Goal: Information Seeking & Learning: Learn about a topic

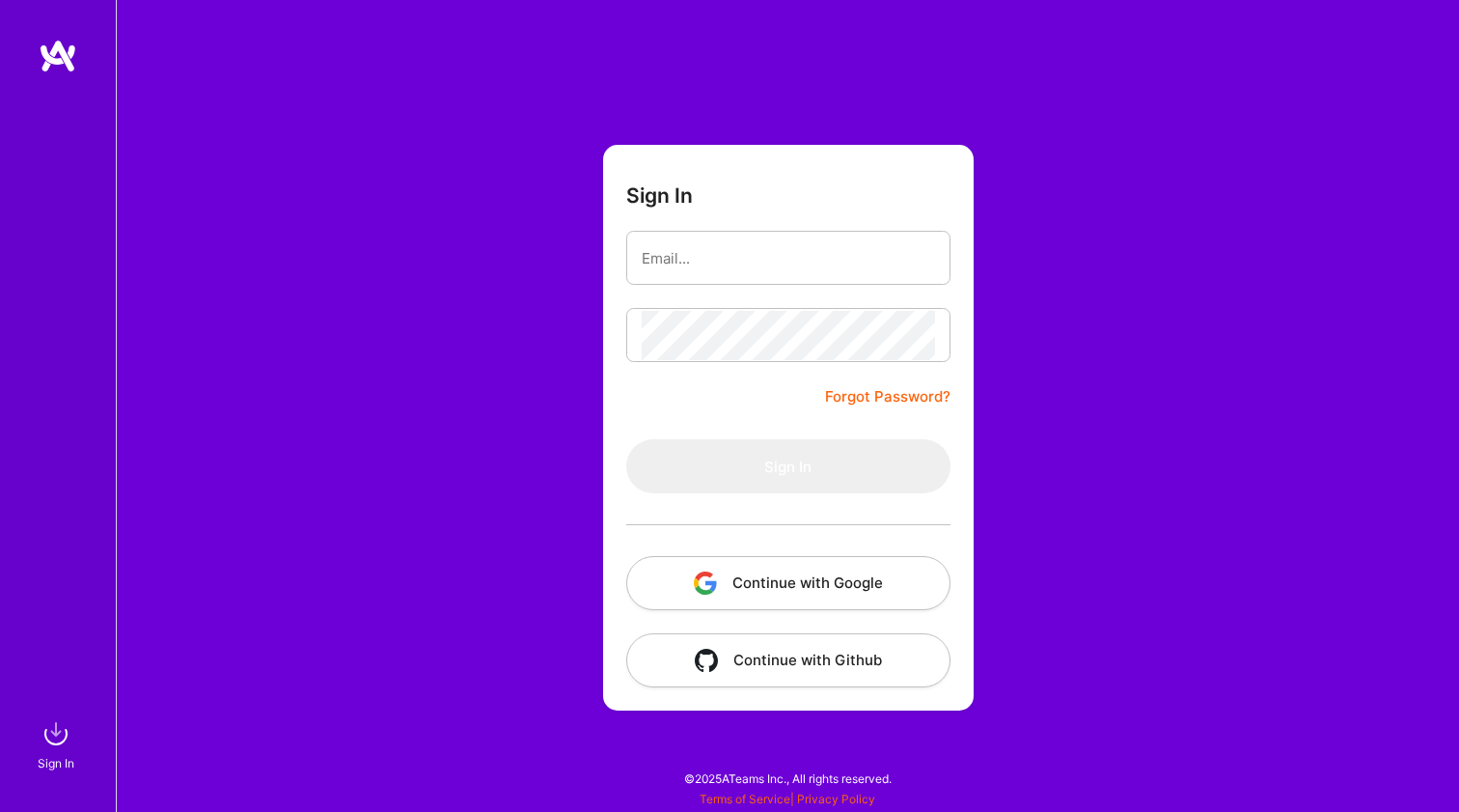
click at [761, 586] on button "Continue with Google" at bounding box center [788, 583] width 324 height 54
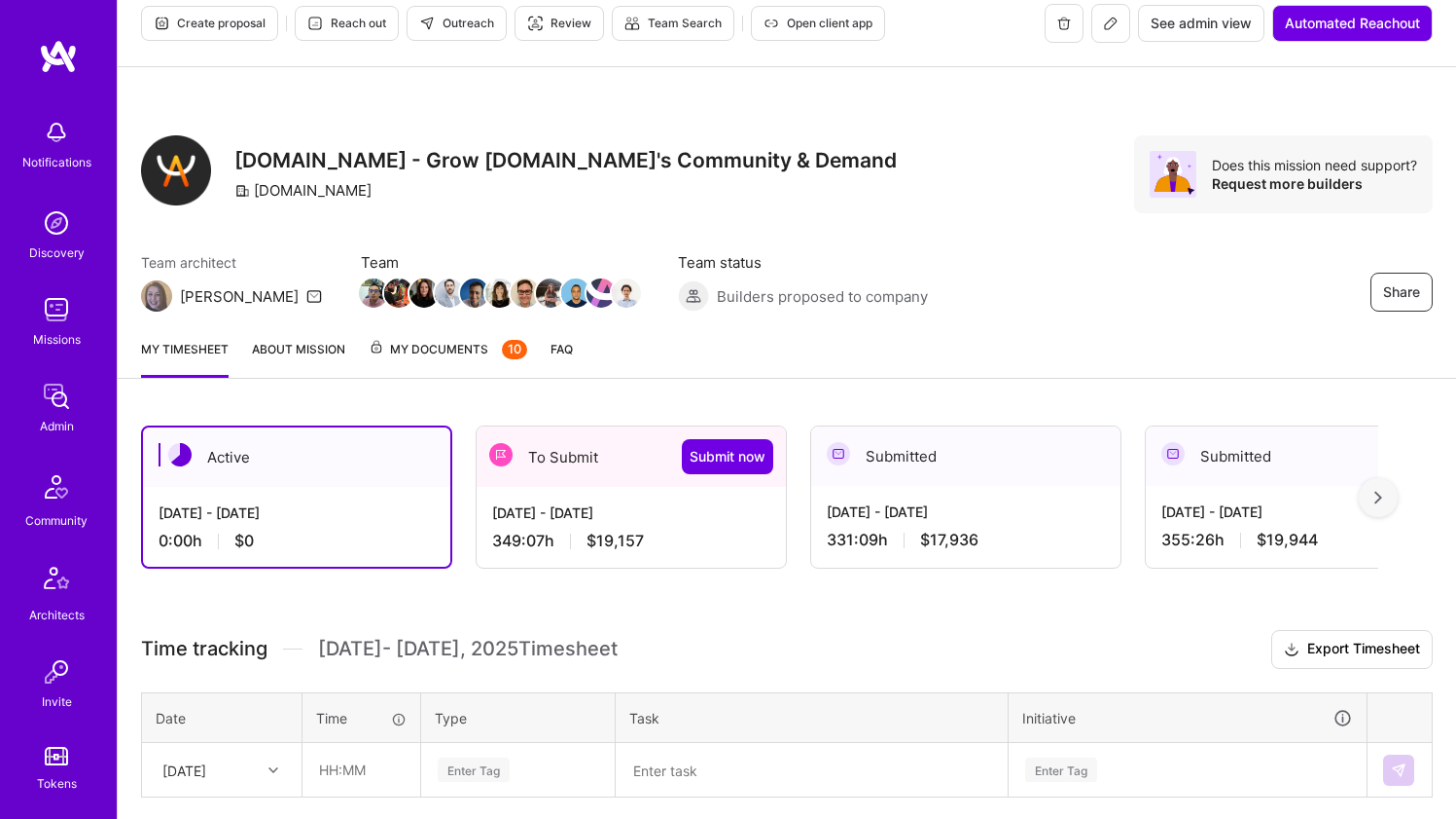
scroll to position [50, 0]
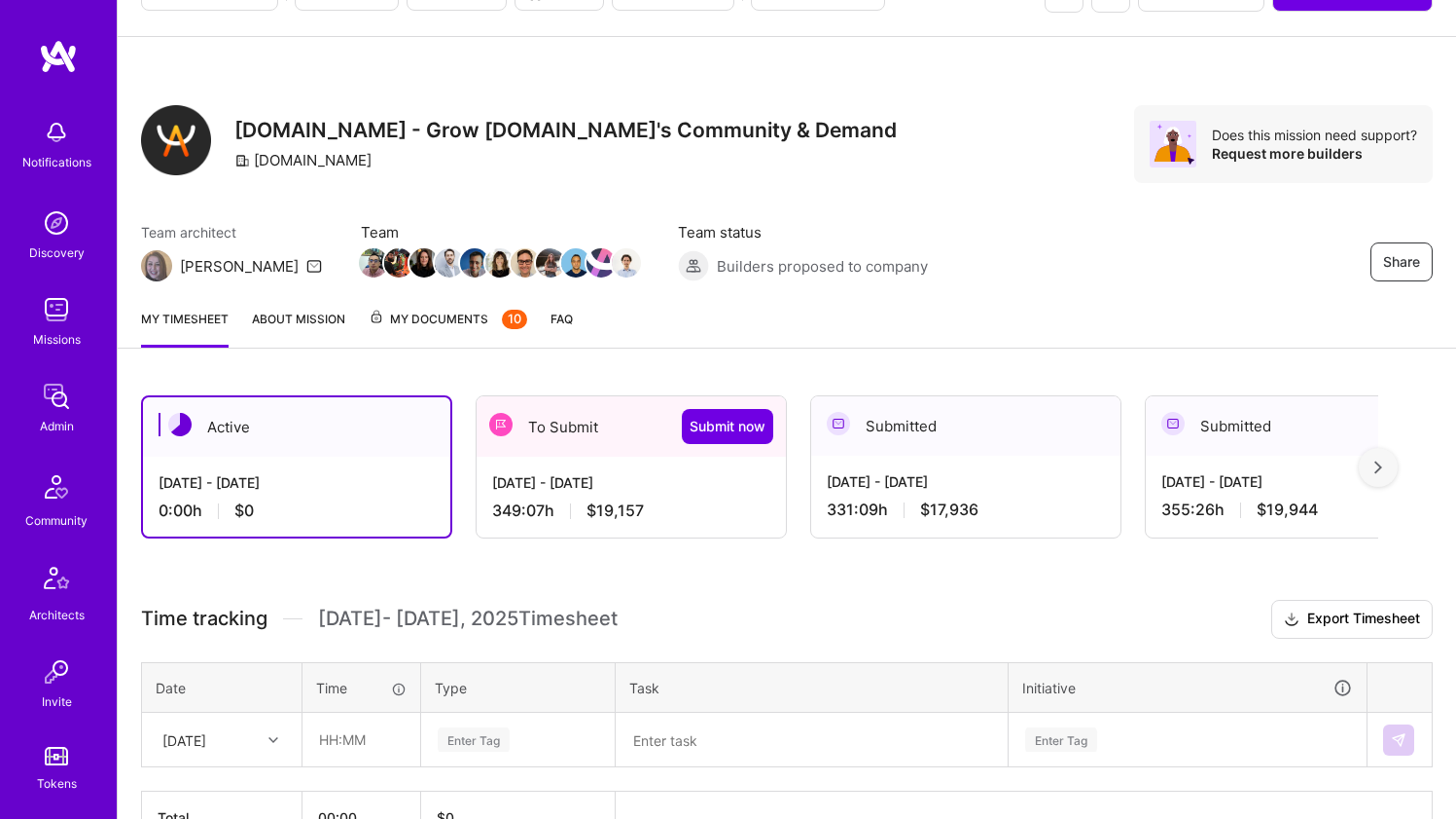
click at [571, 459] on div "Aug 16 - Aug 31, 2025 349:07 h $19,157" at bounding box center [631, 496] width 309 height 80
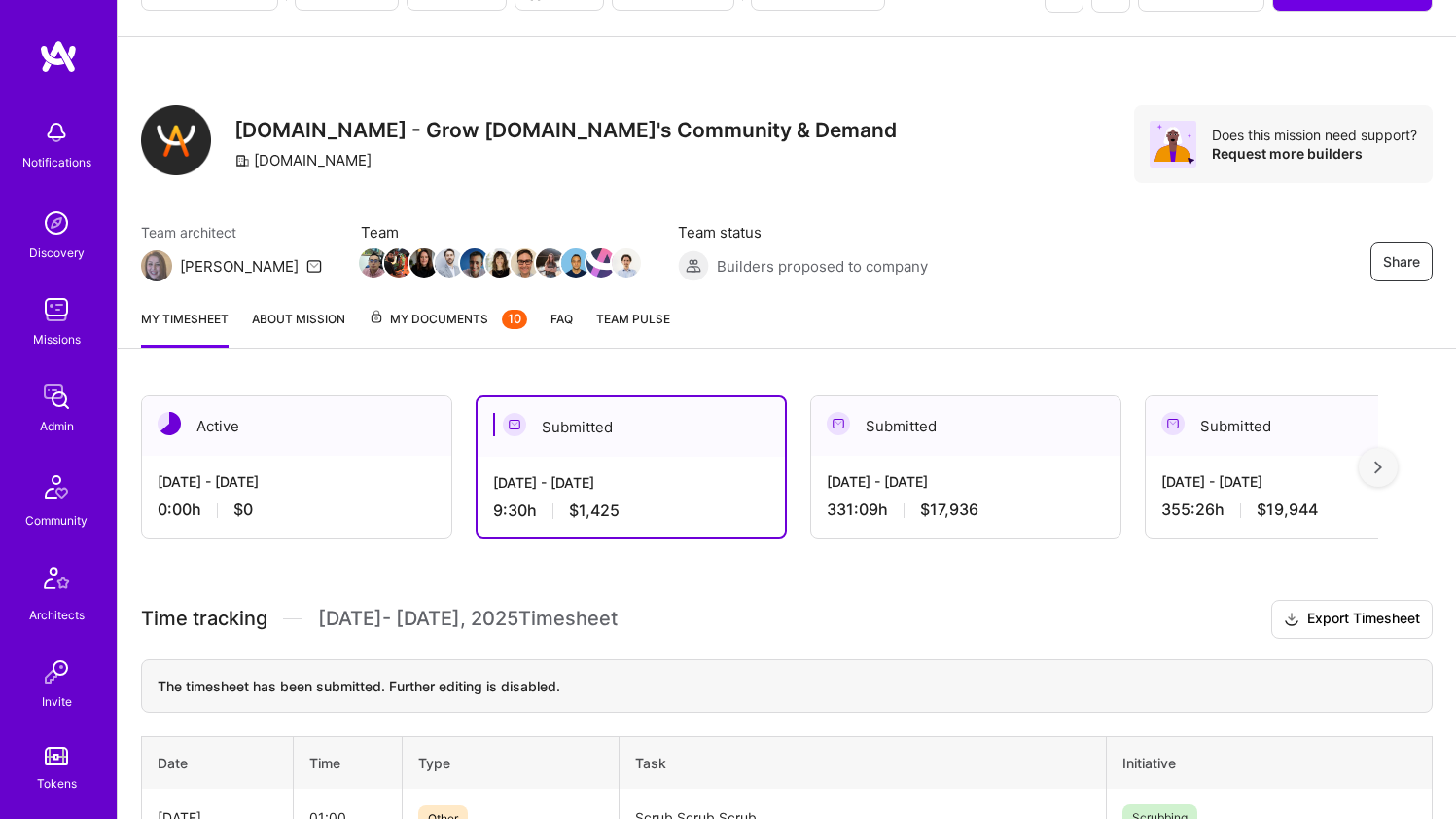
click at [382, 455] on div "Sep 1 - Sep 15, 2025 0:00 h $0" at bounding box center [296, 495] width 309 height 80
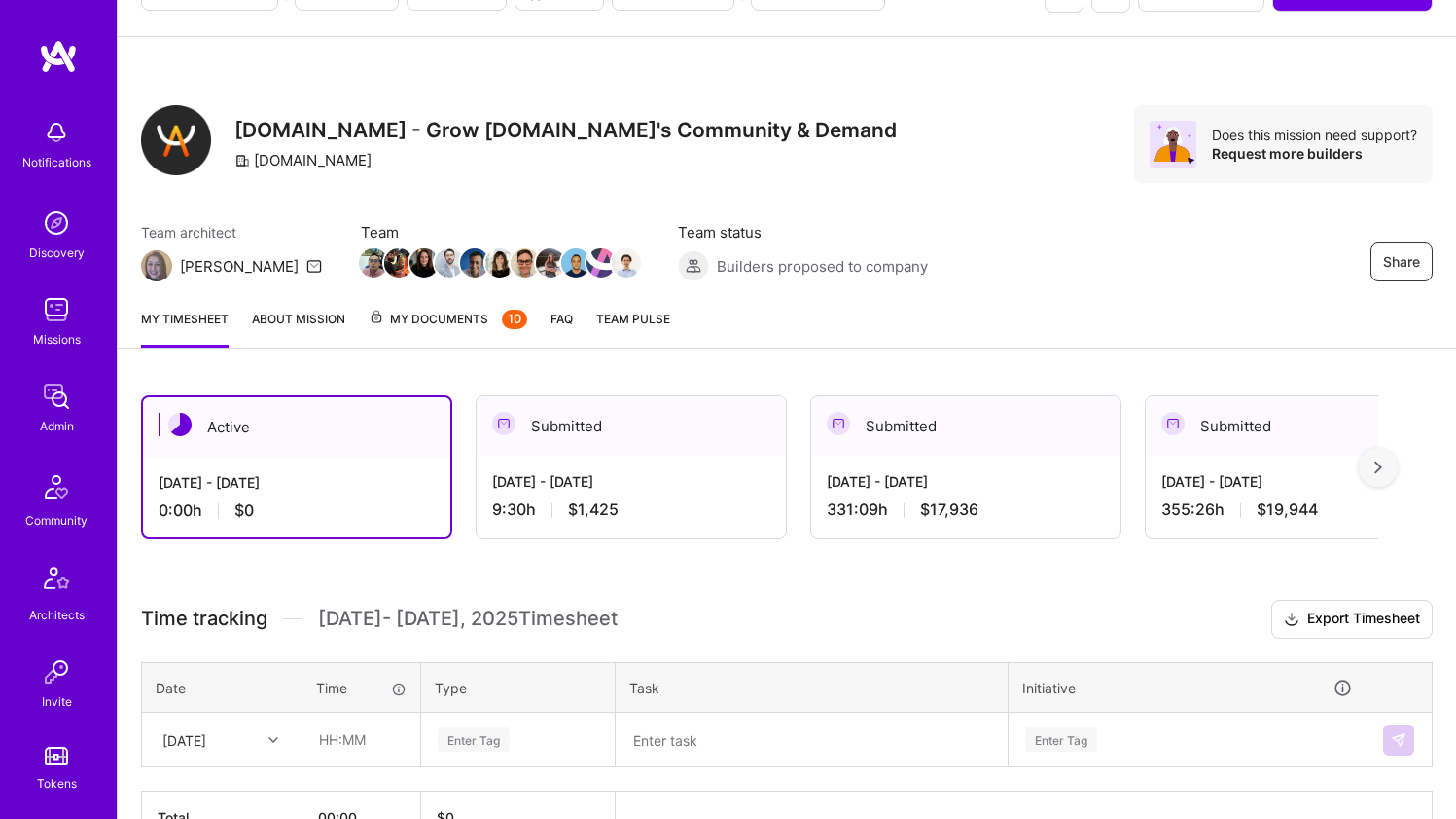
scroll to position [171, 0]
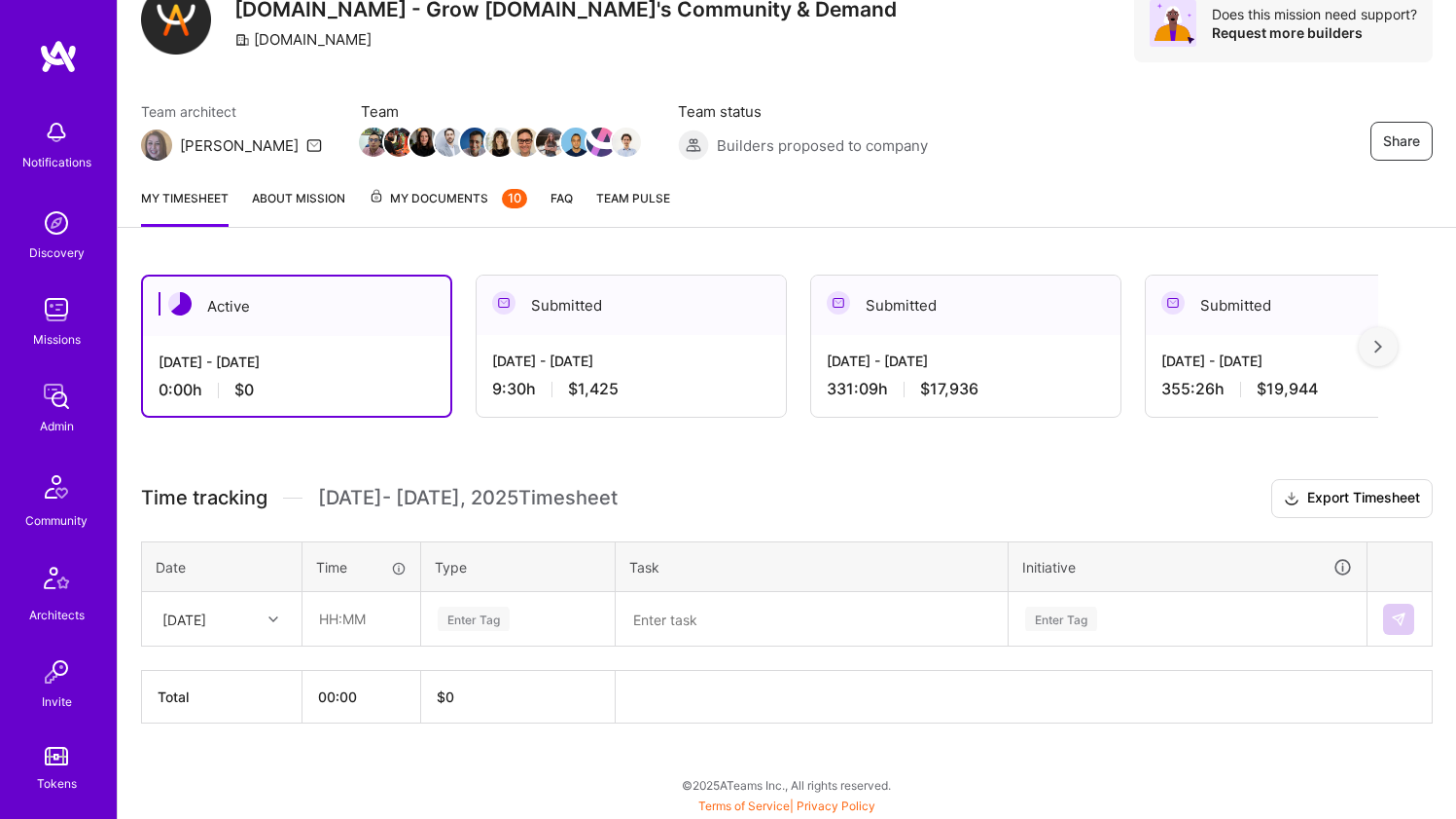
click at [577, 389] on span "$1,425" at bounding box center [594, 388] width 51 height 20
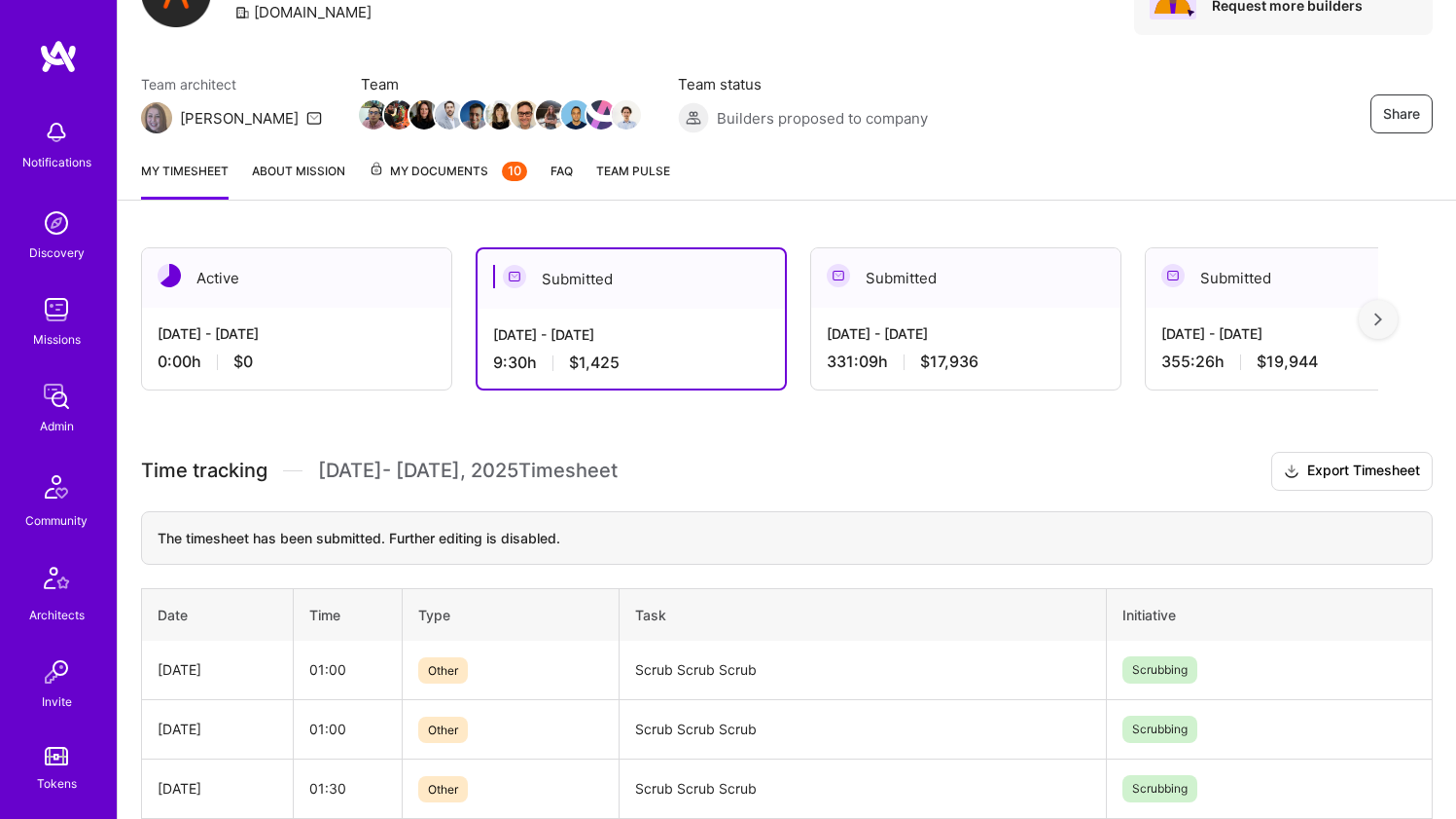
scroll to position [202, 0]
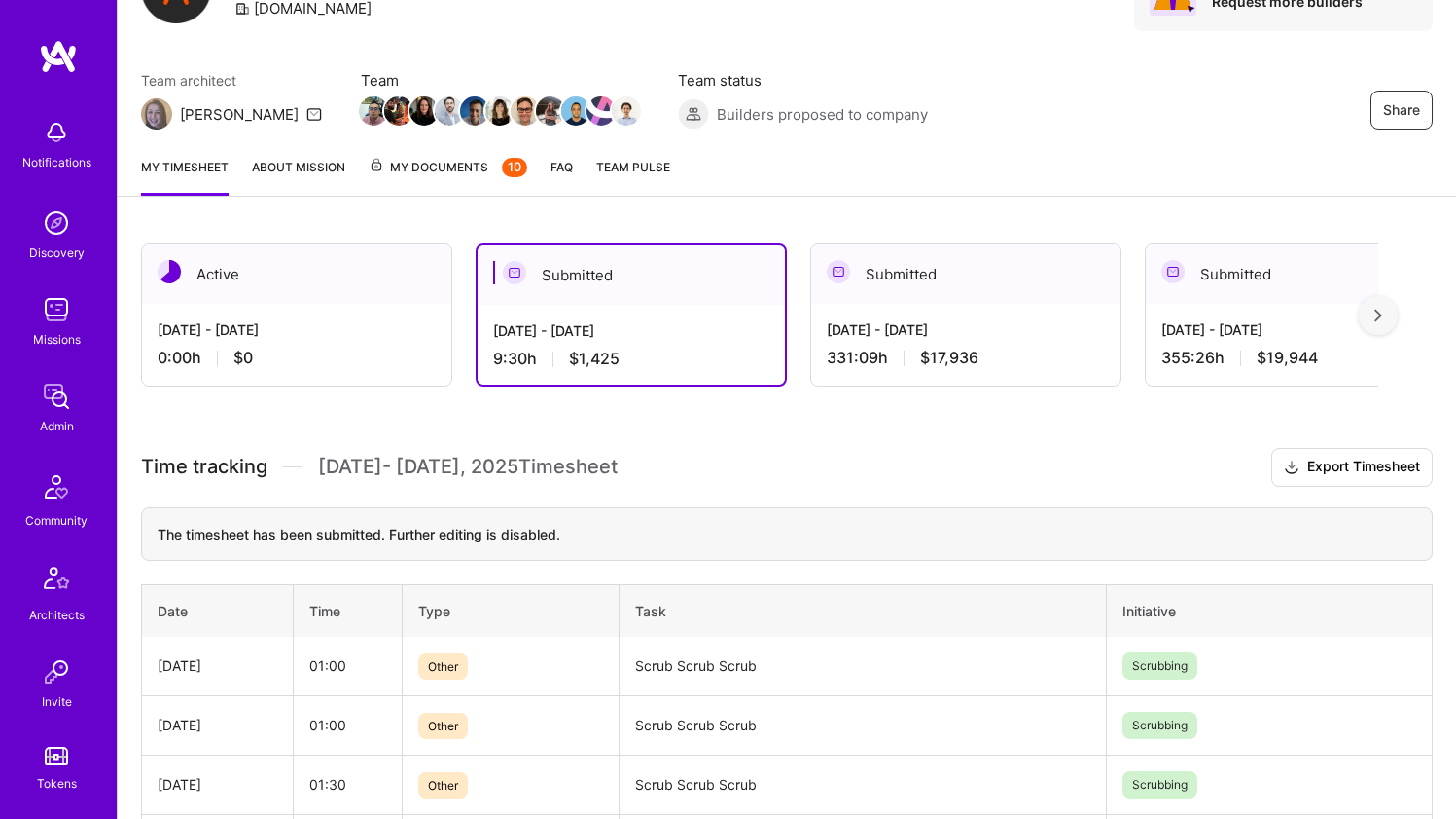
click at [347, 341] on div "Sep 1 - Sep 15, 2025 0:00 h $0" at bounding box center [296, 343] width 309 height 80
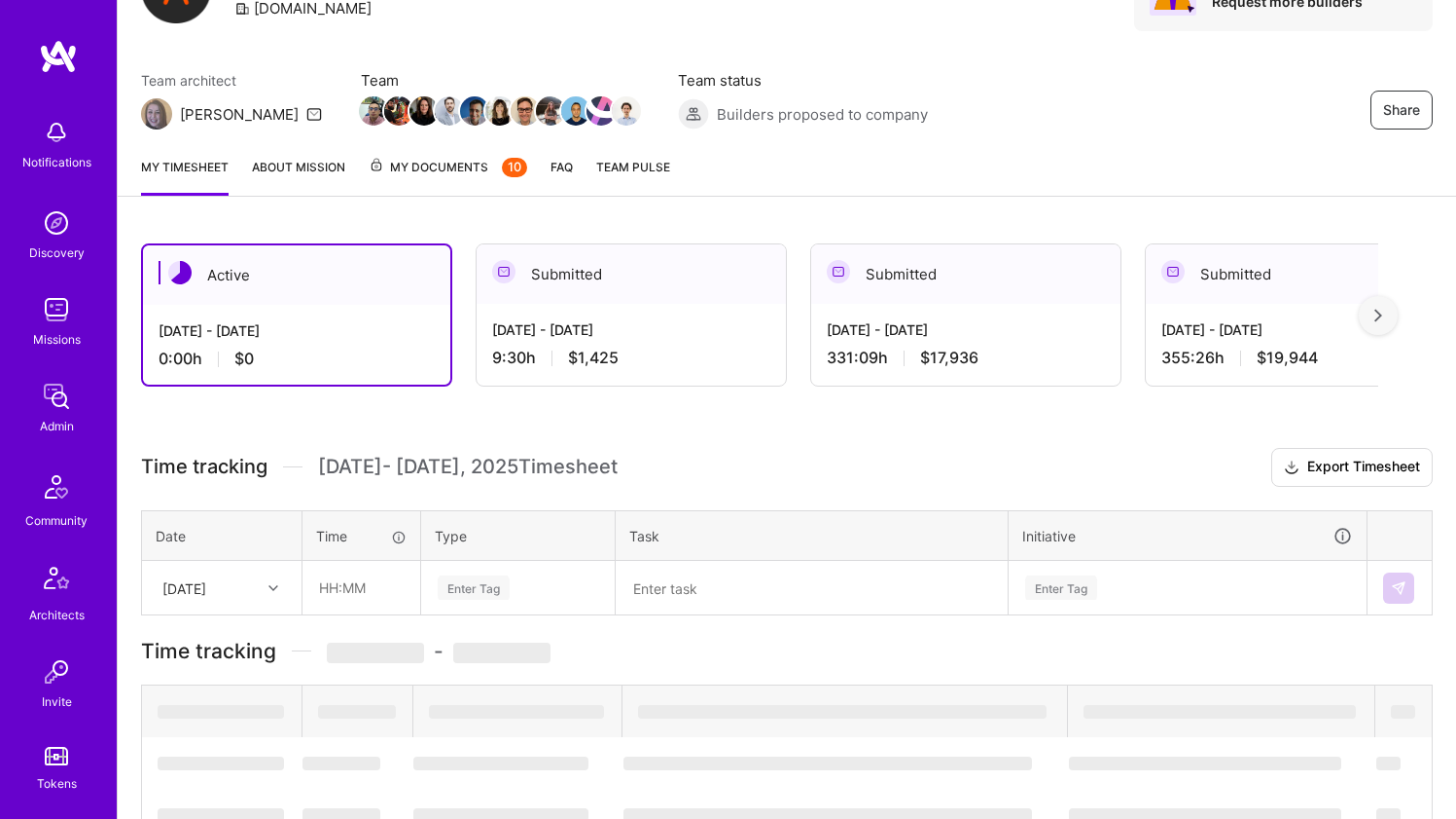
scroll to position [171, 0]
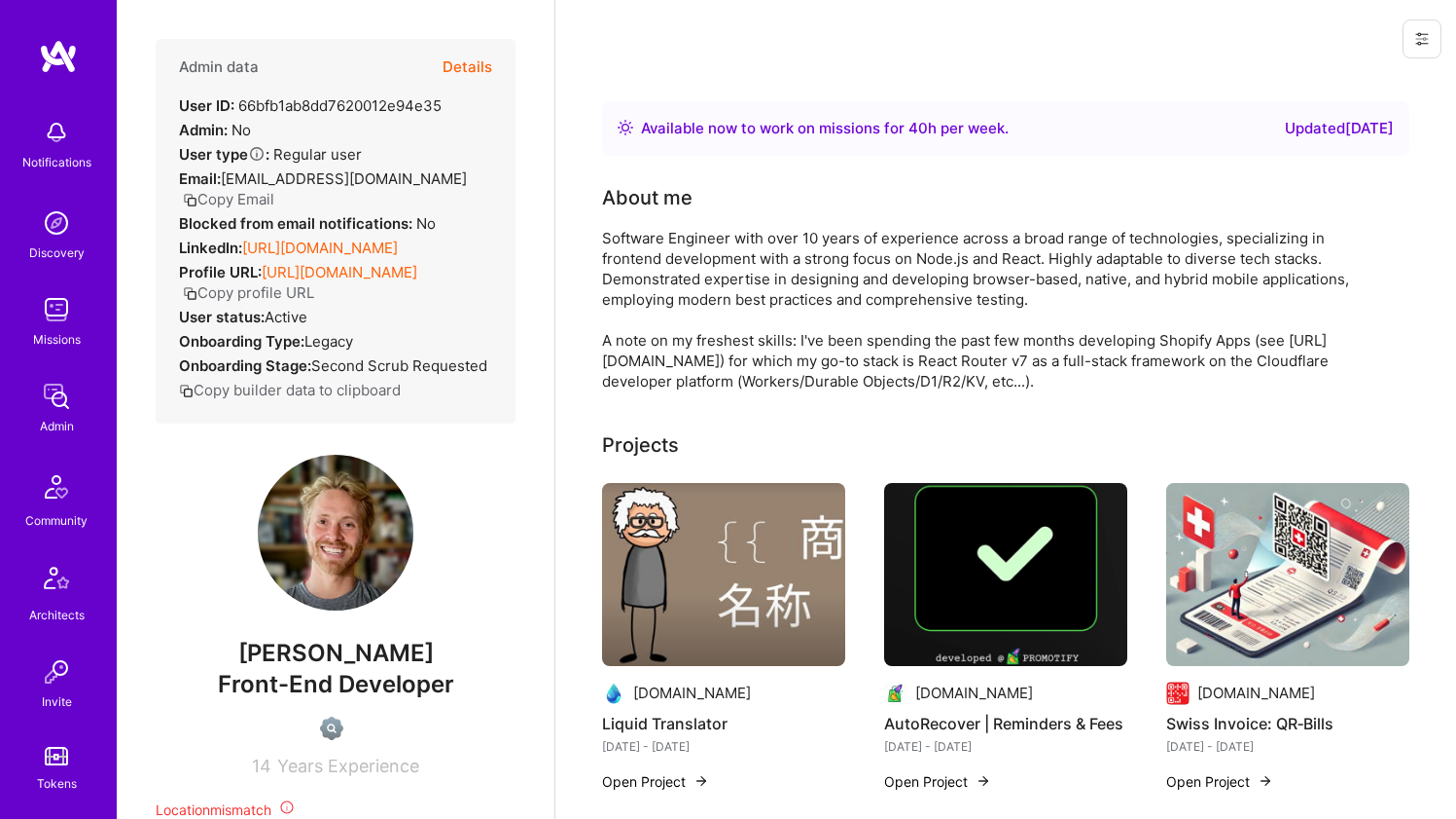
click at [284, 242] on link "https://linkedin.com/in/roccoghielmini" at bounding box center [321, 248] width 156 height 19
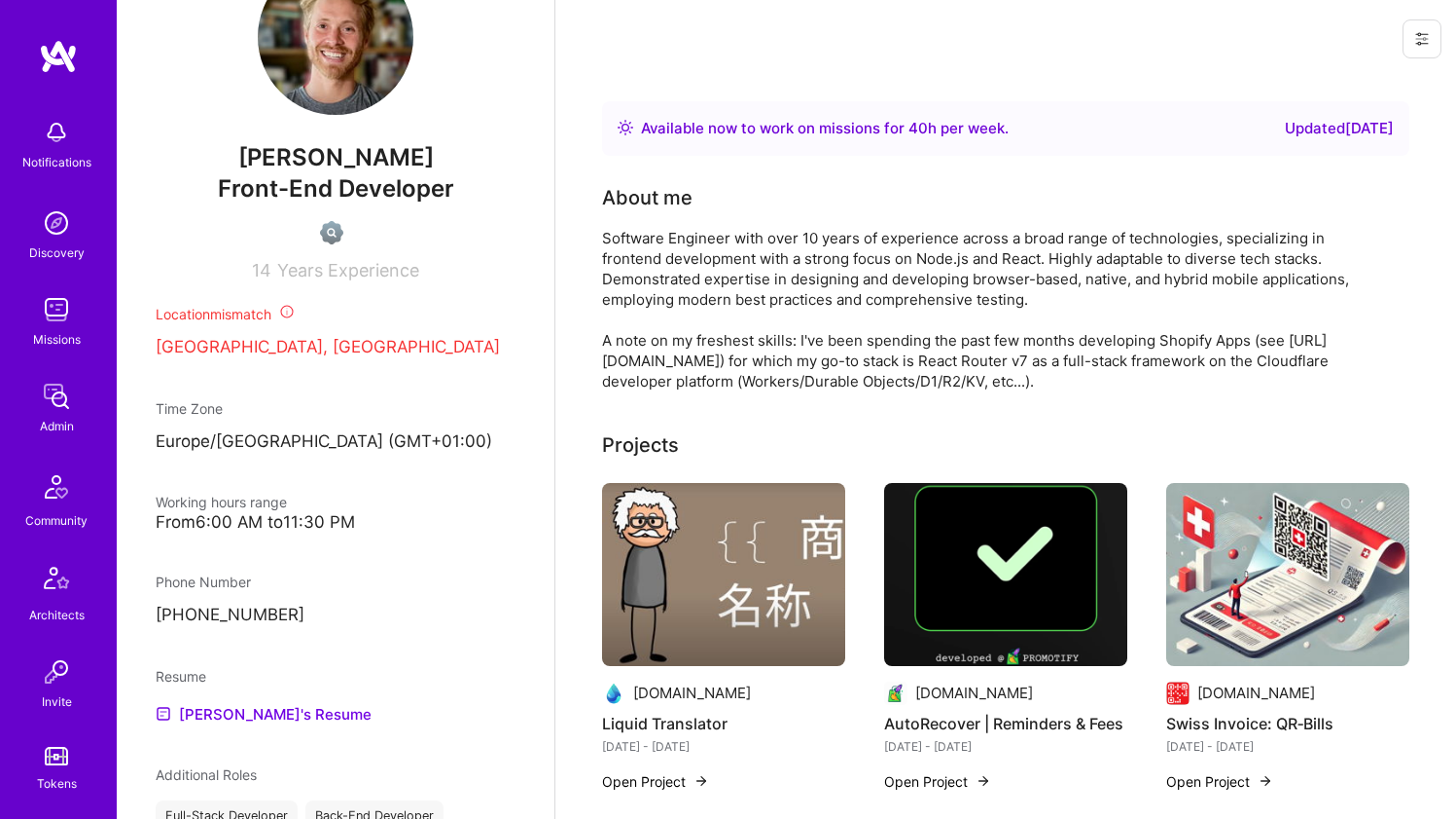
scroll to position [642, 0]
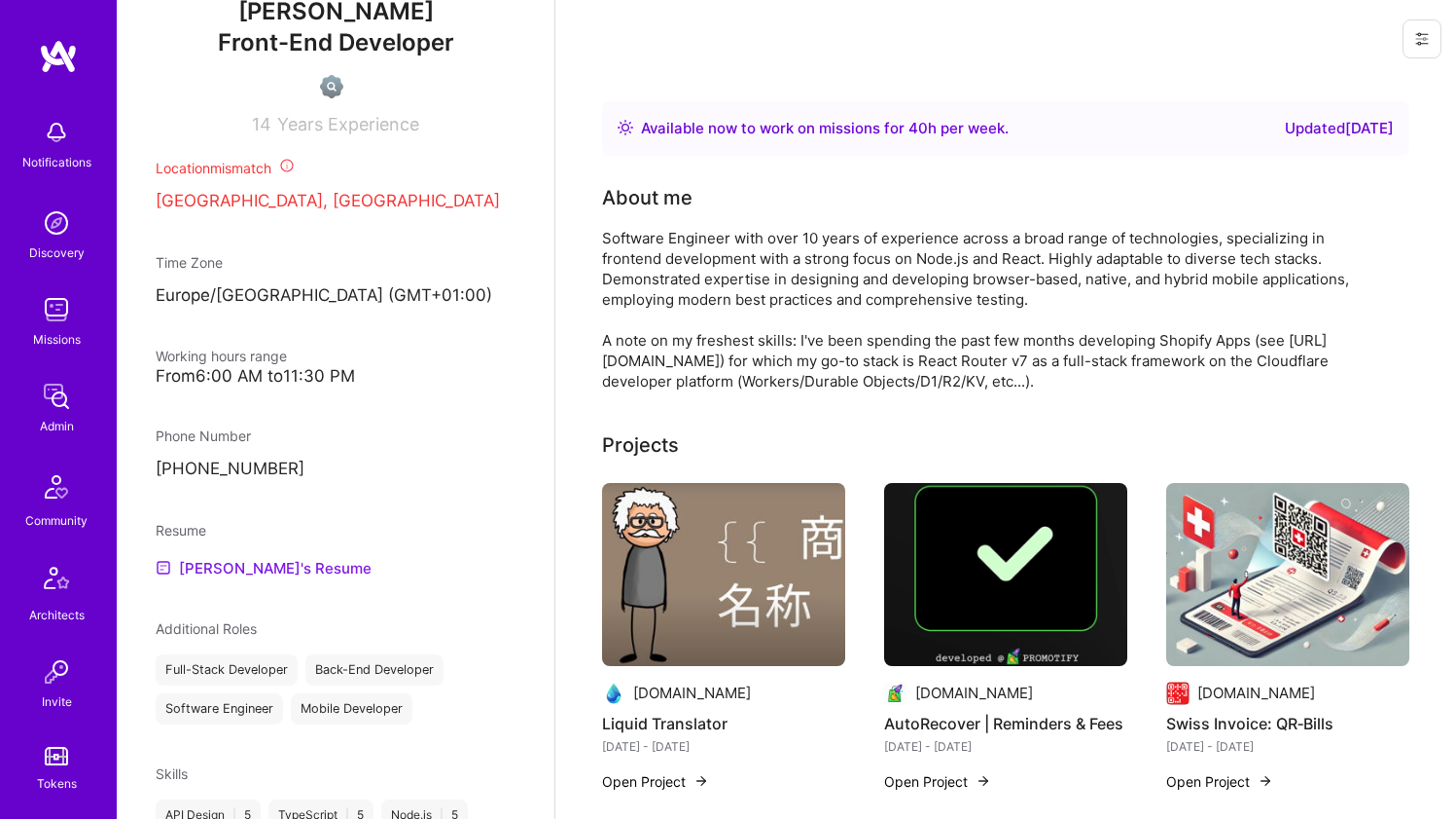
click at [217, 579] on link "Rocco's Resume" at bounding box center [264, 567] width 216 height 23
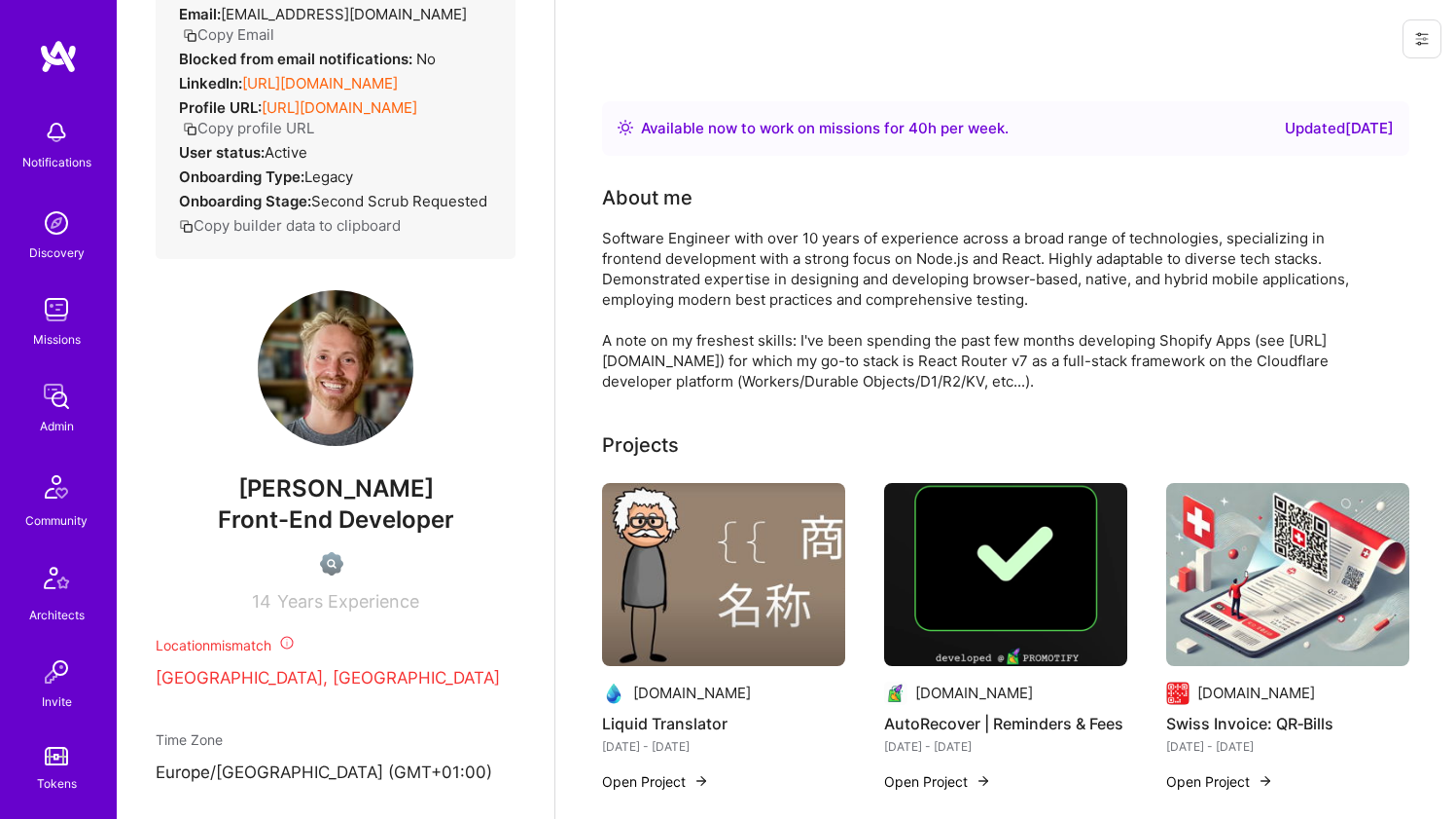
scroll to position [309, 0]
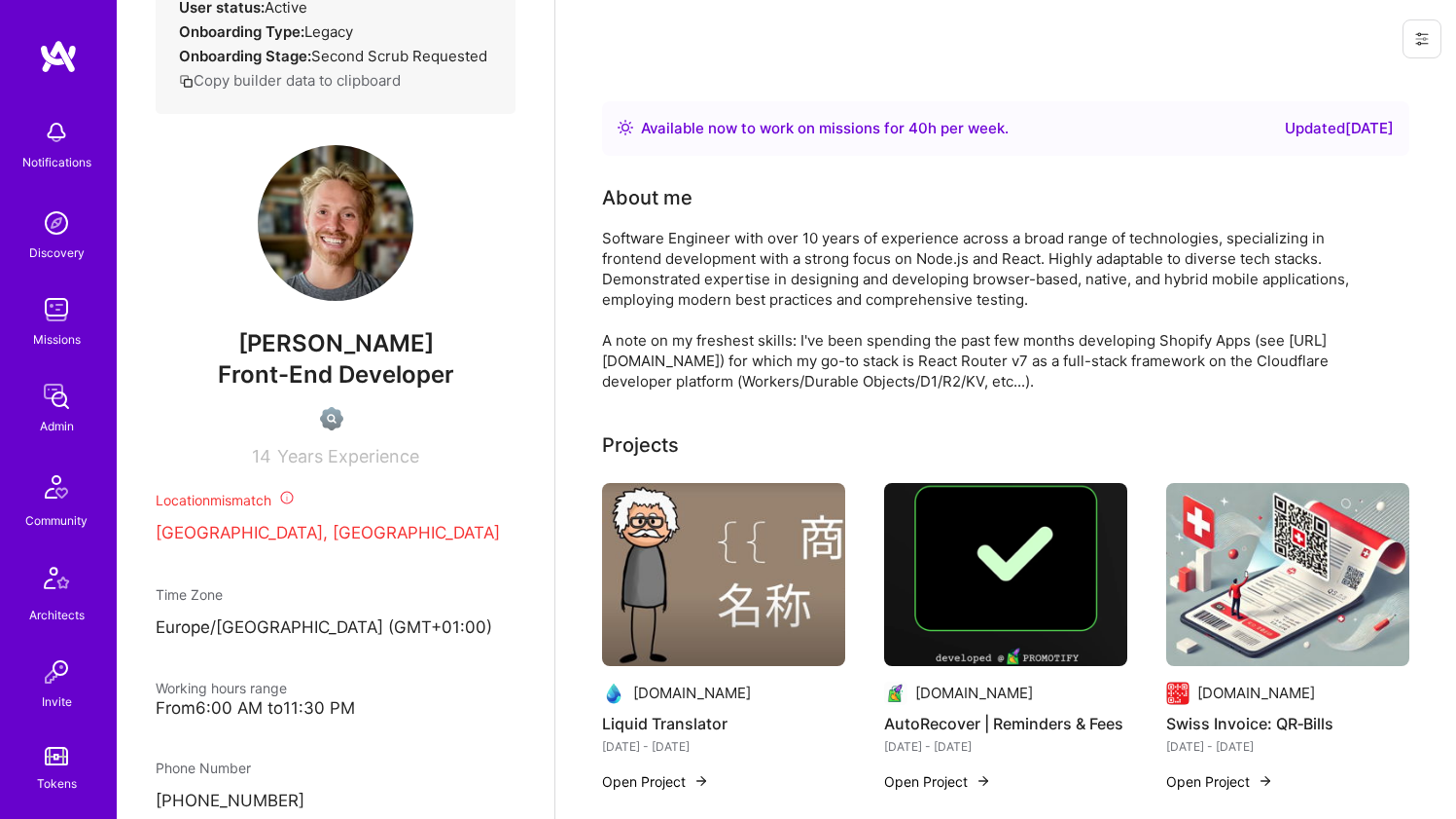
click at [658, 249] on div "Software Engineer with over 10 years of experience across a broad range of tech…" at bounding box center [991, 310] width 779 height 164
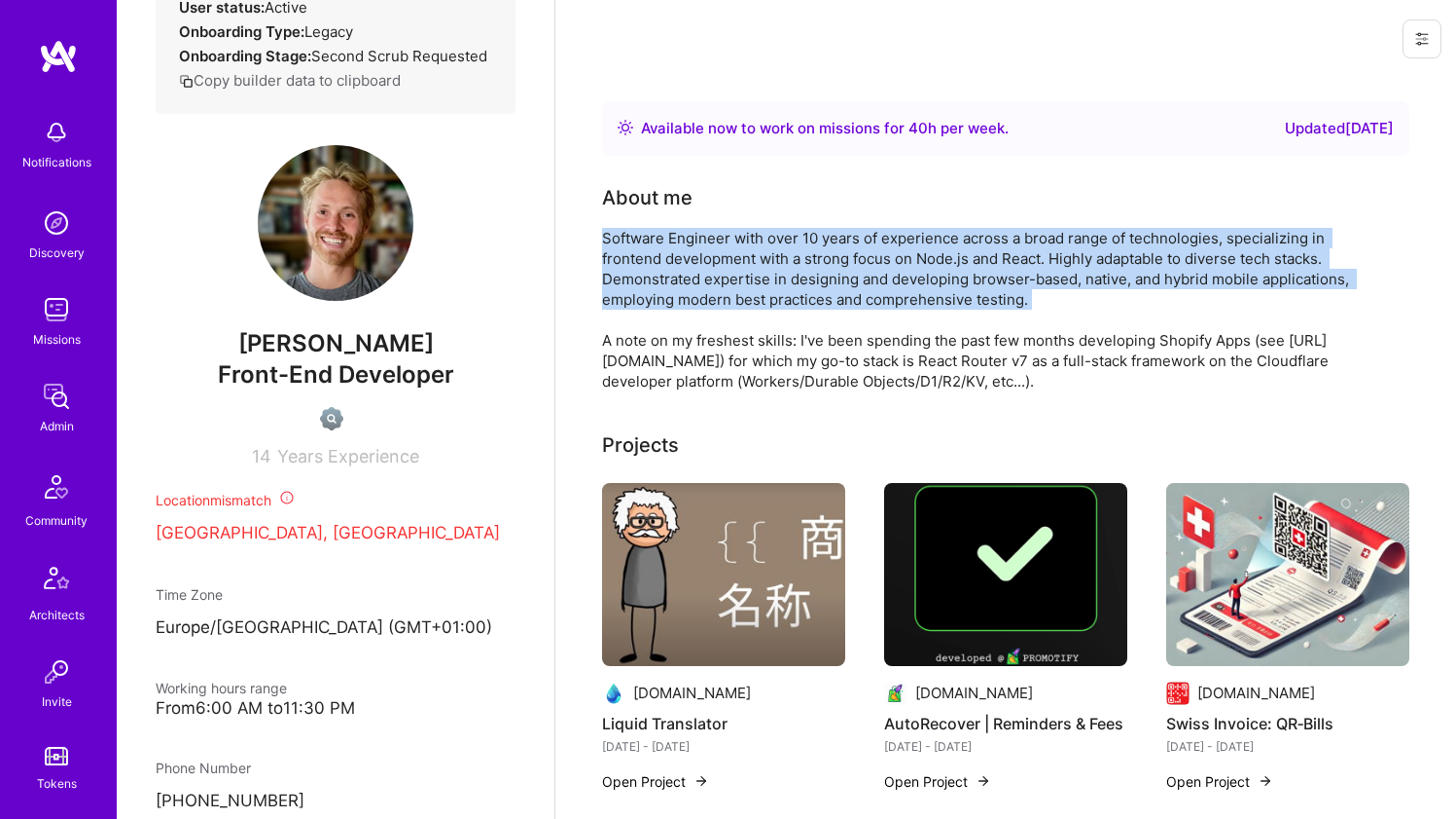
click at [658, 249] on div "Software Engineer with over 10 years of experience across a broad range of tech…" at bounding box center [991, 310] width 779 height 164
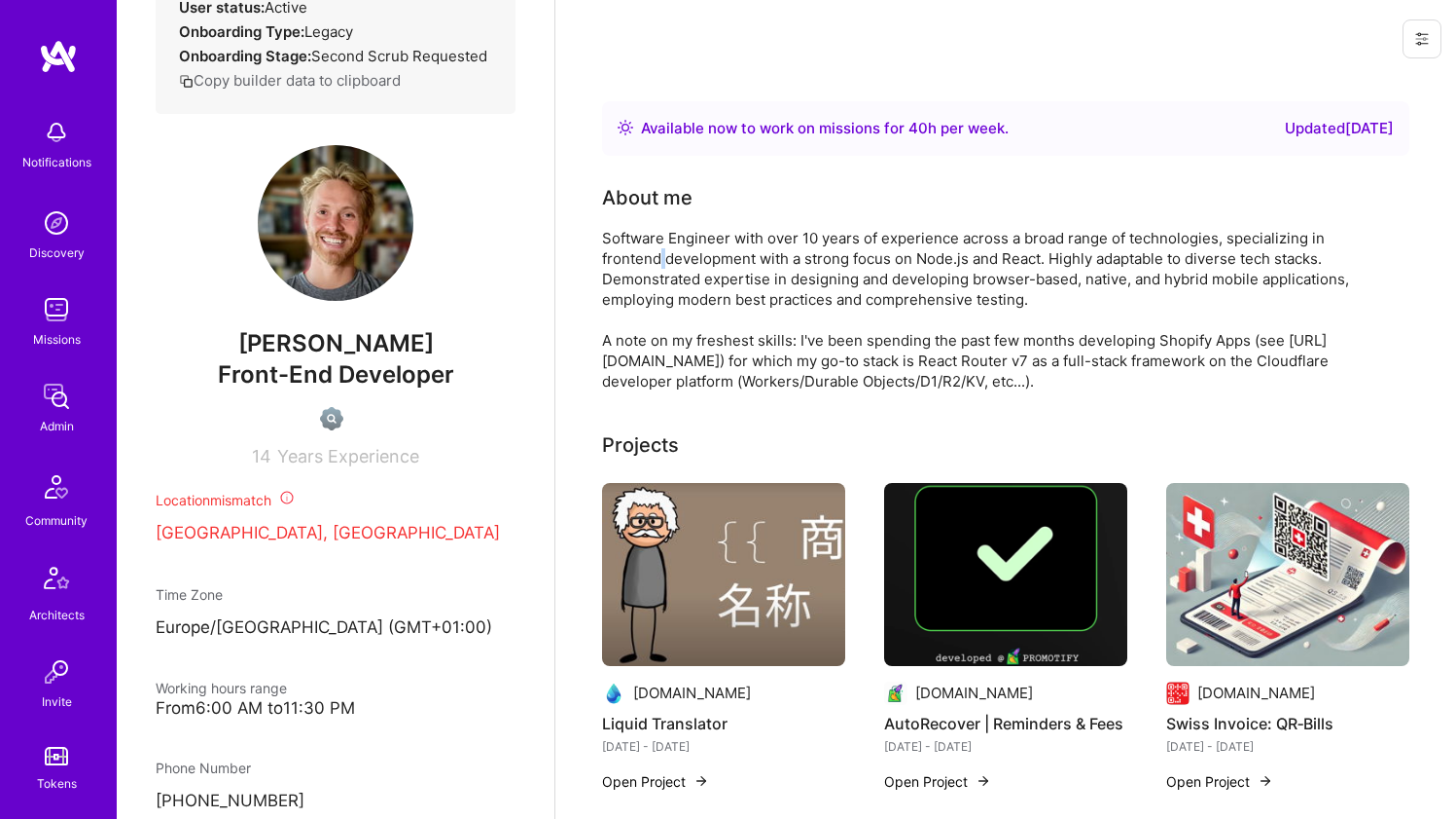
click at [658, 249] on div "Software Engineer with over 10 years of experience across a broad range of tech…" at bounding box center [991, 310] width 779 height 164
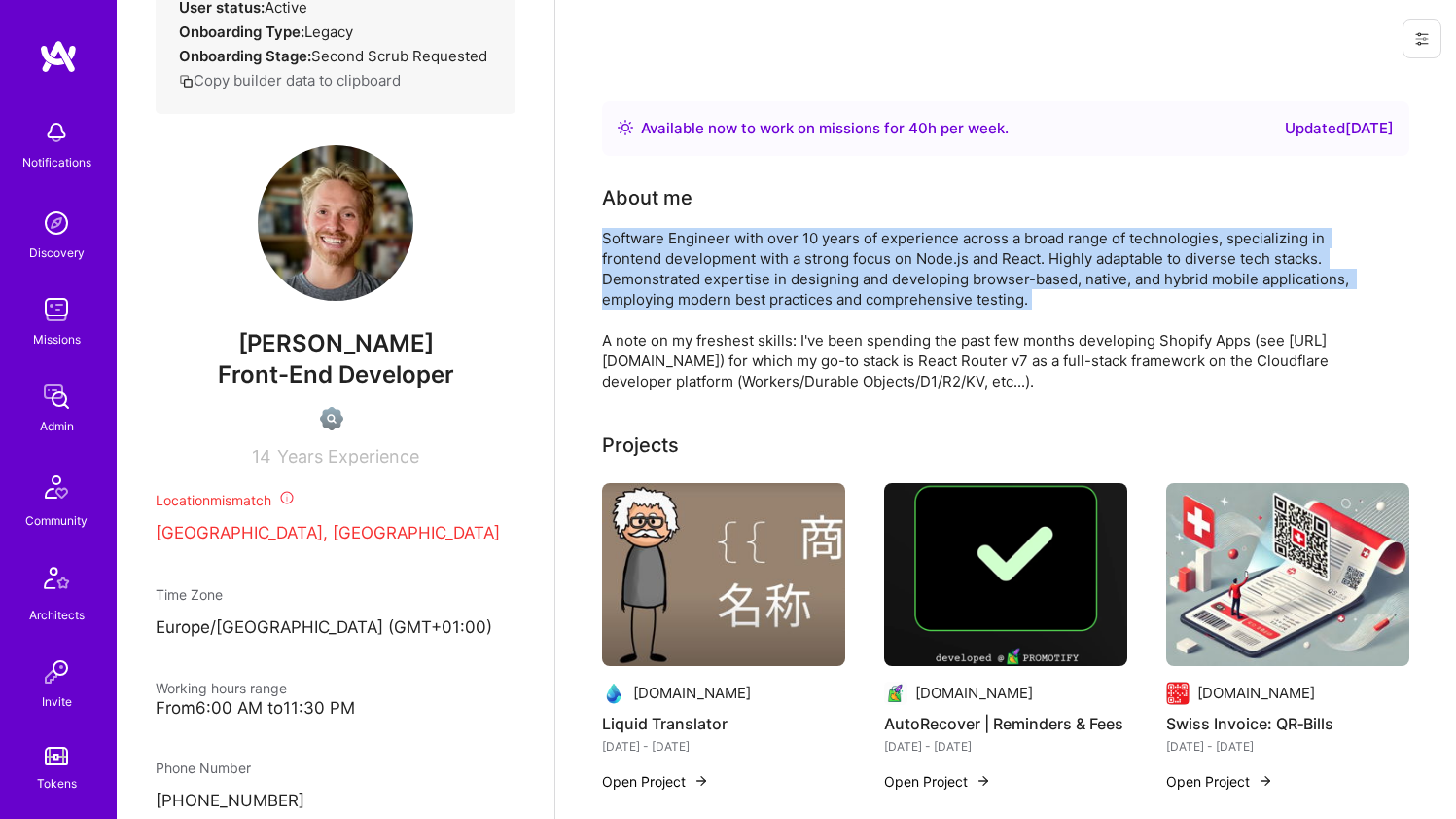
click at [658, 249] on div "Software Engineer with over 10 years of experience across a broad range of tech…" at bounding box center [991, 310] width 779 height 164
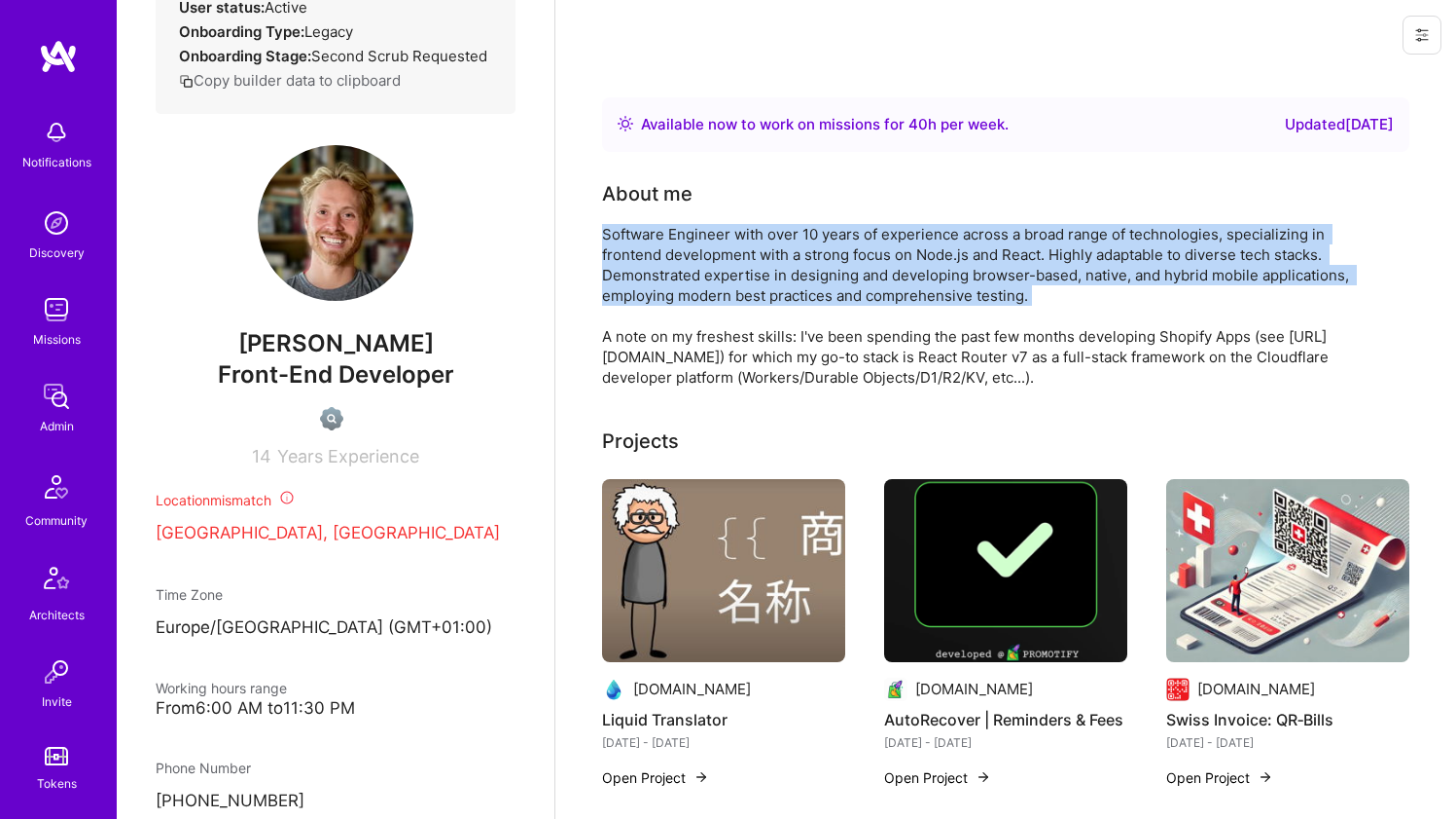
click at [763, 277] on div "Software Engineer with over 10 years of experience across a broad range of tech…" at bounding box center [991, 306] width 779 height 164
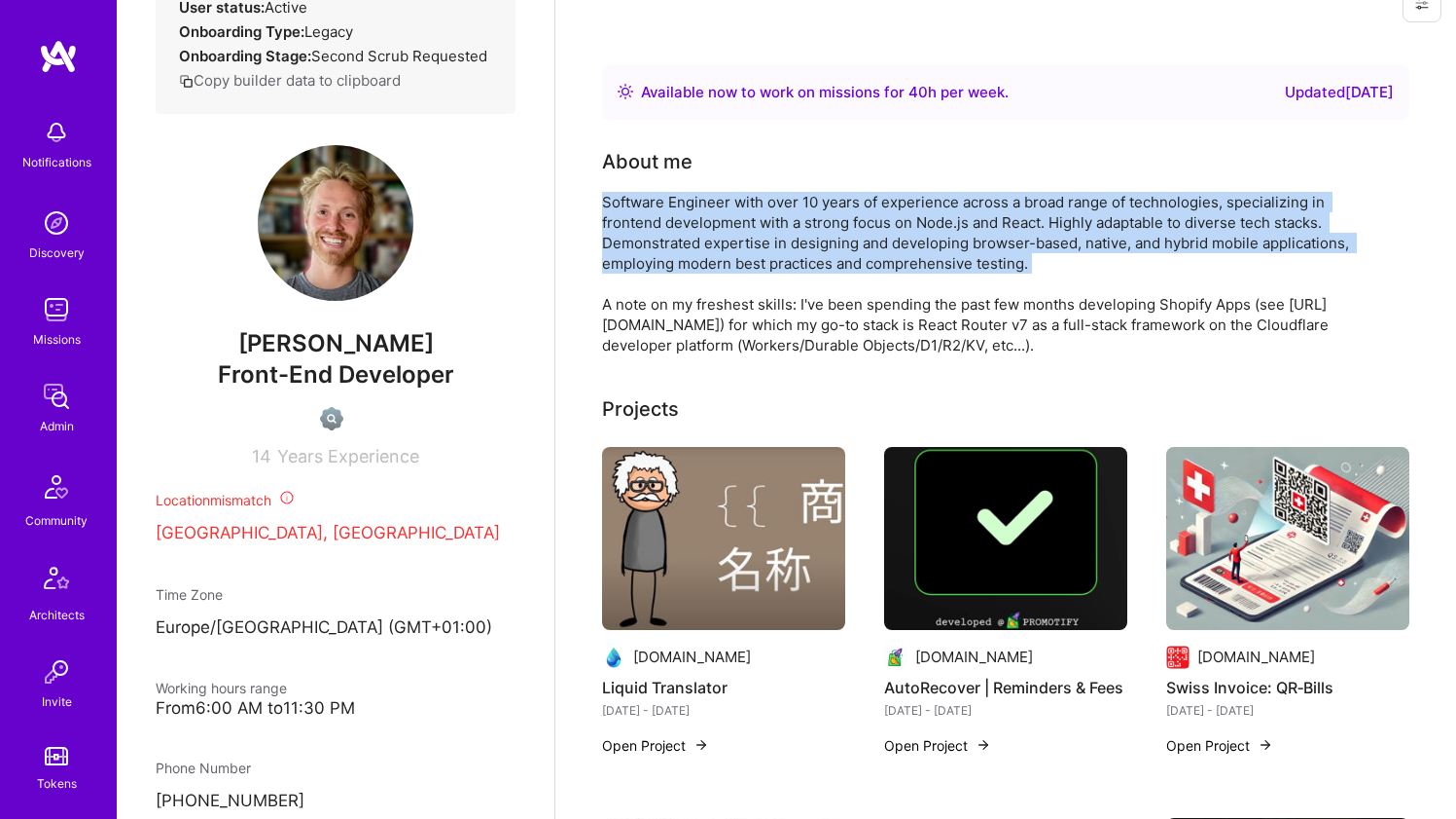
scroll to position [40, 0]
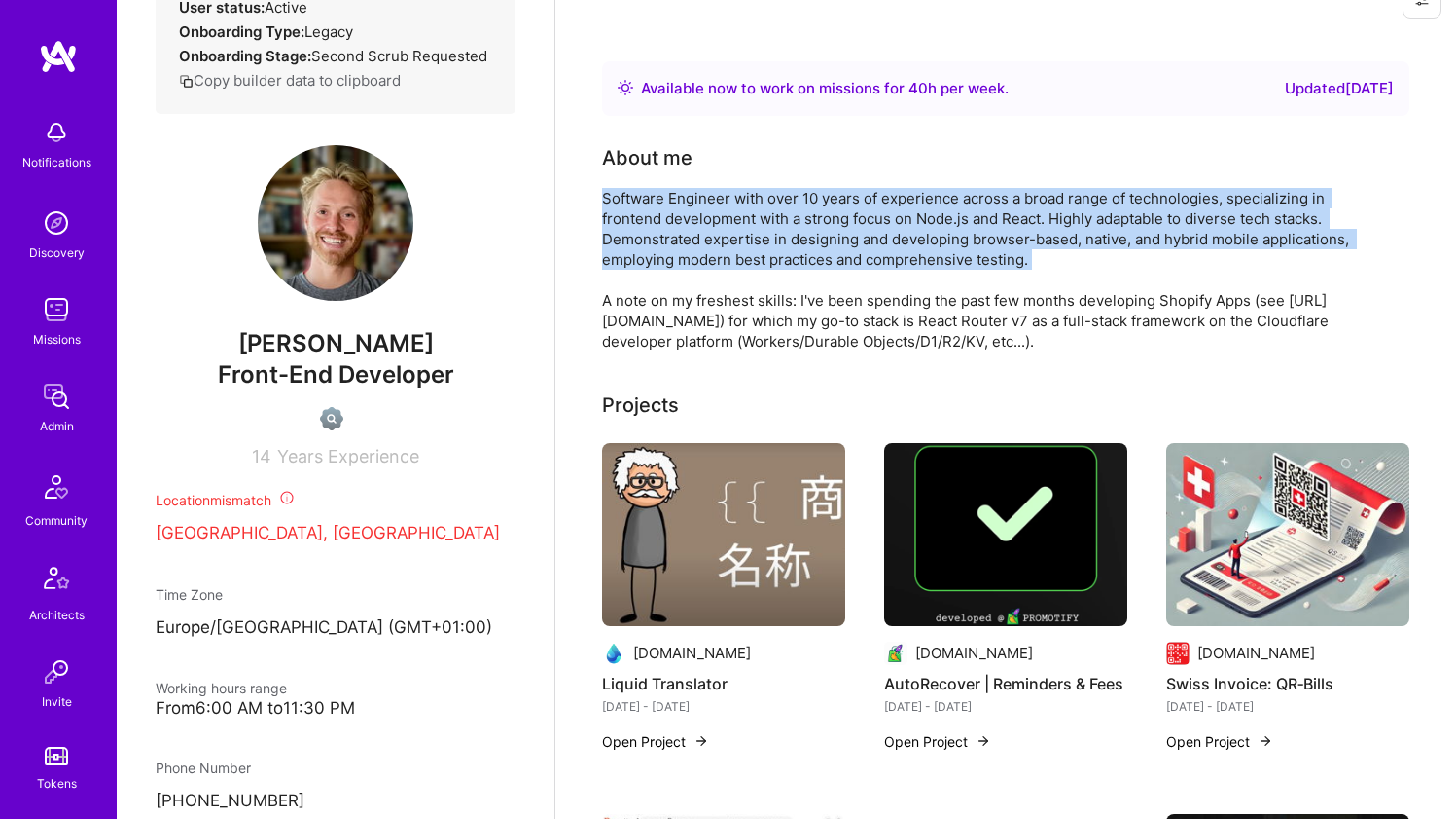
click at [733, 219] on div "Software Engineer with over 10 years of experience across a broad range of tech…" at bounding box center [991, 270] width 779 height 164
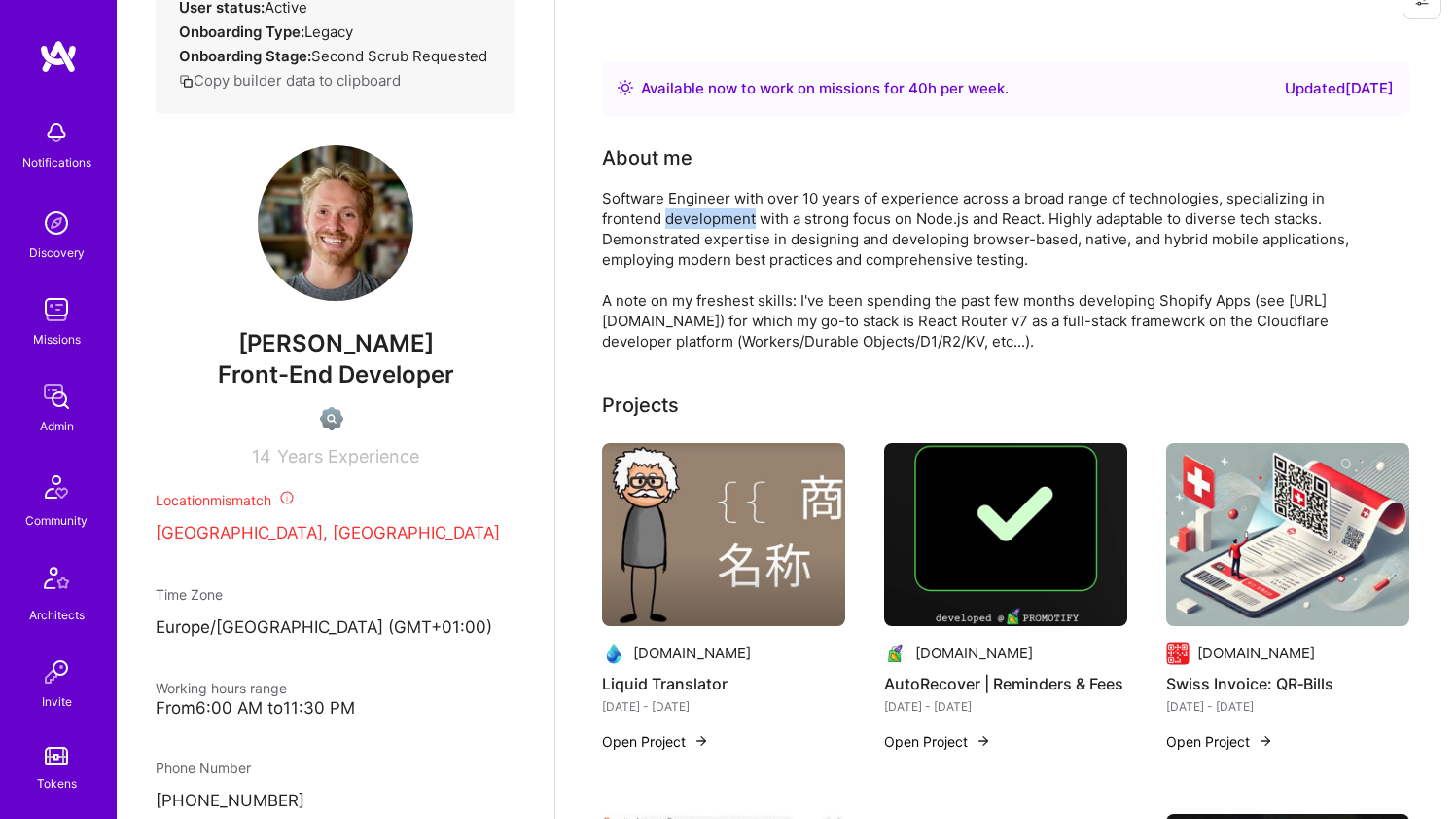
click at [733, 219] on div "Software Engineer with over 10 years of experience across a broad range of tech…" at bounding box center [991, 270] width 779 height 164
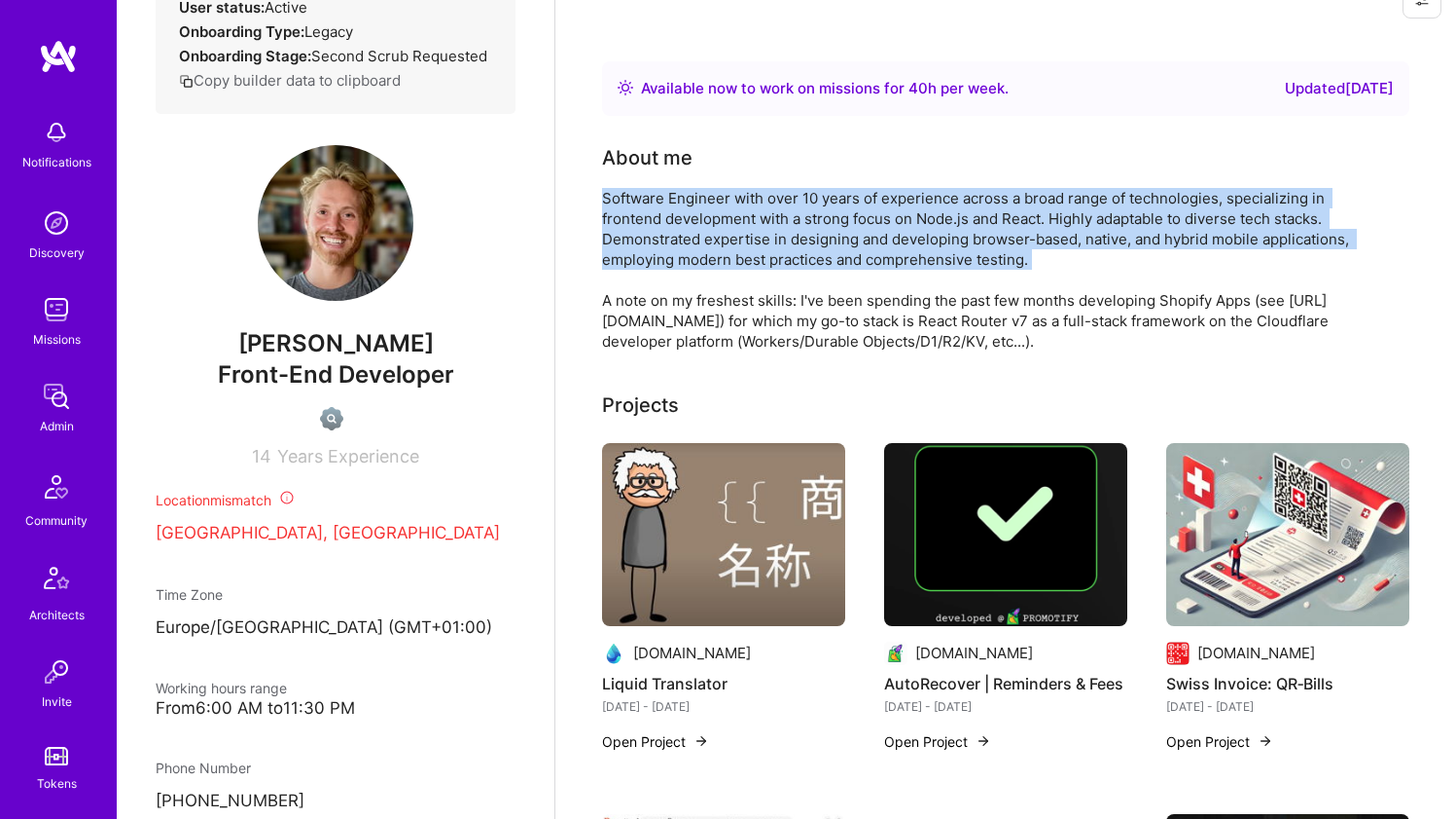
click at [733, 219] on div "Software Engineer with over 10 years of experience across a broad range of tech…" at bounding box center [991, 270] width 779 height 164
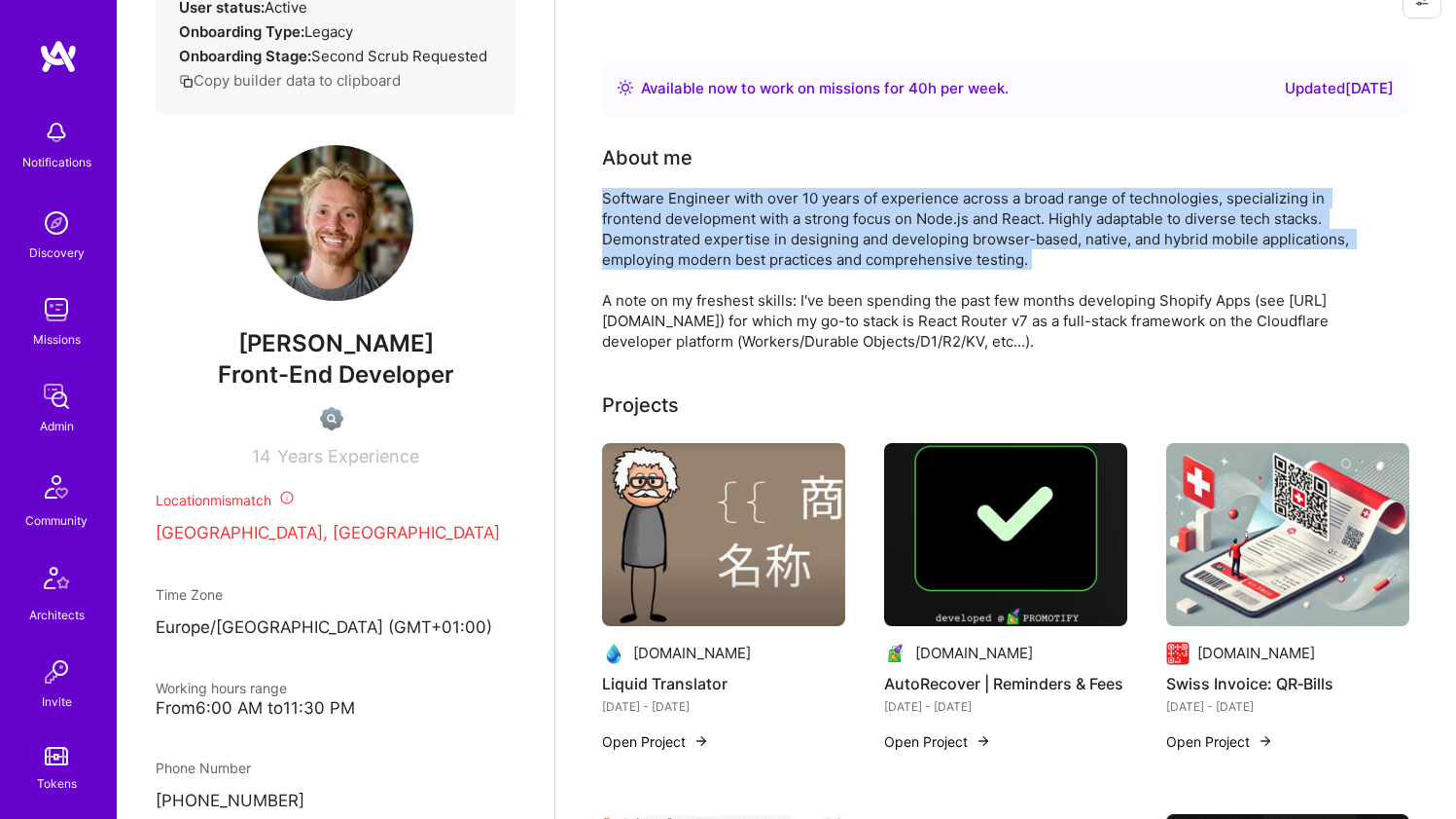
click at [747, 257] on div "Software Engineer with over 10 years of experience across a broad range of tech…" at bounding box center [991, 270] width 779 height 164
click at [691, 241] on div "Software Engineer with over 10 years of experience across a broad range of tech…" at bounding box center [991, 270] width 779 height 164
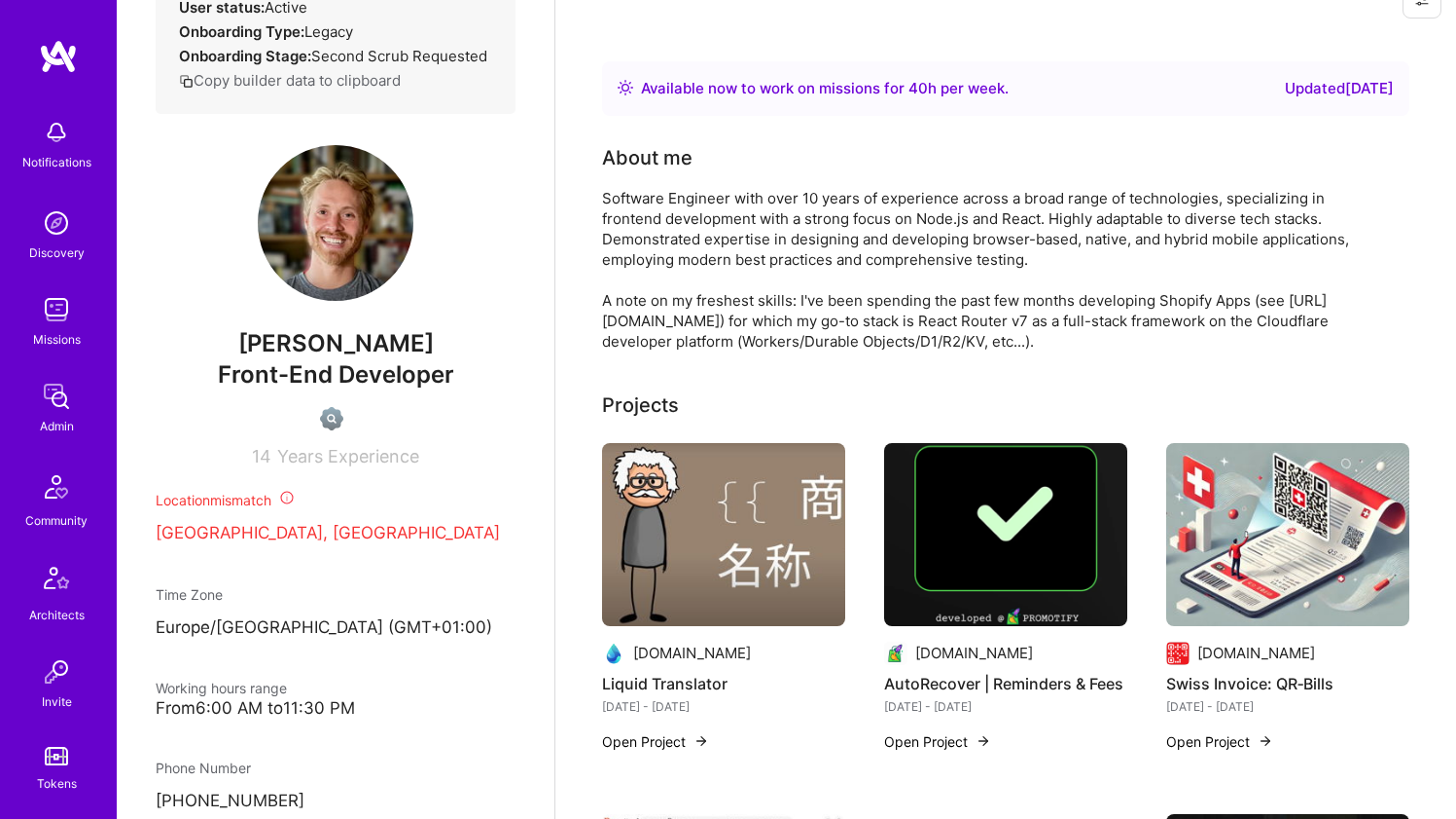
click at [669, 331] on div "Software Engineer with over 10 years of experience across a broad range of tech…" at bounding box center [991, 270] width 779 height 164
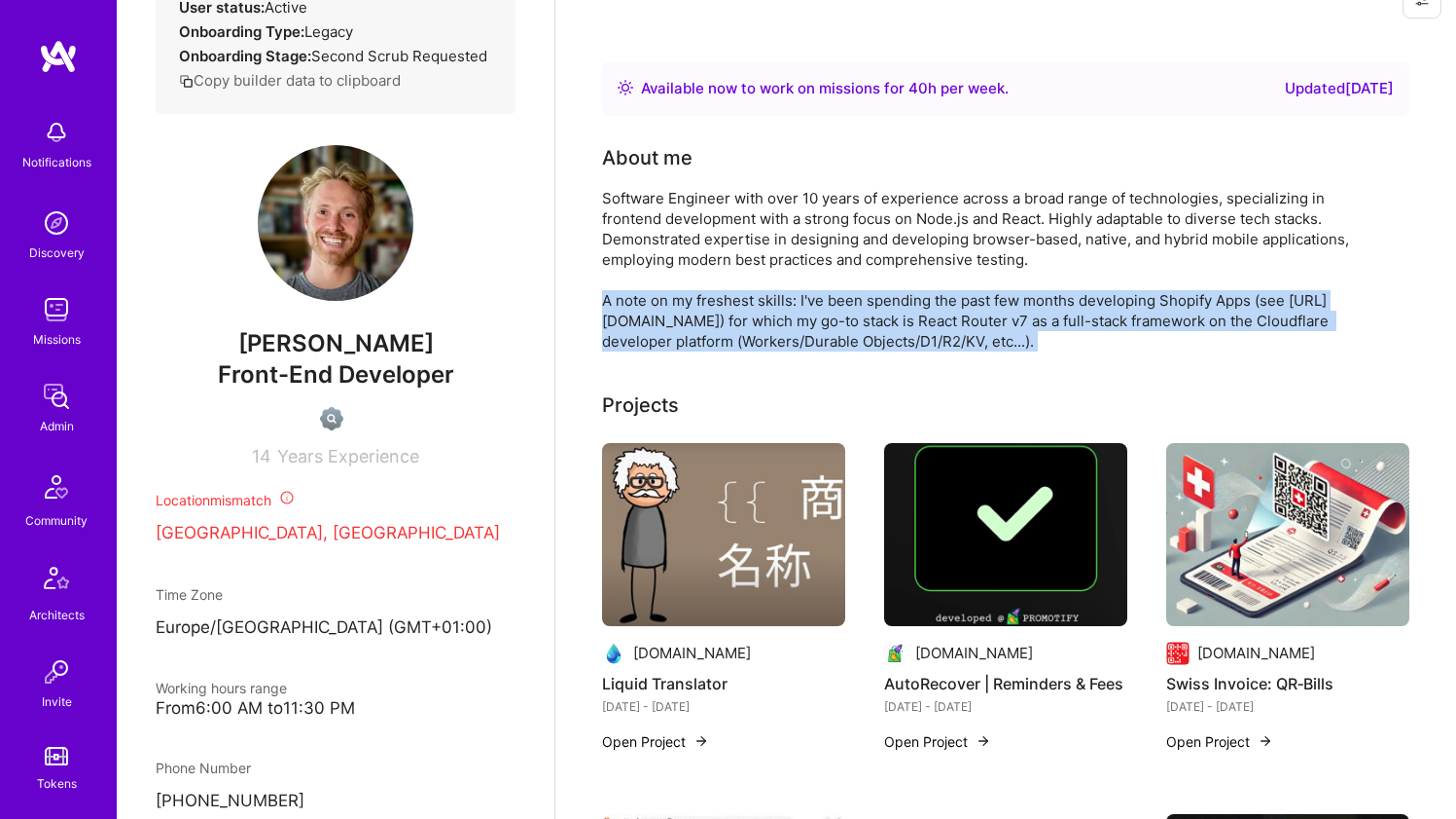
click at [669, 331] on div "Software Engineer with over 10 years of experience across a broad range of tech…" at bounding box center [991, 270] width 779 height 164
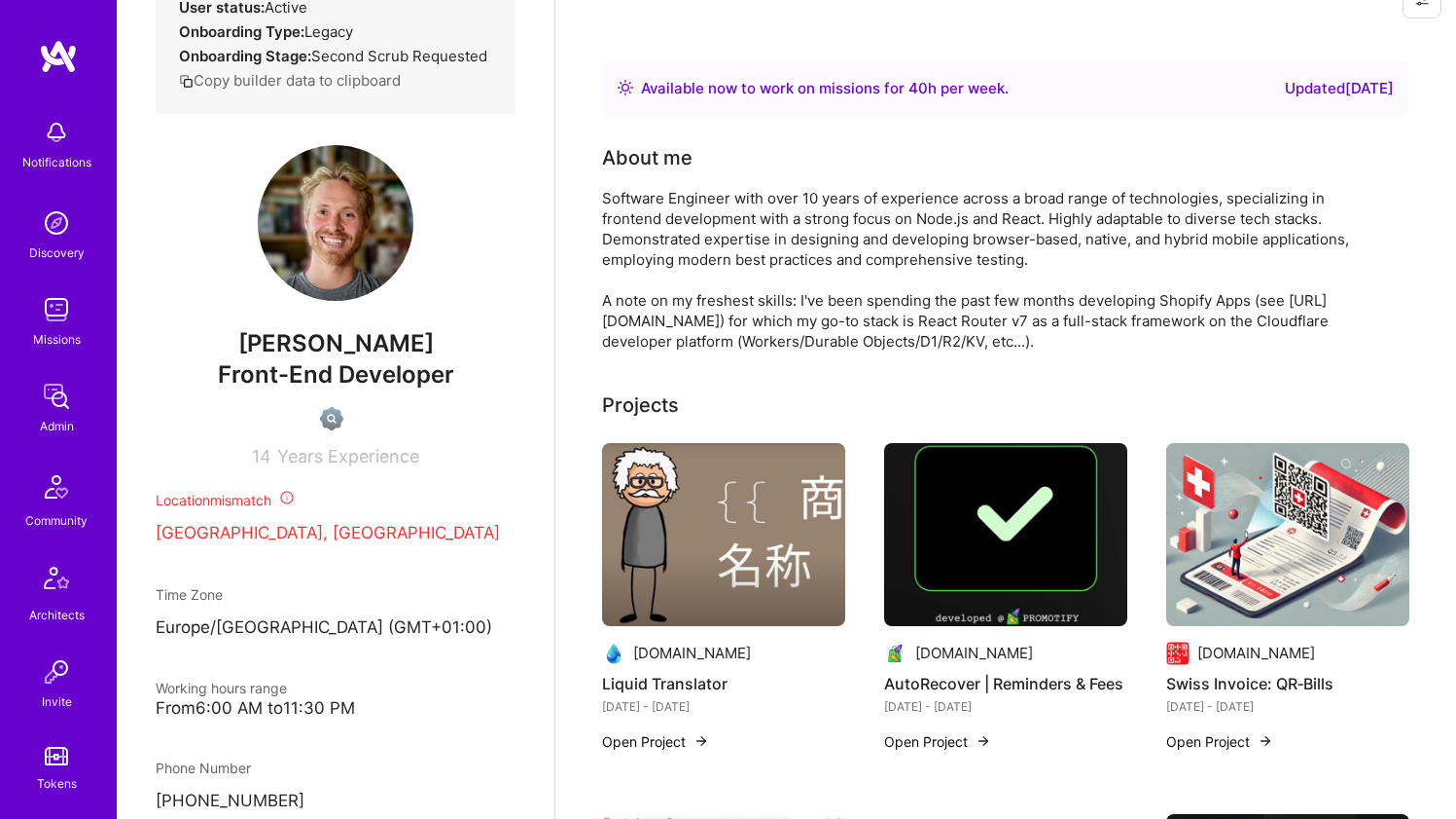
click at [682, 236] on div "Software Engineer with over 10 years of experience across a broad range of tech…" at bounding box center [991, 270] width 779 height 164
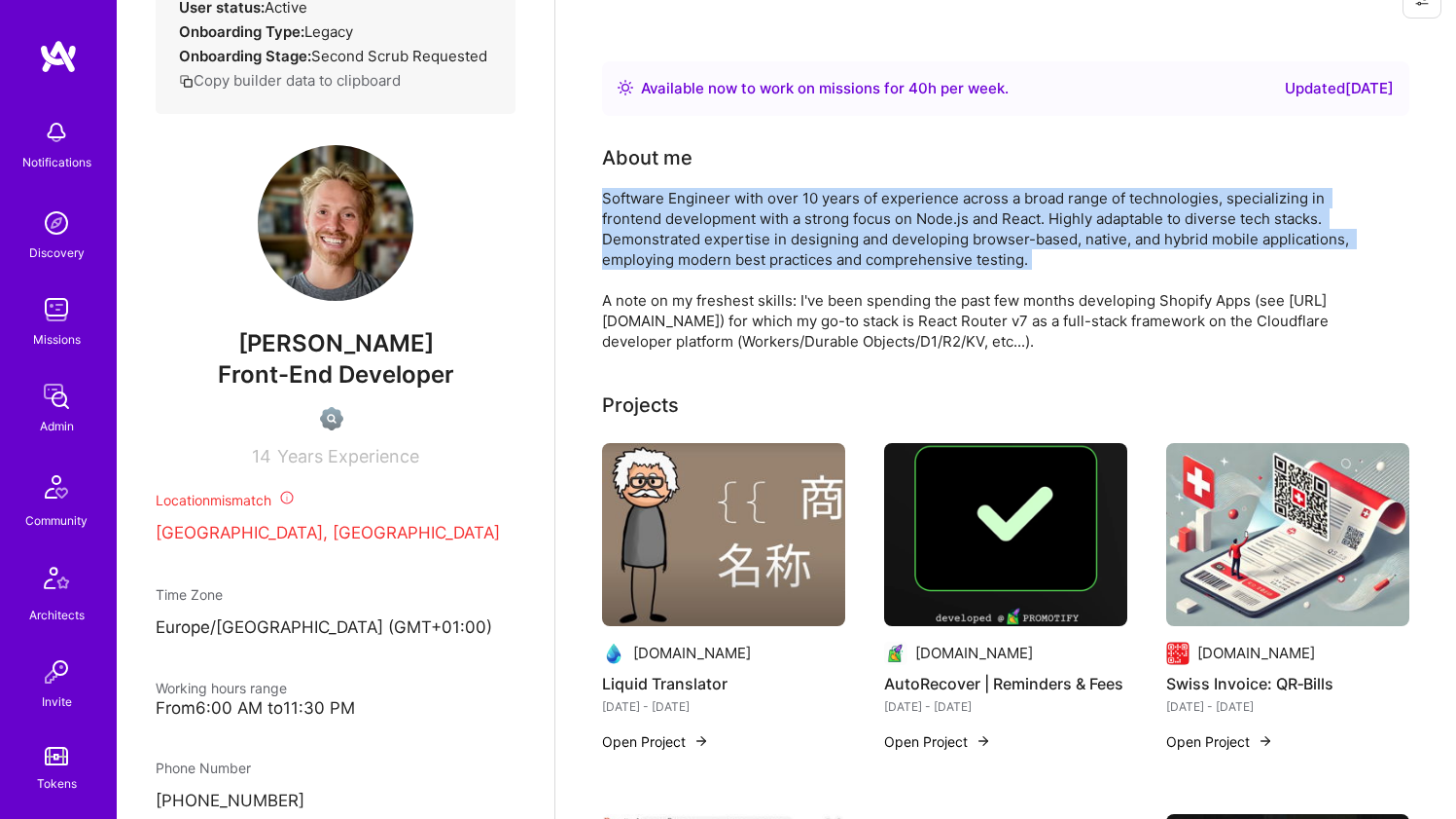
click at [682, 236] on div "Software Engineer with over 10 years of experience across a broad range of tech…" at bounding box center [991, 270] width 779 height 164
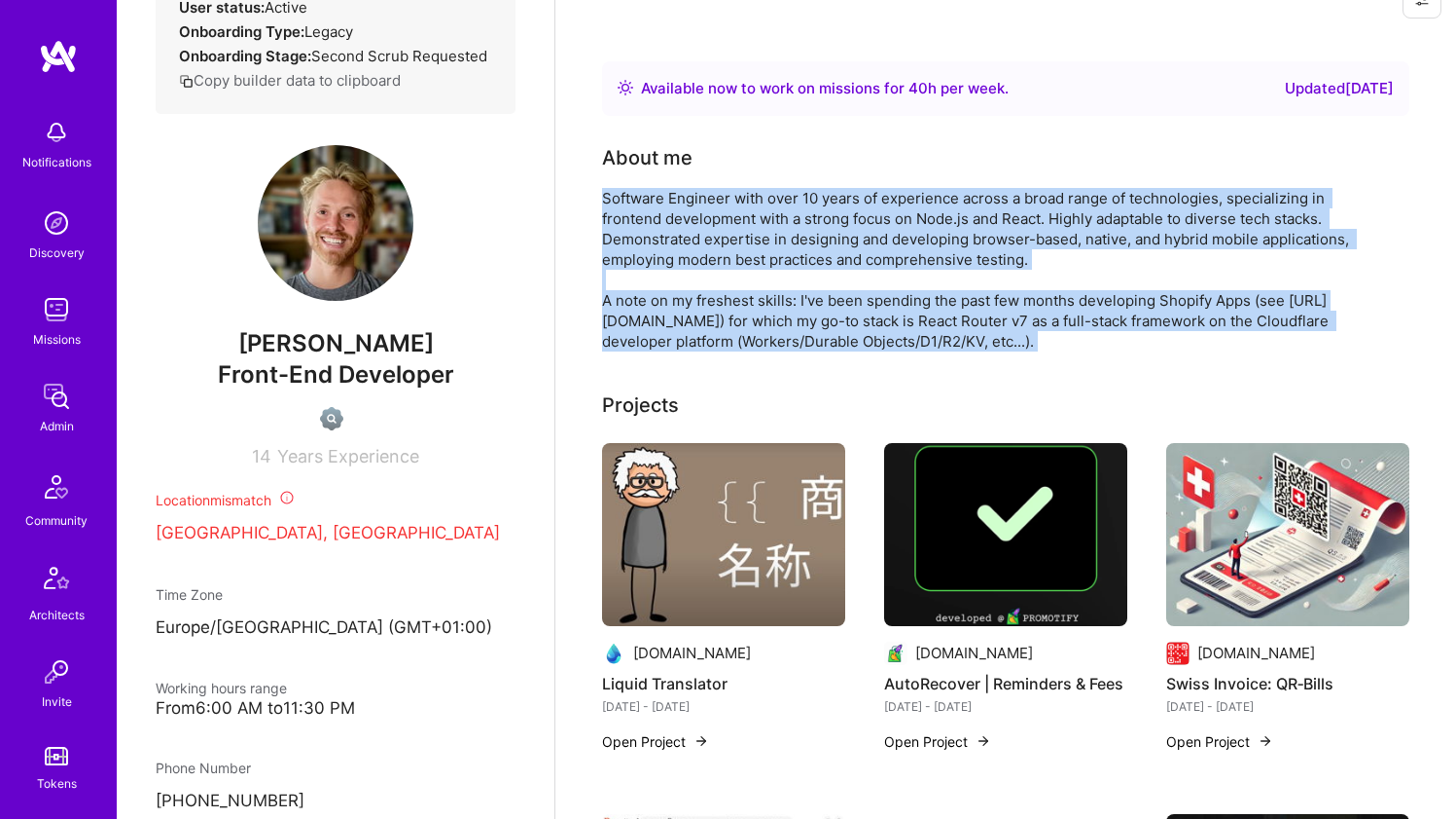
click at [664, 302] on div "Software Engineer with over 10 years of experience across a broad range of tech…" at bounding box center [991, 270] width 779 height 164
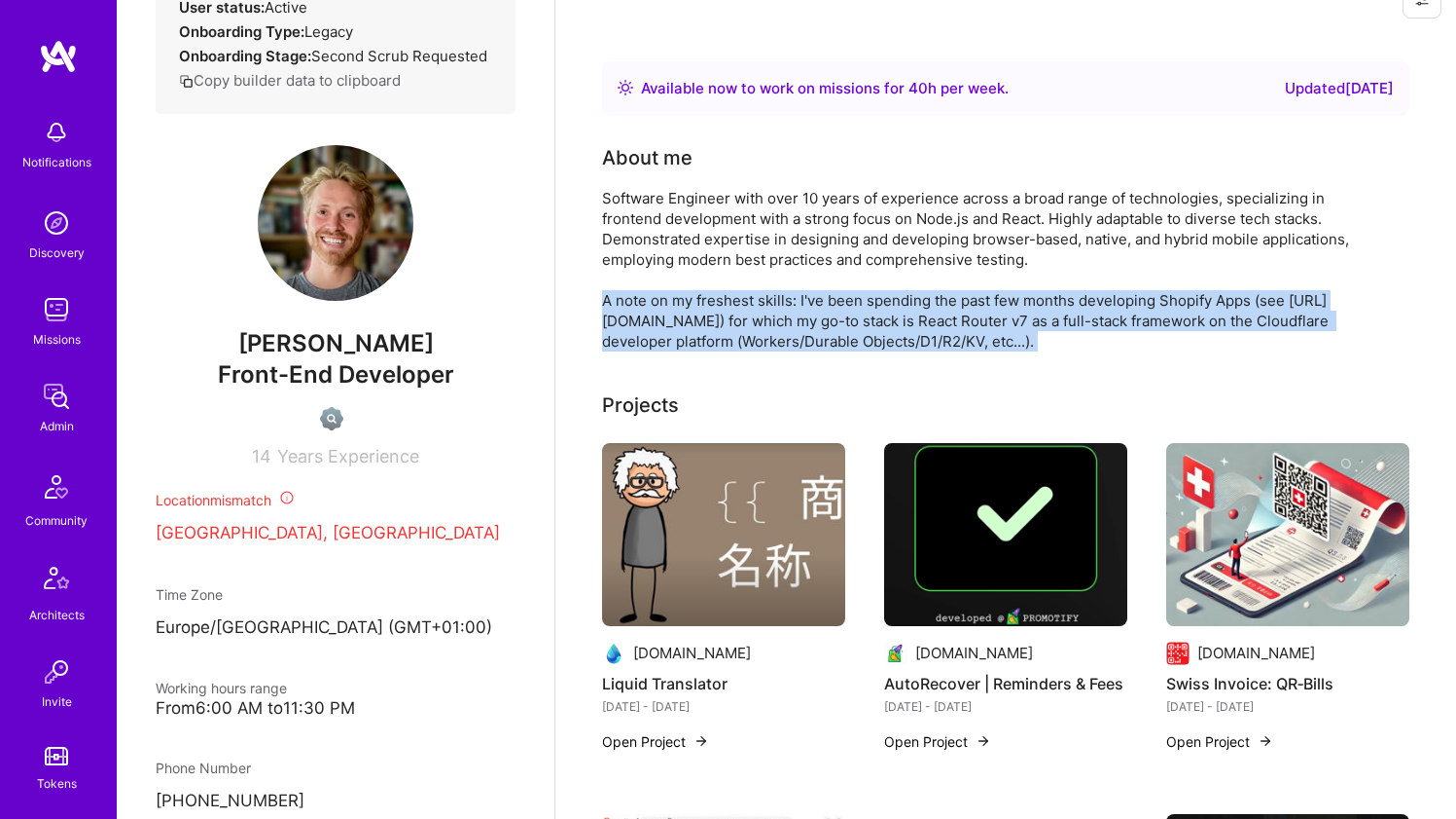
click at [664, 302] on div "Software Engineer with over 10 years of experience across a broad range of tech…" at bounding box center [991, 270] width 779 height 164
drag, startPoint x: 664, startPoint y: 302, endPoint x: 663, endPoint y: 292, distance: 10.0
click at [664, 301] on div "Software Engineer with over 10 years of experience across a broad range of tech…" at bounding box center [991, 270] width 779 height 164
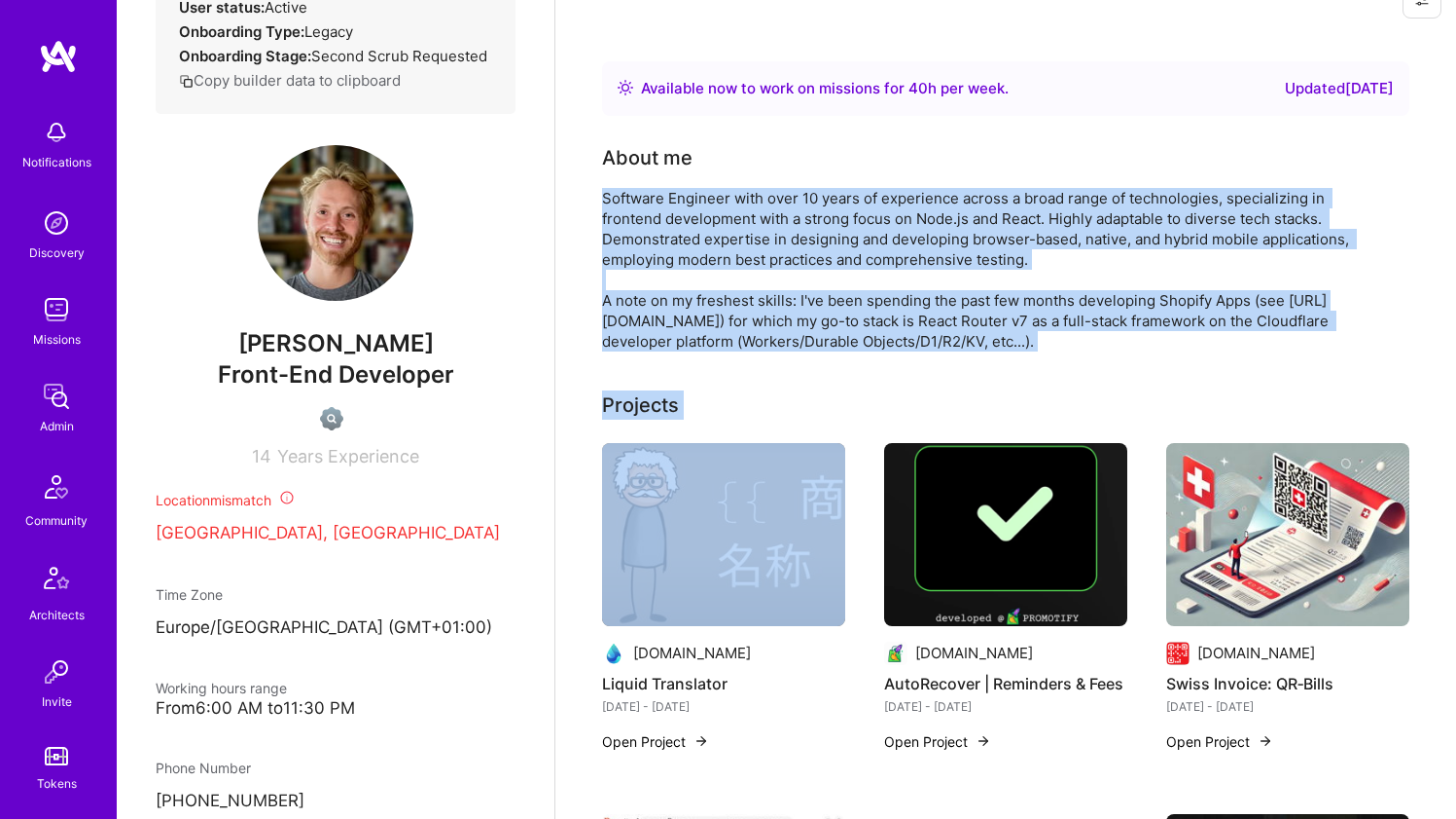
click at [674, 229] on div "Software Engineer with over 10 years of experience across a broad range of tech…" at bounding box center [991, 270] width 779 height 164
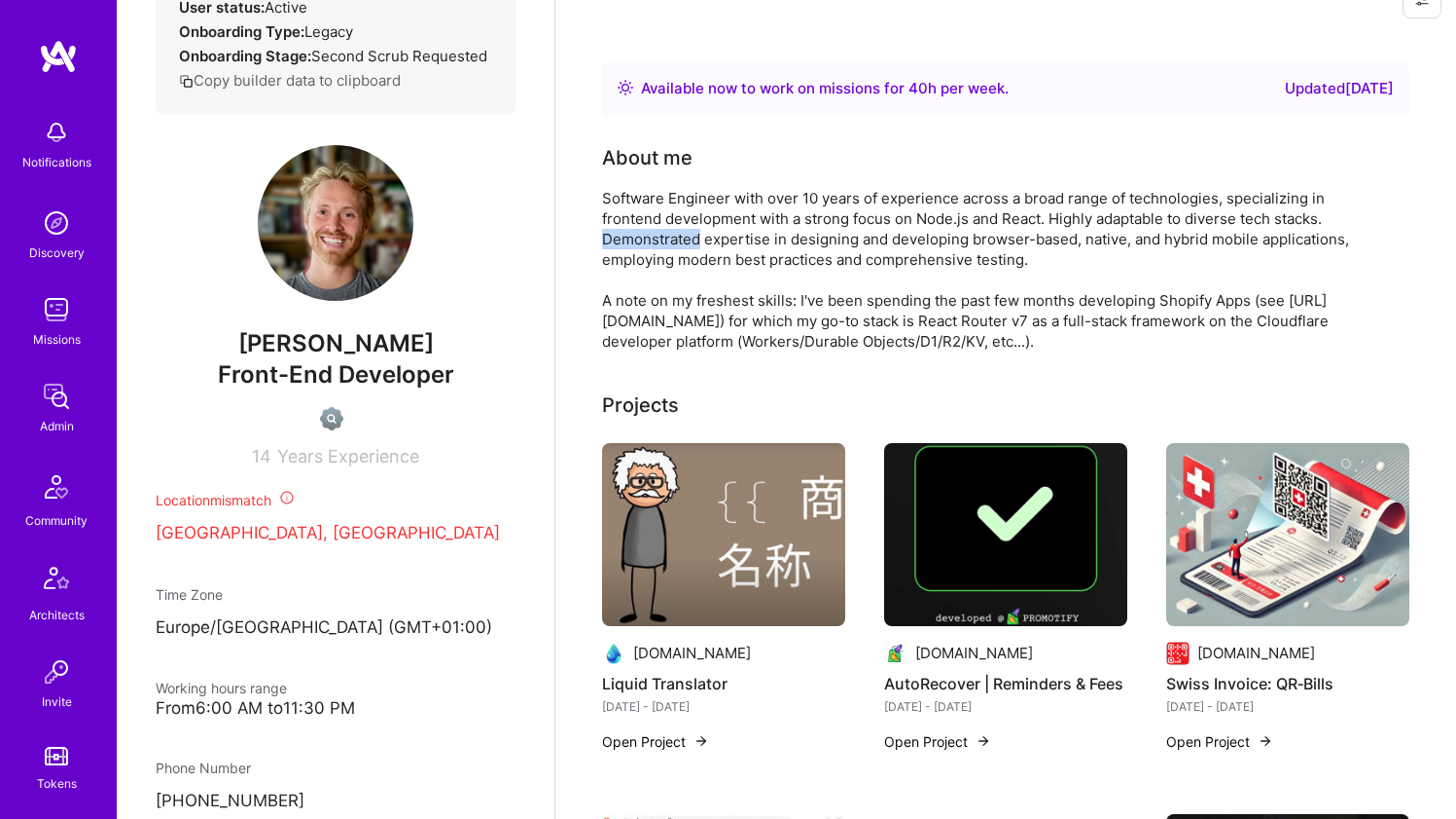
click at [674, 229] on div "Software Engineer with over 10 years of experience across a broad range of tech…" at bounding box center [991, 270] width 779 height 164
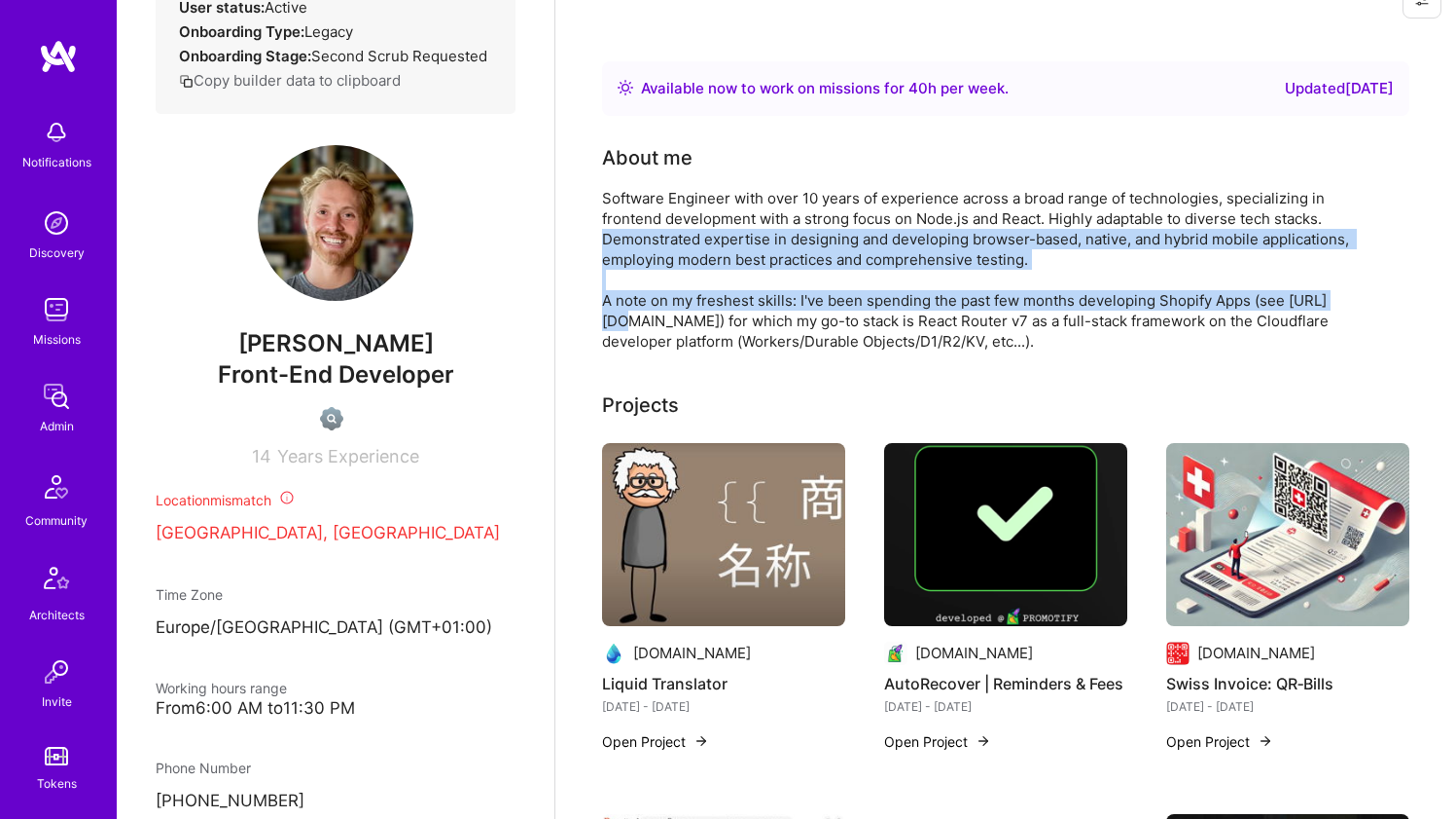
click at [649, 315] on div "Software Engineer with over 10 years of experience across a broad range of tech…" at bounding box center [991, 270] width 779 height 164
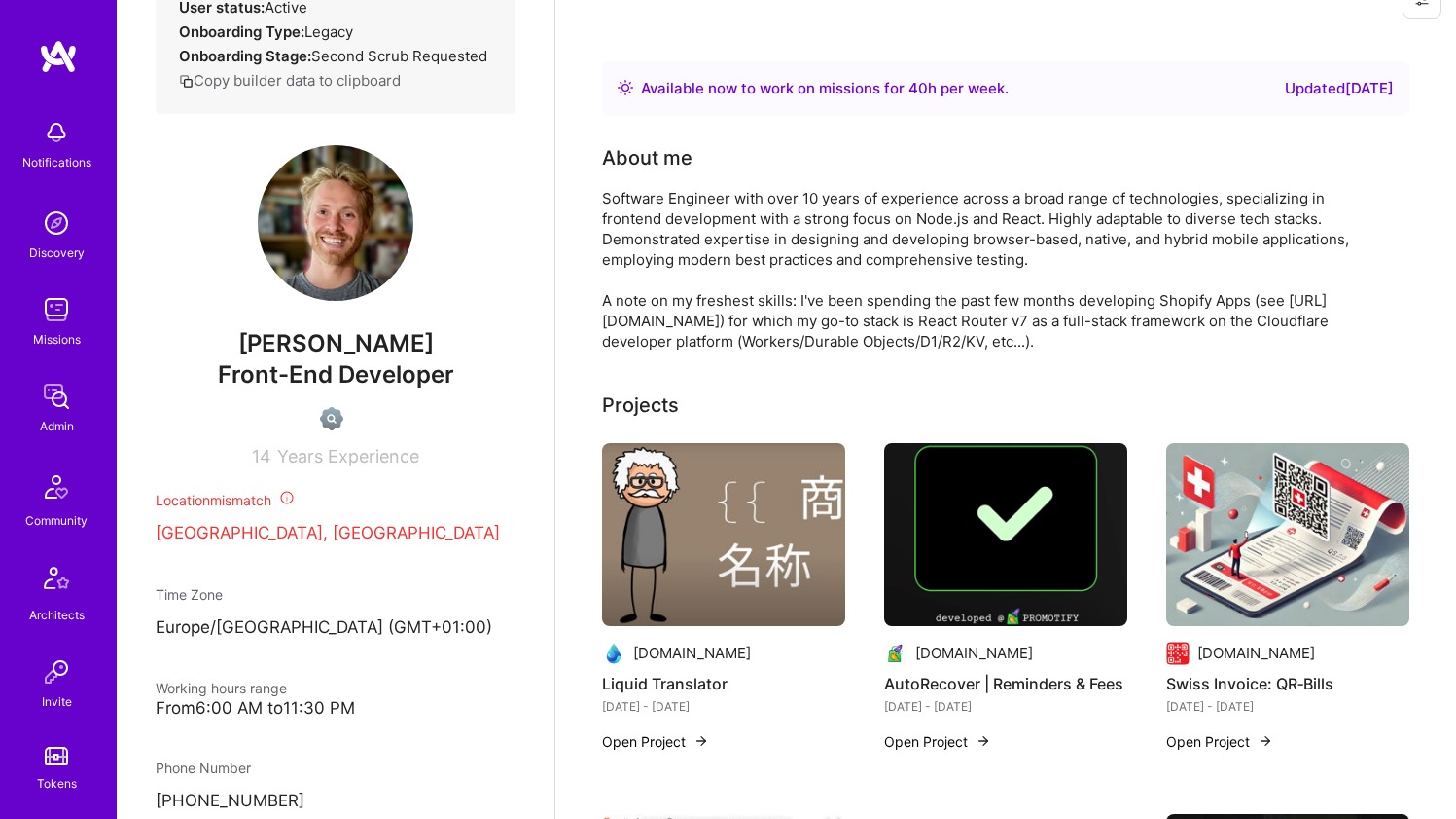
click at [689, 211] on div "Software Engineer with over 10 years of experience across a broad range of tech…" at bounding box center [991, 270] width 779 height 164
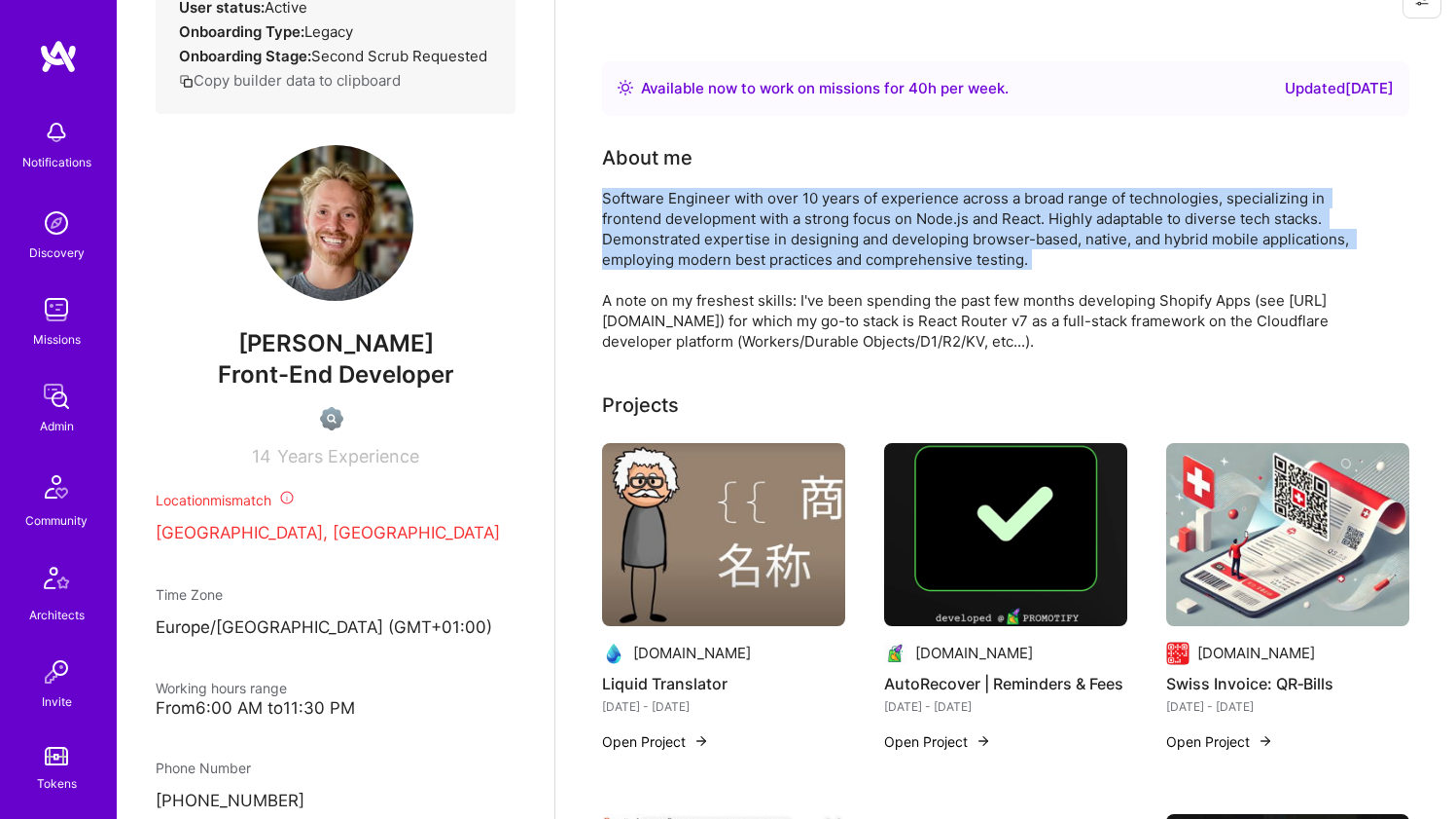
click at [688, 211] on div "Software Engineer with over 10 years of experience across a broad range of tech…" at bounding box center [991, 270] width 779 height 164
click at [733, 248] on div "Software Engineer with over 10 years of experience across a broad range of tech…" at bounding box center [991, 270] width 779 height 164
click at [733, 247] on div "Software Engineer with over 10 years of experience across a broad range of tech…" at bounding box center [991, 270] width 779 height 164
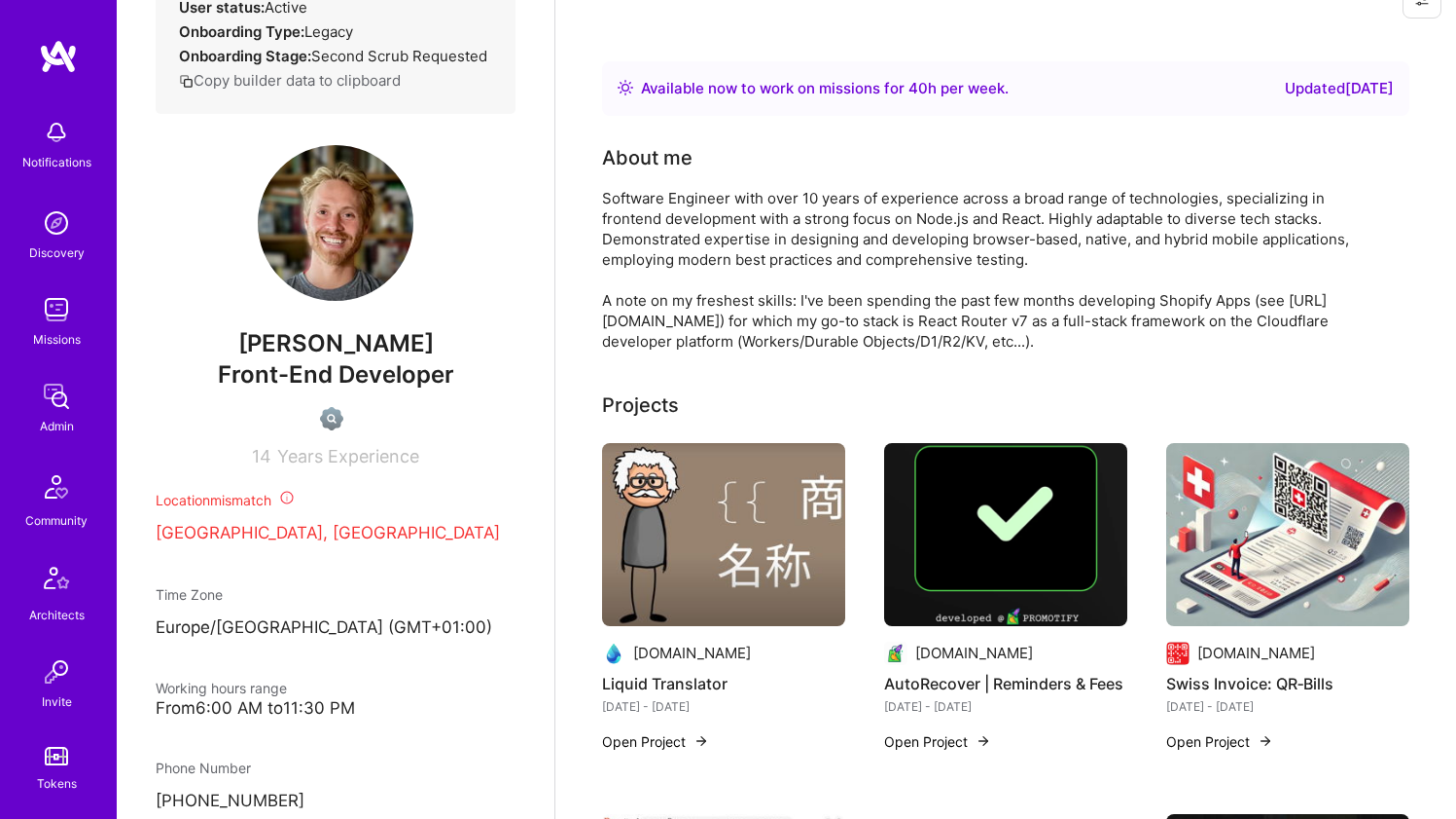
click at [714, 321] on div "Software Engineer with over 10 years of experience across a broad range of tech…" at bounding box center [991, 270] width 779 height 164
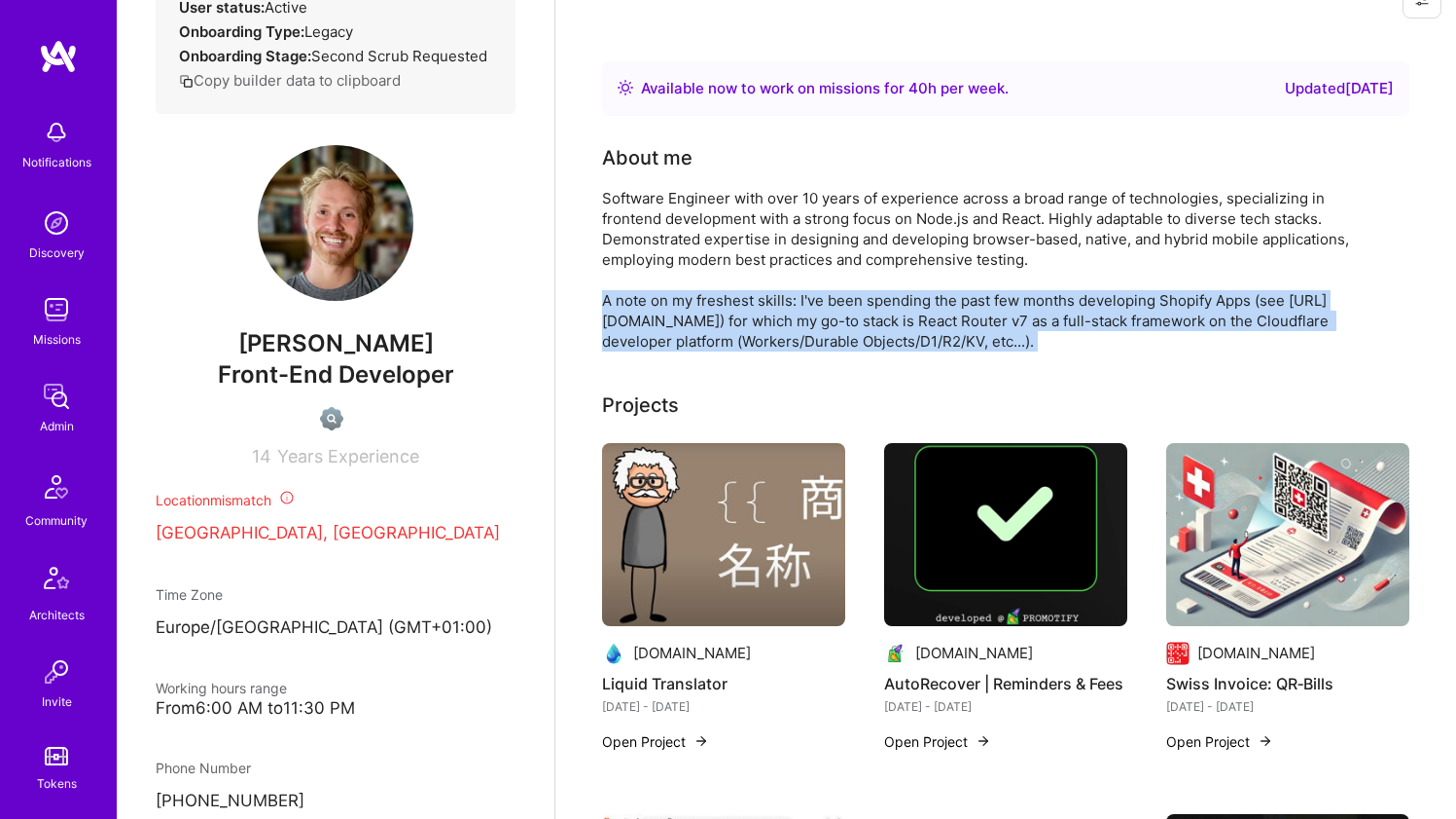
click at [714, 321] on div "Software Engineer with over 10 years of experience across a broad range of tech…" at bounding box center [991, 270] width 779 height 164
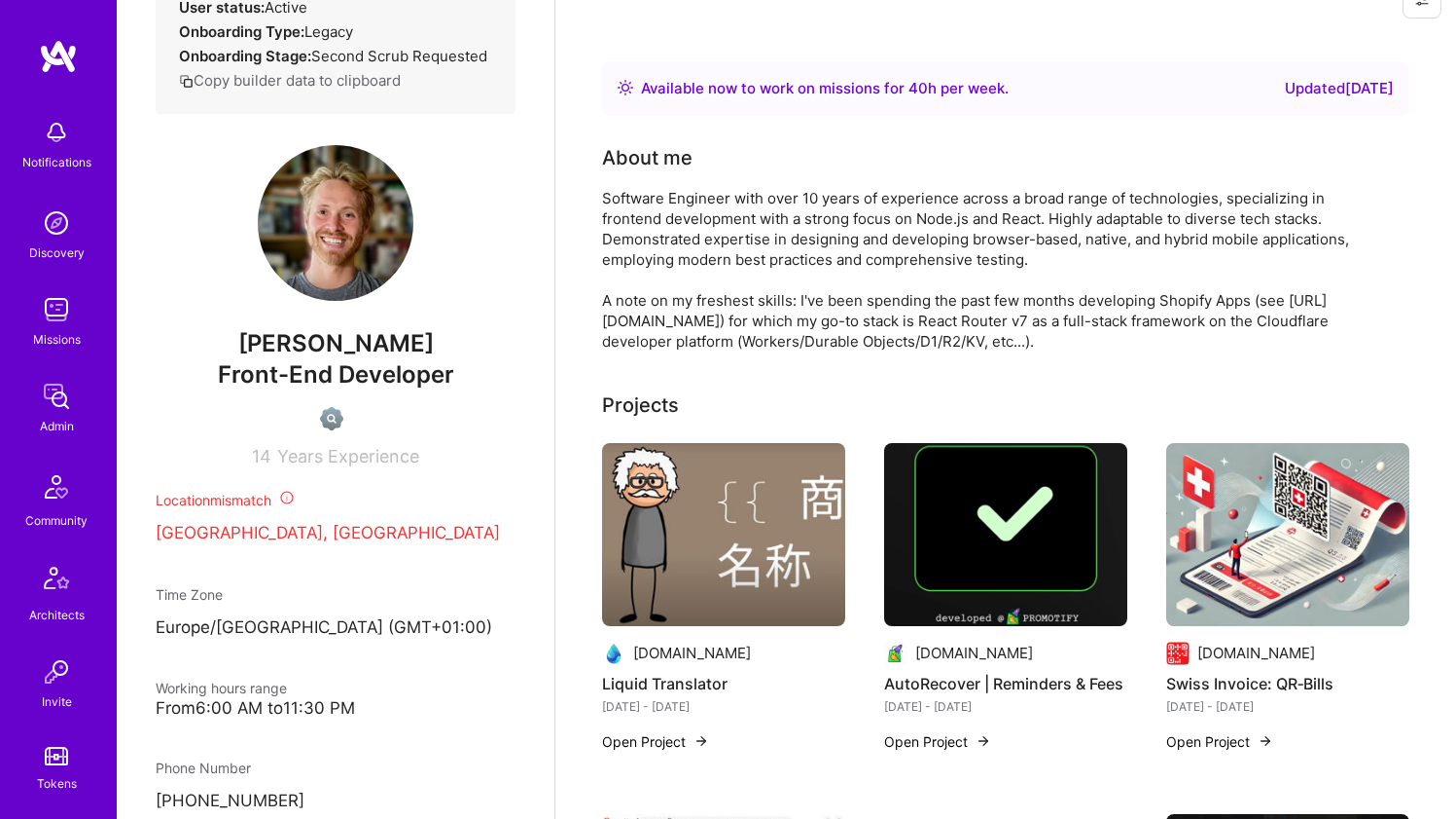
click at [733, 235] on div "Software Engineer with over 10 years of experience across a broad range of tech…" at bounding box center [991, 270] width 779 height 164
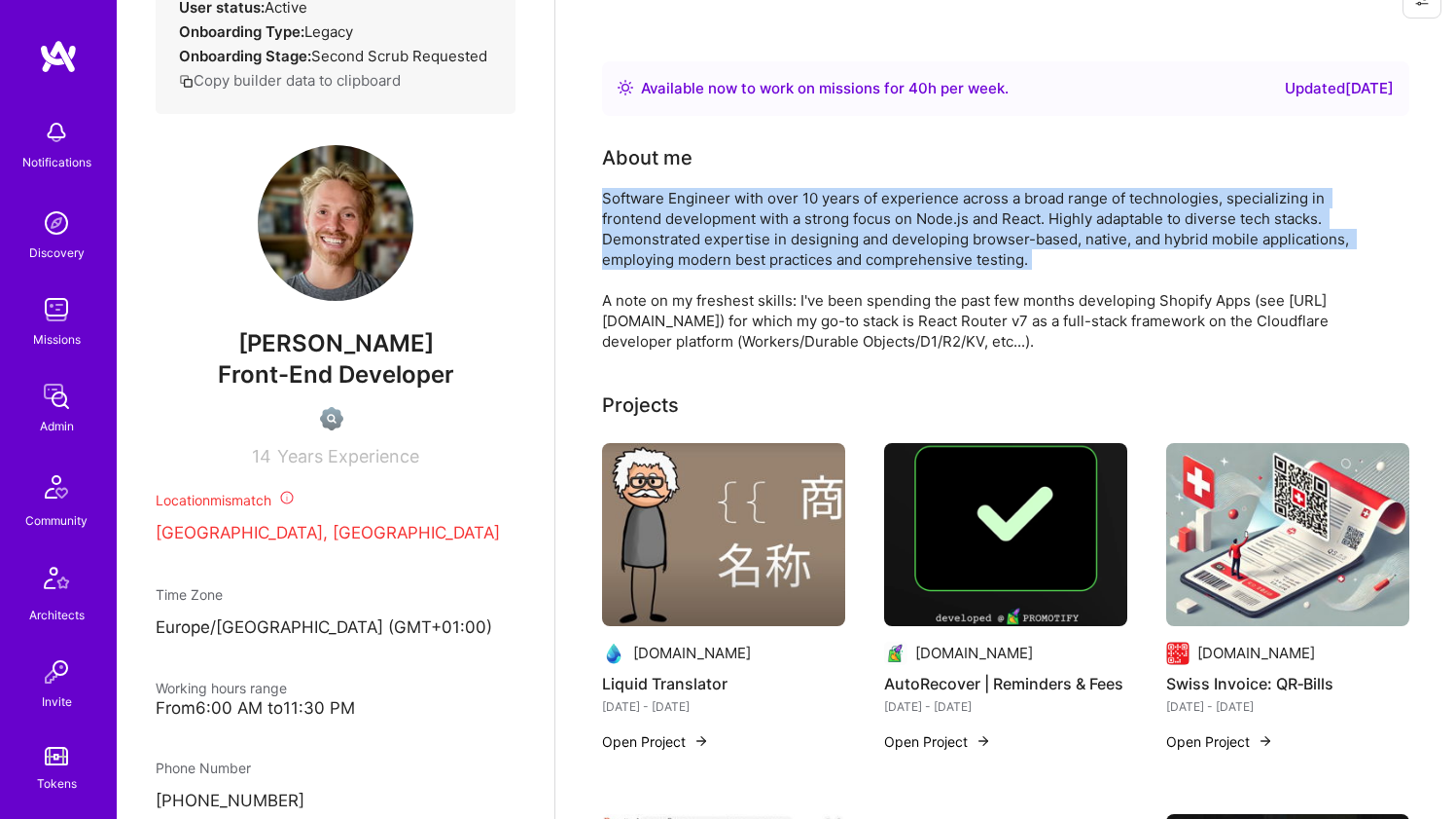
click at [732, 235] on div "Software Engineer with over 10 years of experience across a broad range of tech…" at bounding box center [991, 270] width 779 height 164
click at [702, 256] on div "Software Engineer with over 10 years of experience across a broad range of tech…" at bounding box center [991, 270] width 779 height 164
click at [701, 256] on div "Software Engineer with over 10 years of experience across a broad range of tech…" at bounding box center [991, 270] width 779 height 164
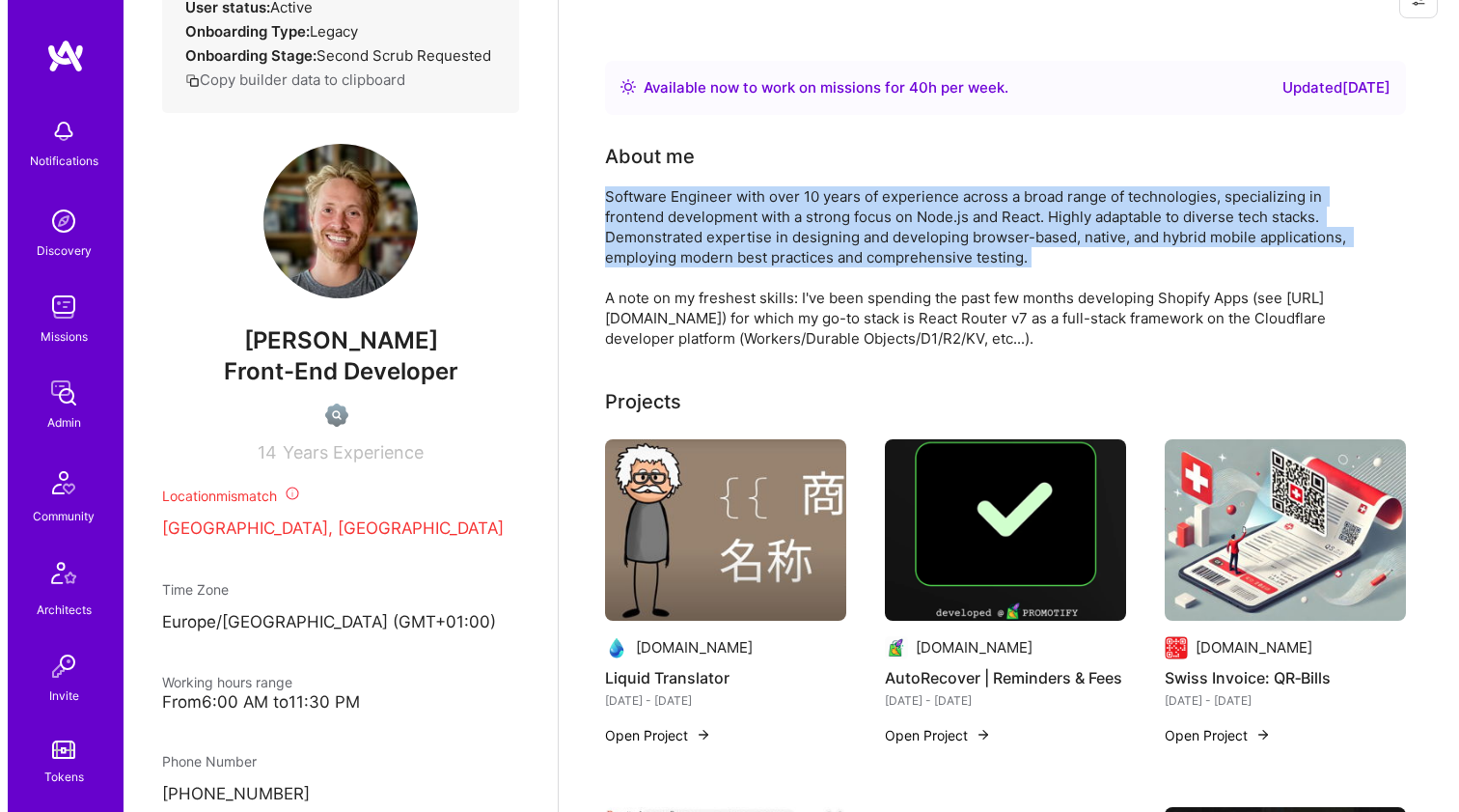
scroll to position [44, 0]
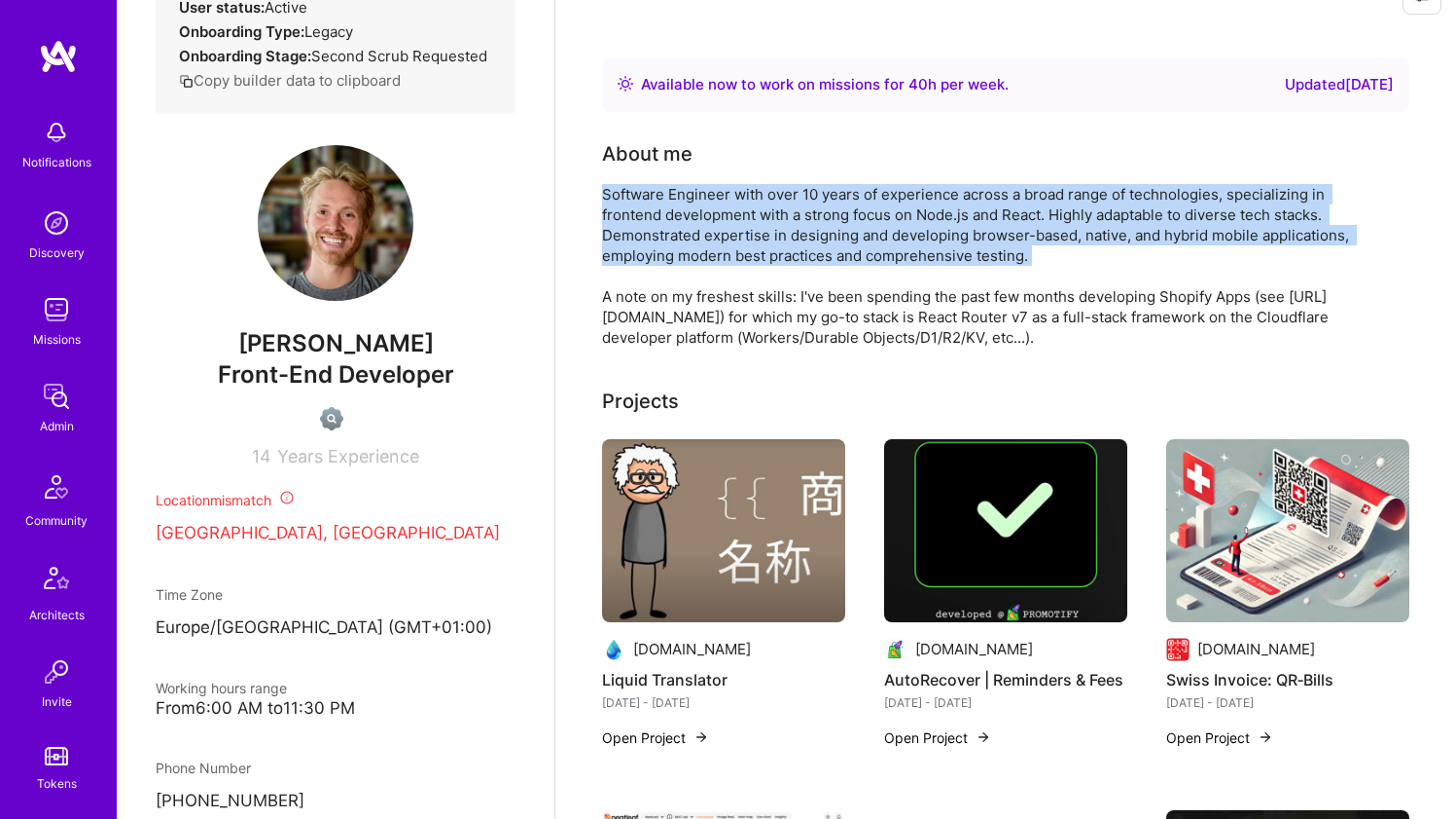
click at [701, 256] on div "Software Engineer with over 10 years of experience across a broad range of tech…" at bounding box center [991, 266] width 779 height 164
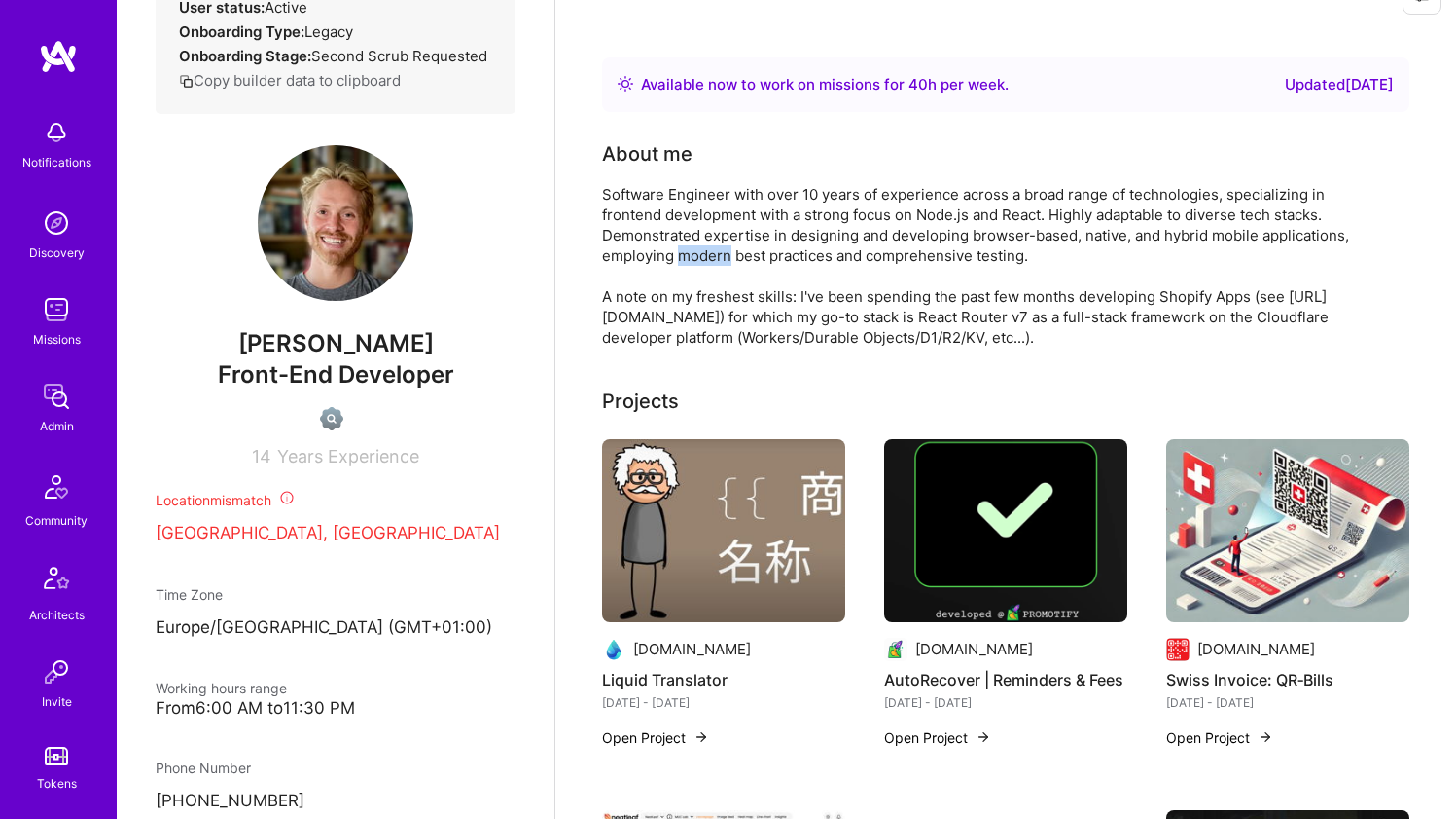
click at [701, 256] on div "Software Engineer with over 10 years of experience across a broad range of tech…" at bounding box center [991, 266] width 779 height 164
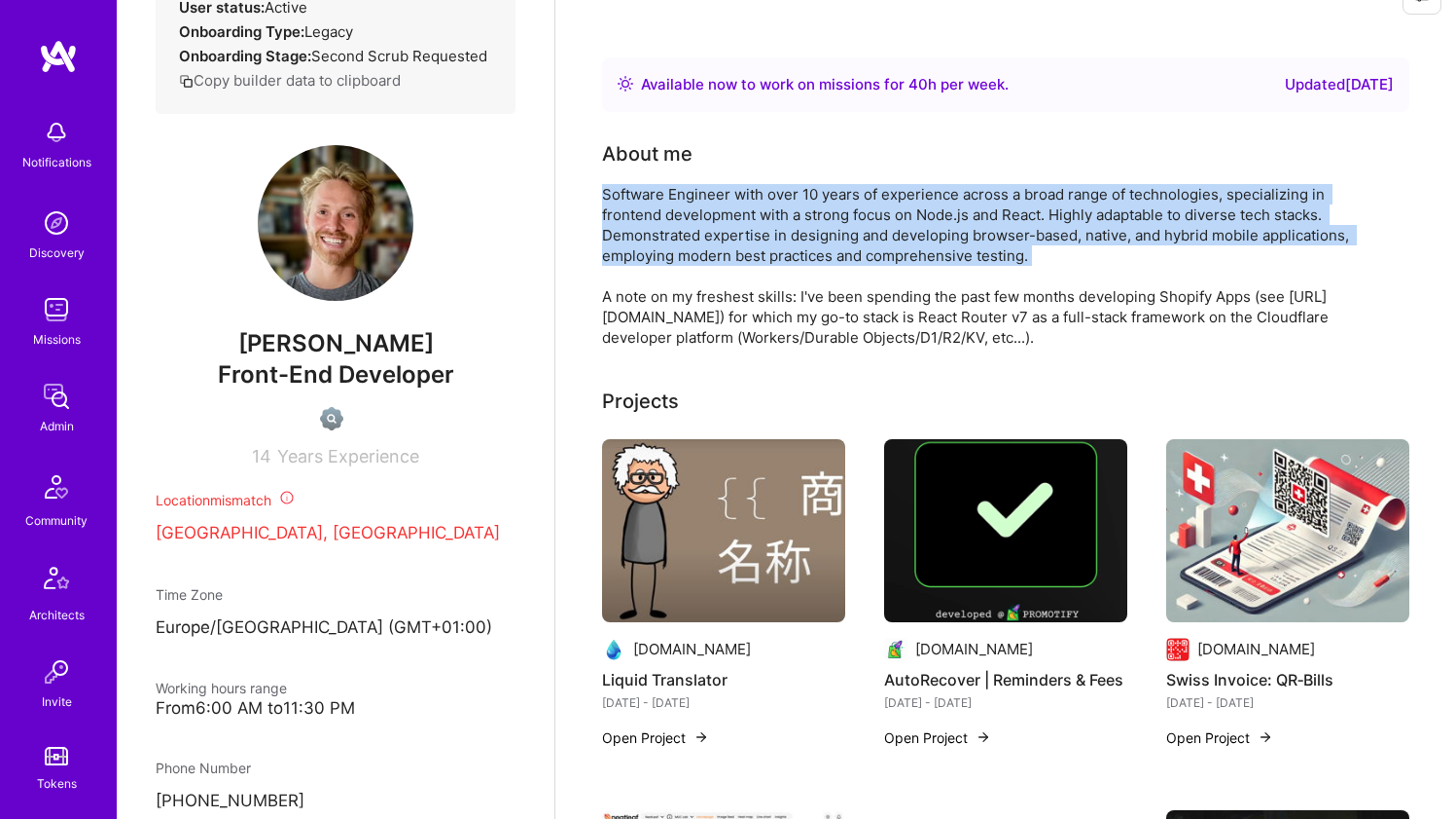
click at [701, 256] on div "Software Engineer with over 10 years of experience across a broad range of tech…" at bounding box center [991, 266] width 779 height 164
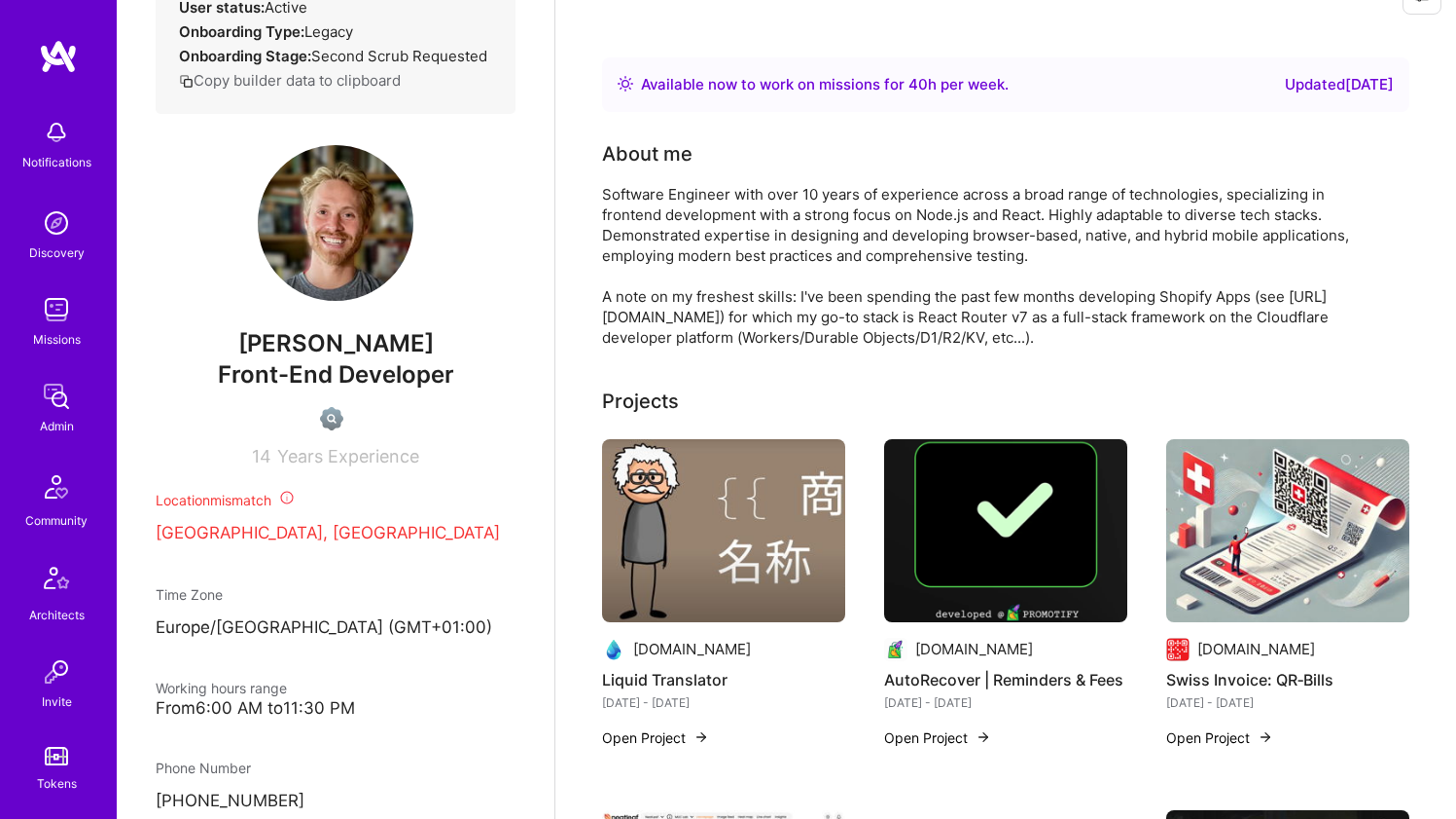
click at [674, 311] on div "Software Engineer with over 10 years of experience across a broad range of tech…" at bounding box center [991, 266] width 779 height 164
click at [674, 310] on div "Software Engineer with over 10 years of experience across a broad range of tech…" at bounding box center [991, 266] width 779 height 164
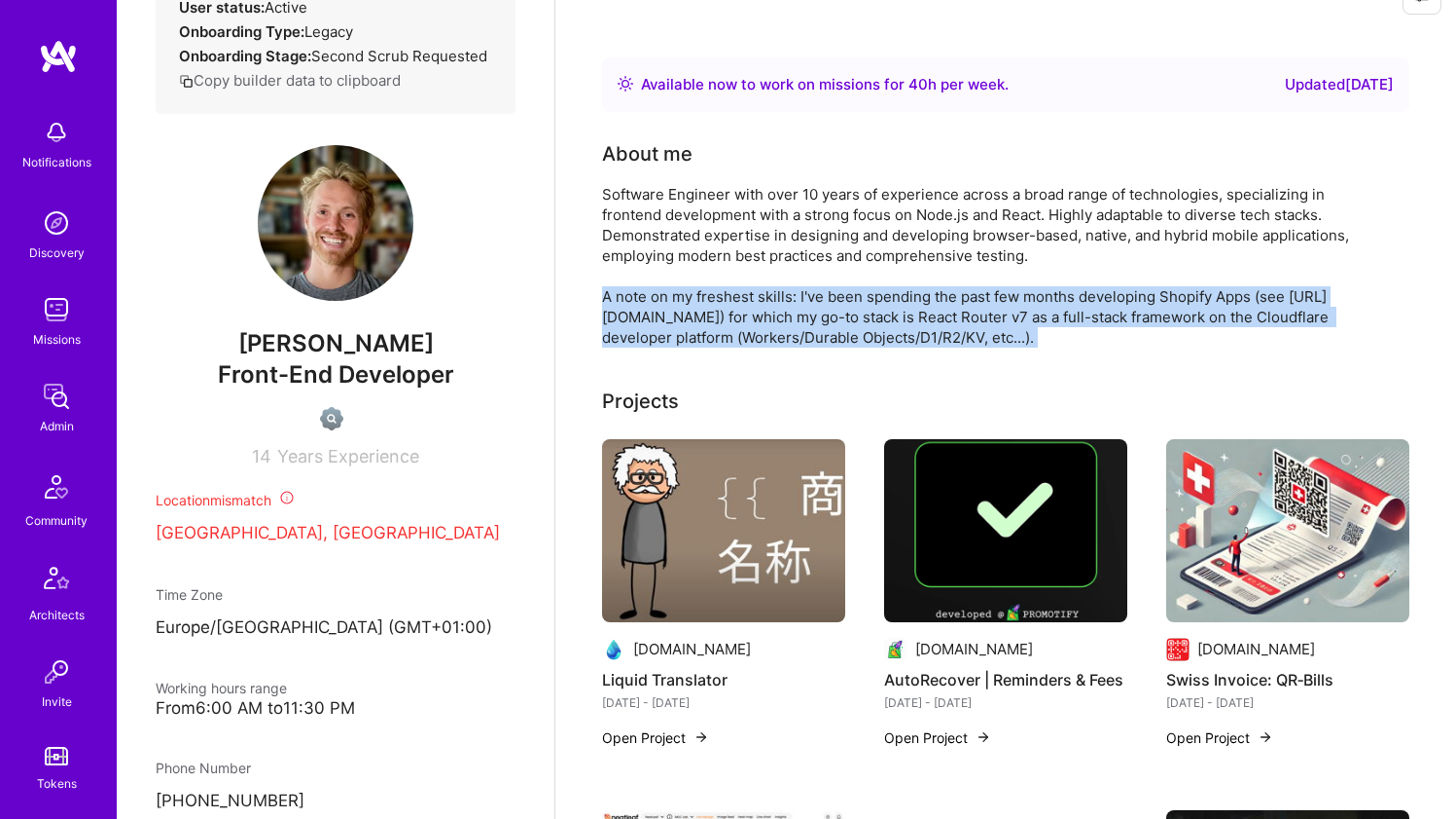
click at [674, 310] on div "Software Engineer with over 10 years of experience across a broad range of tech…" at bounding box center [991, 266] width 779 height 164
click at [673, 310] on div "Software Engineer with over 10 years of experience across a broad range of tech…" at bounding box center [991, 266] width 779 height 164
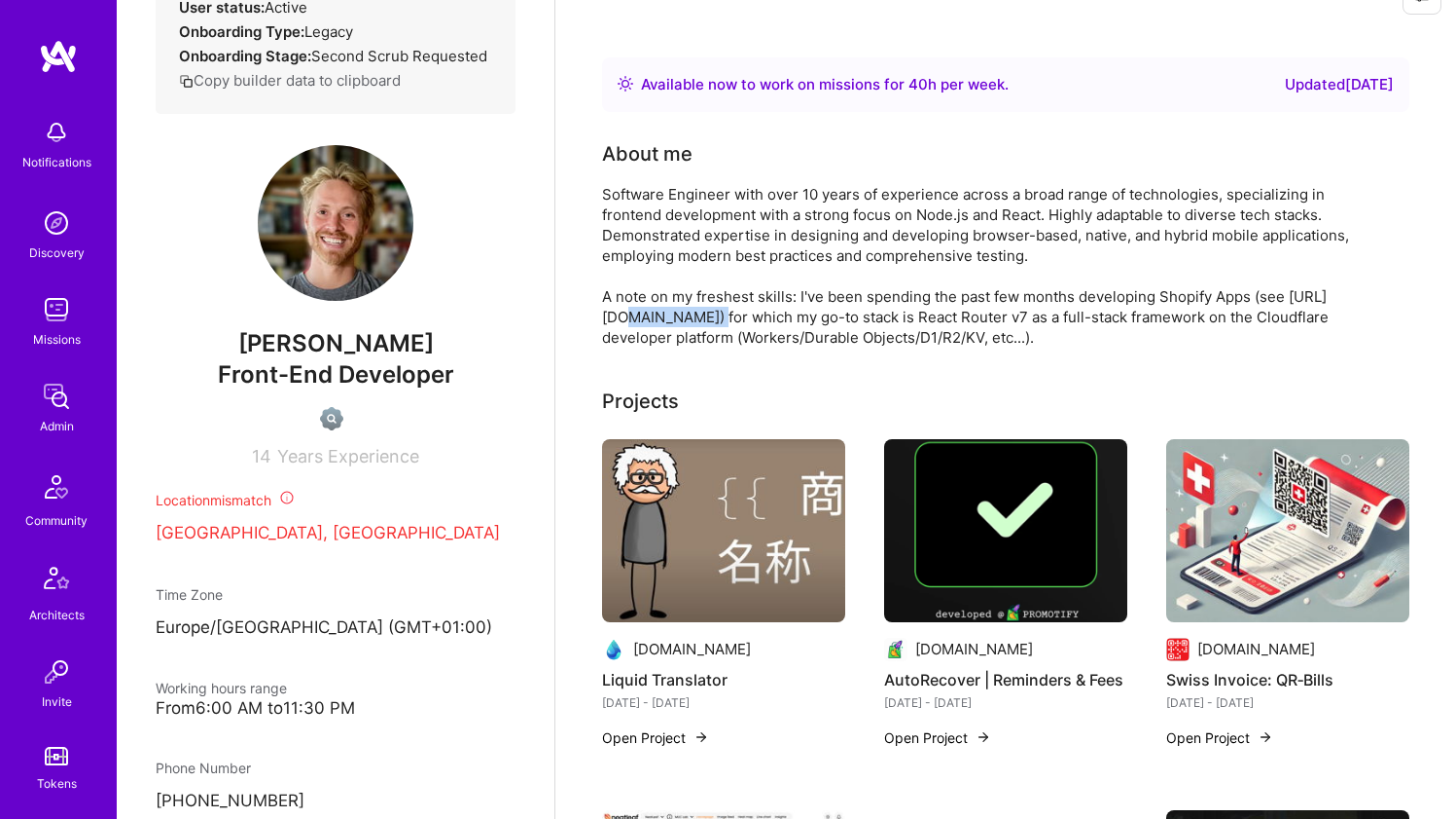
click at [673, 310] on div "Software Engineer with over 10 years of experience across a broad range of tech…" at bounding box center [991, 266] width 779 height 164
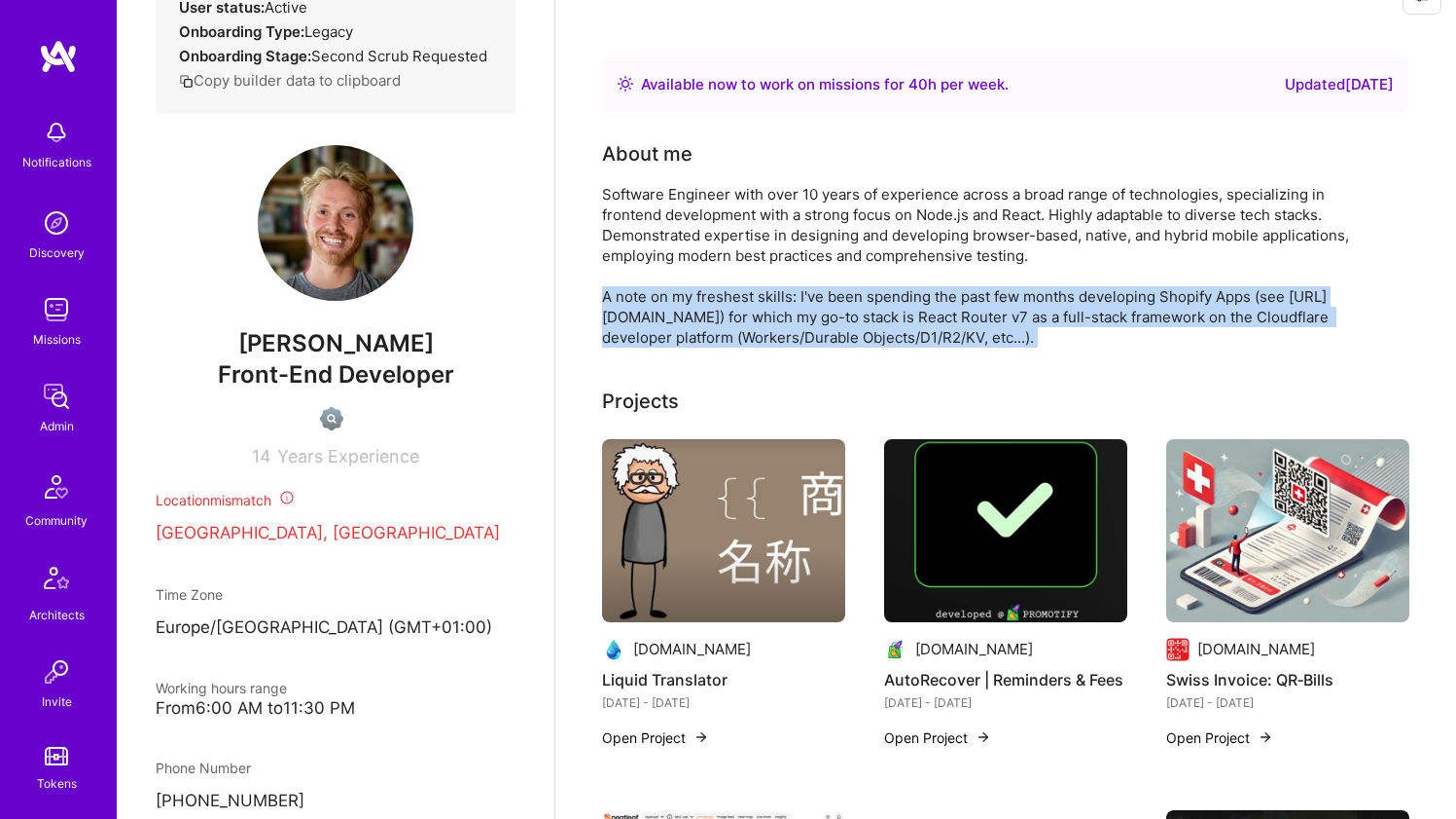
click at [673, 310] on div "Software Engineer with over 10 years of experience across a broad range of tech…" at bounding box center [991, 266] width 779 height 164
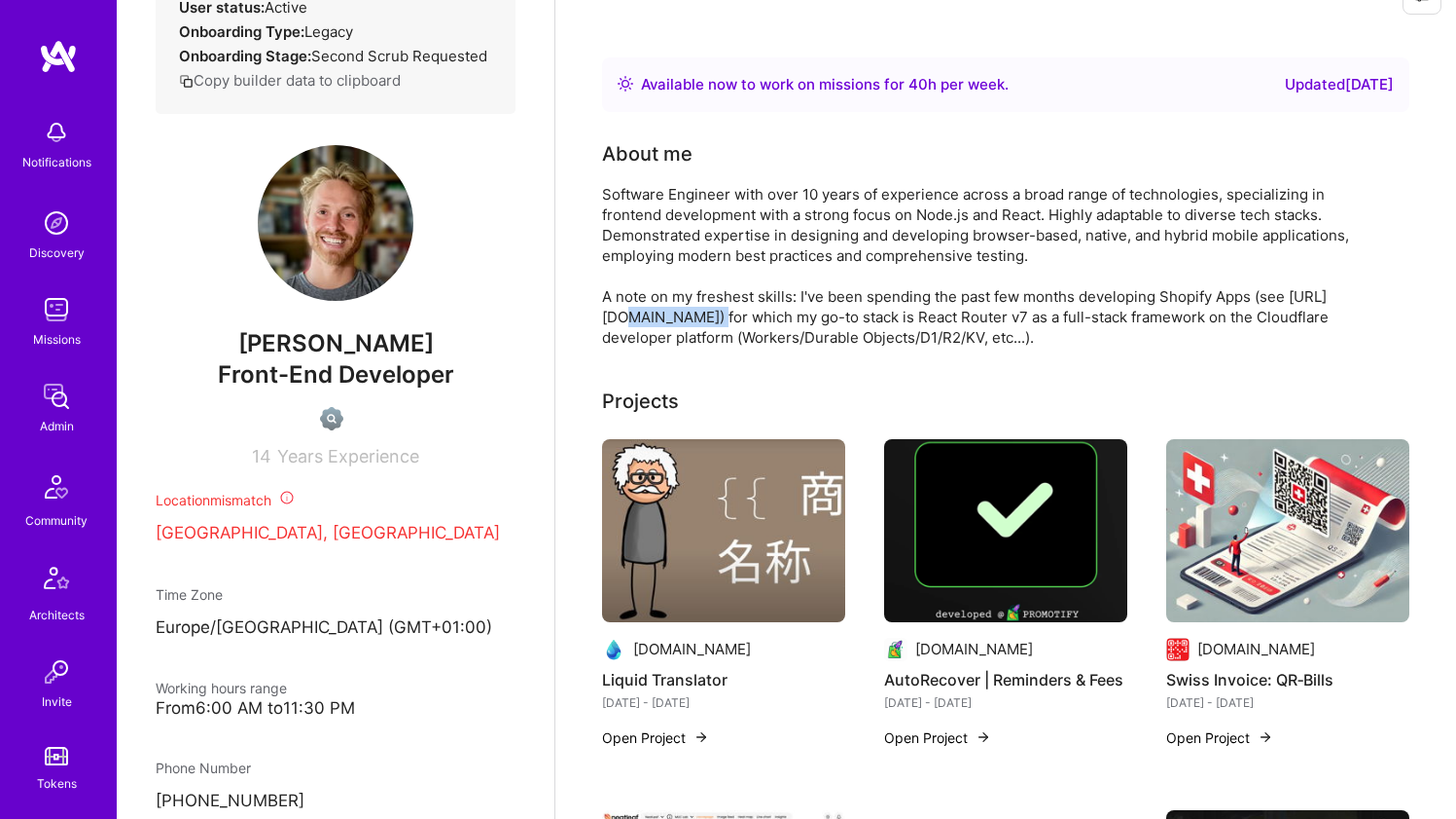
click at [673, 310] on div "Software Engineer with over 10 years of experience across a broad range of tech…" at bounding box center [991, 266] width 779 height 164
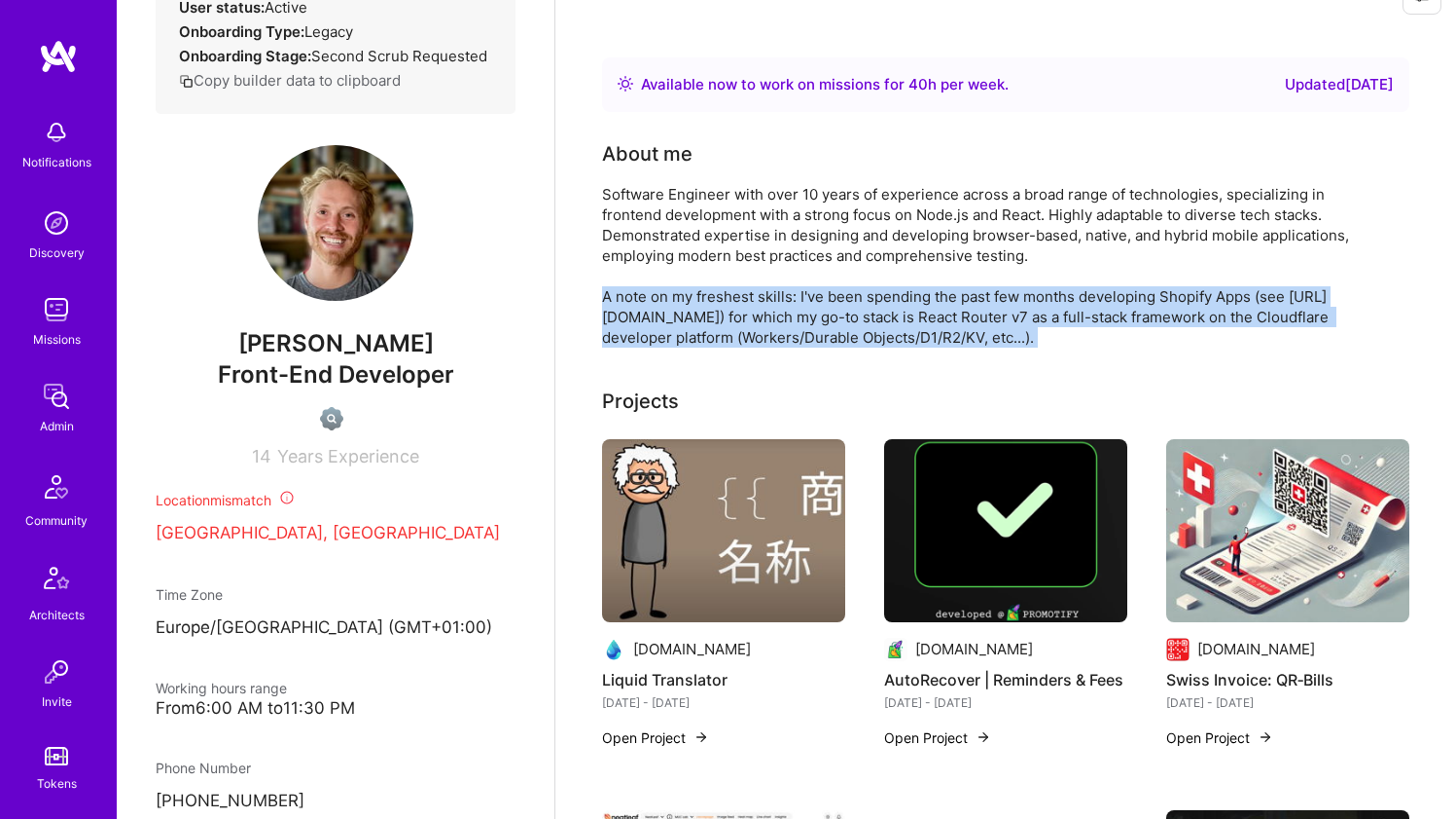
click at [673, 310] on div "Software Engineer with over 10 years of experience across a broad range of tech…" at bounding box center [991, 266] width 779 height 164
click at [676, 295] on div "Software Engineer with over 10 years of experience across a broad range of tech…" at bounding box center [991, 266] width 779 height 164
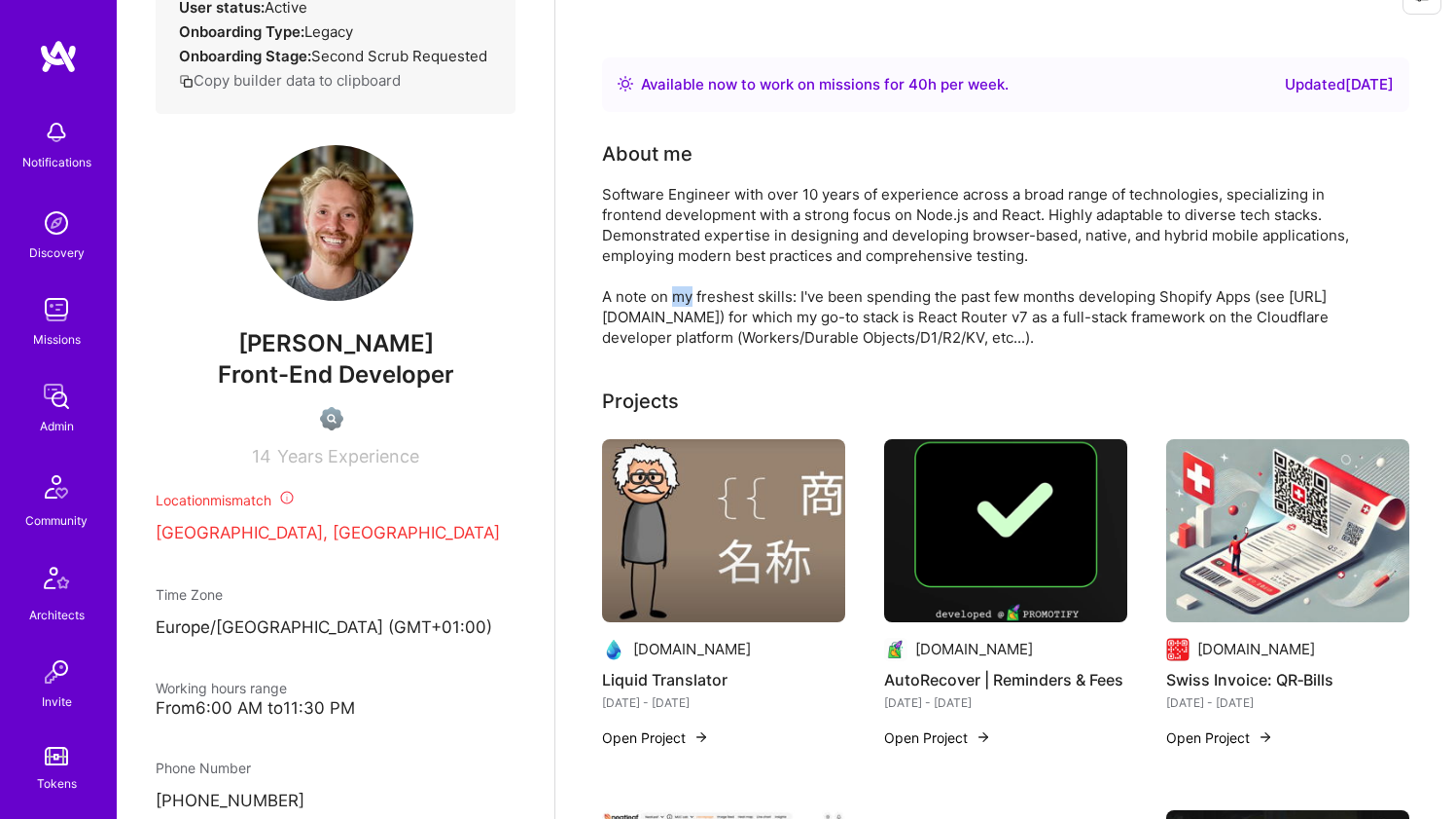
click at [676, 295] on div "Software Engineer with over 10 years of experience across a broad range of tech…" at bounding box center [991, 266] width 779 height 164
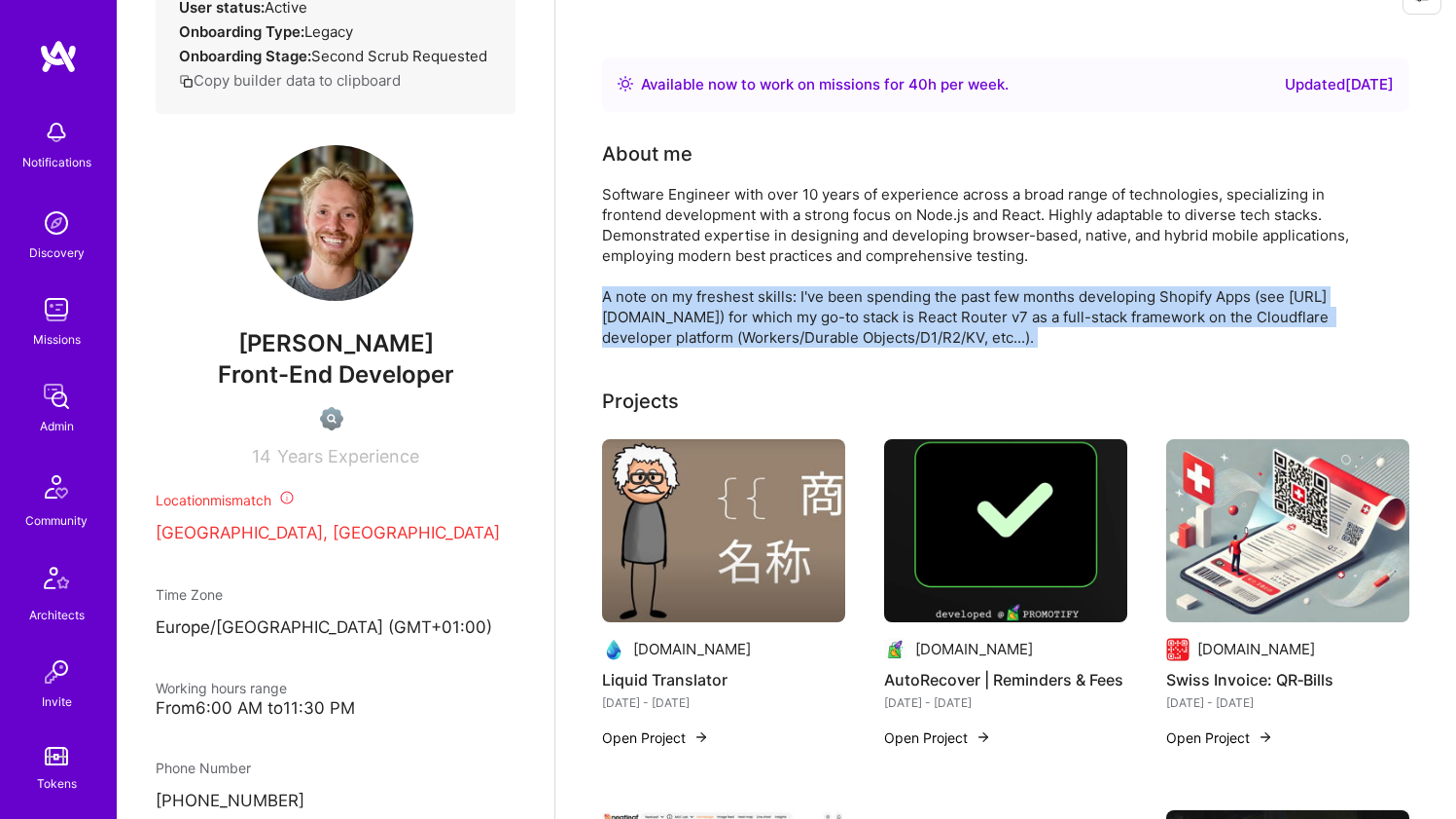
click at [676, 295] on div "Software Engineer with over 10 years of experience across a broad range of tech…" at bounding box center [991, 266] width 779 height 164
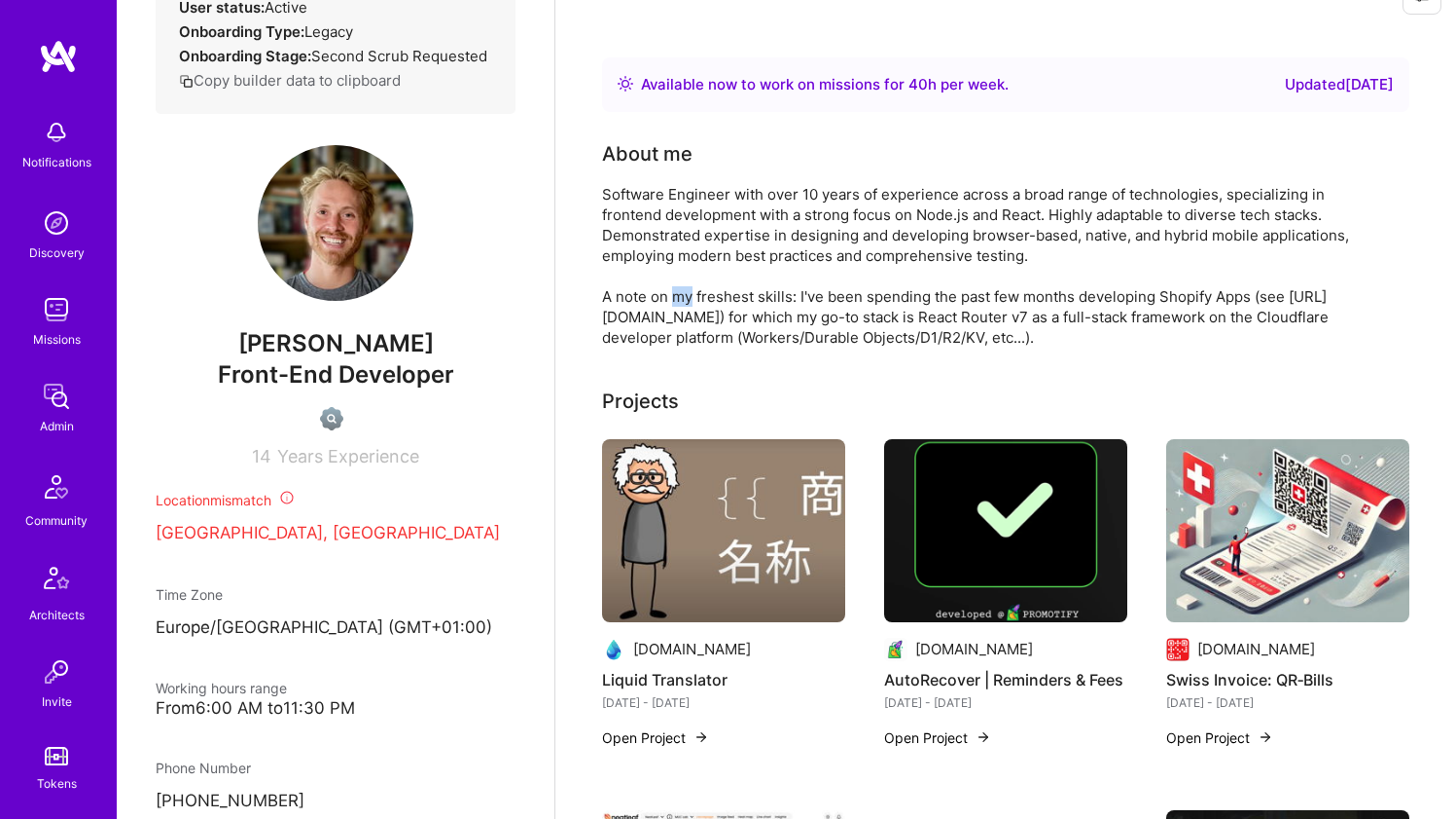
click at [676, 295] on div "Software Engineer with over 10 years of experience across a broad range of tech…" at bounding box center [991, 266] width 779 height 164
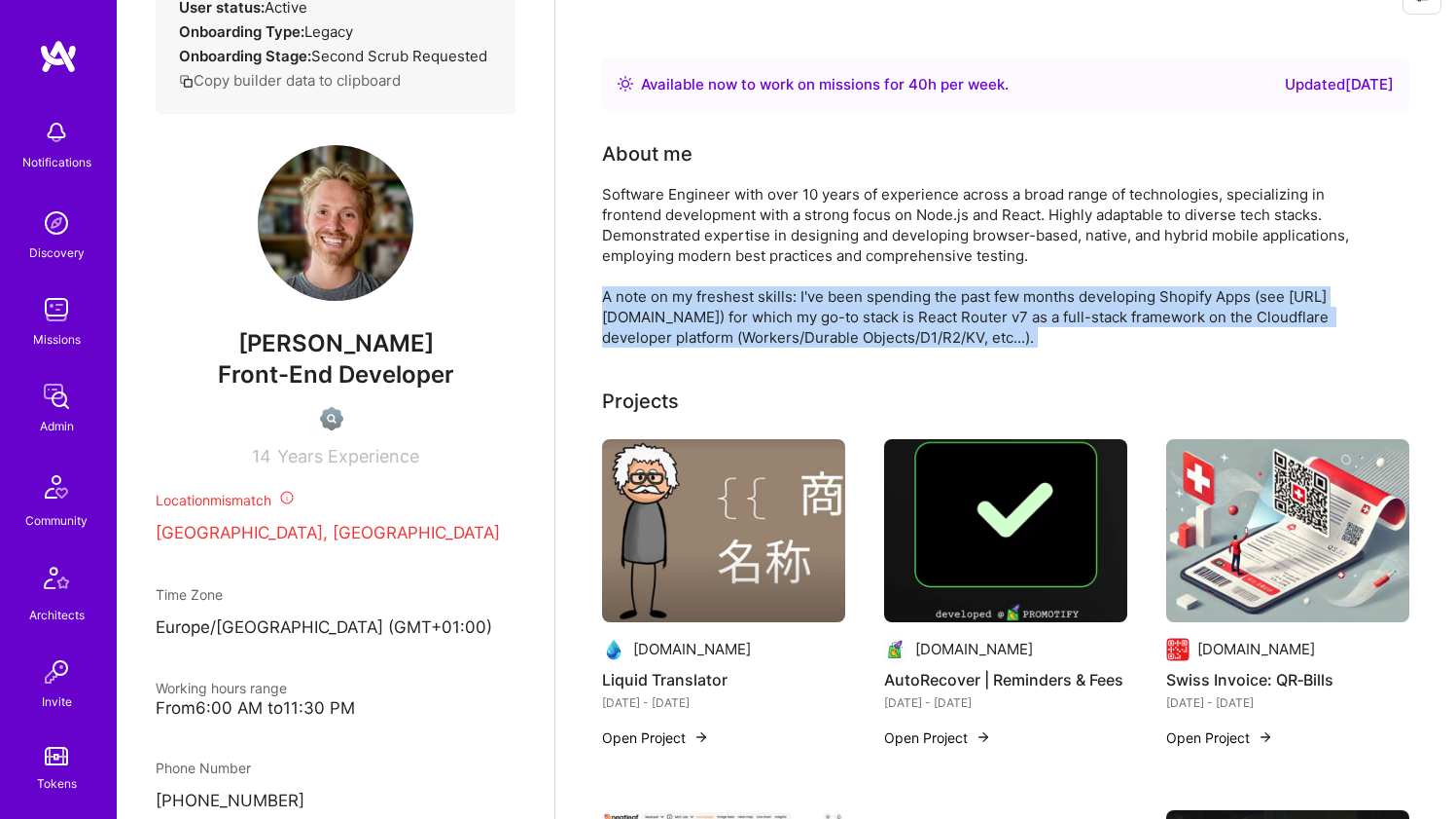
click at [676, 295] on div "Software Engineer with over 10 years of experience across a broad range of tech…" at bounding box center [991, 266] width 779 height 164
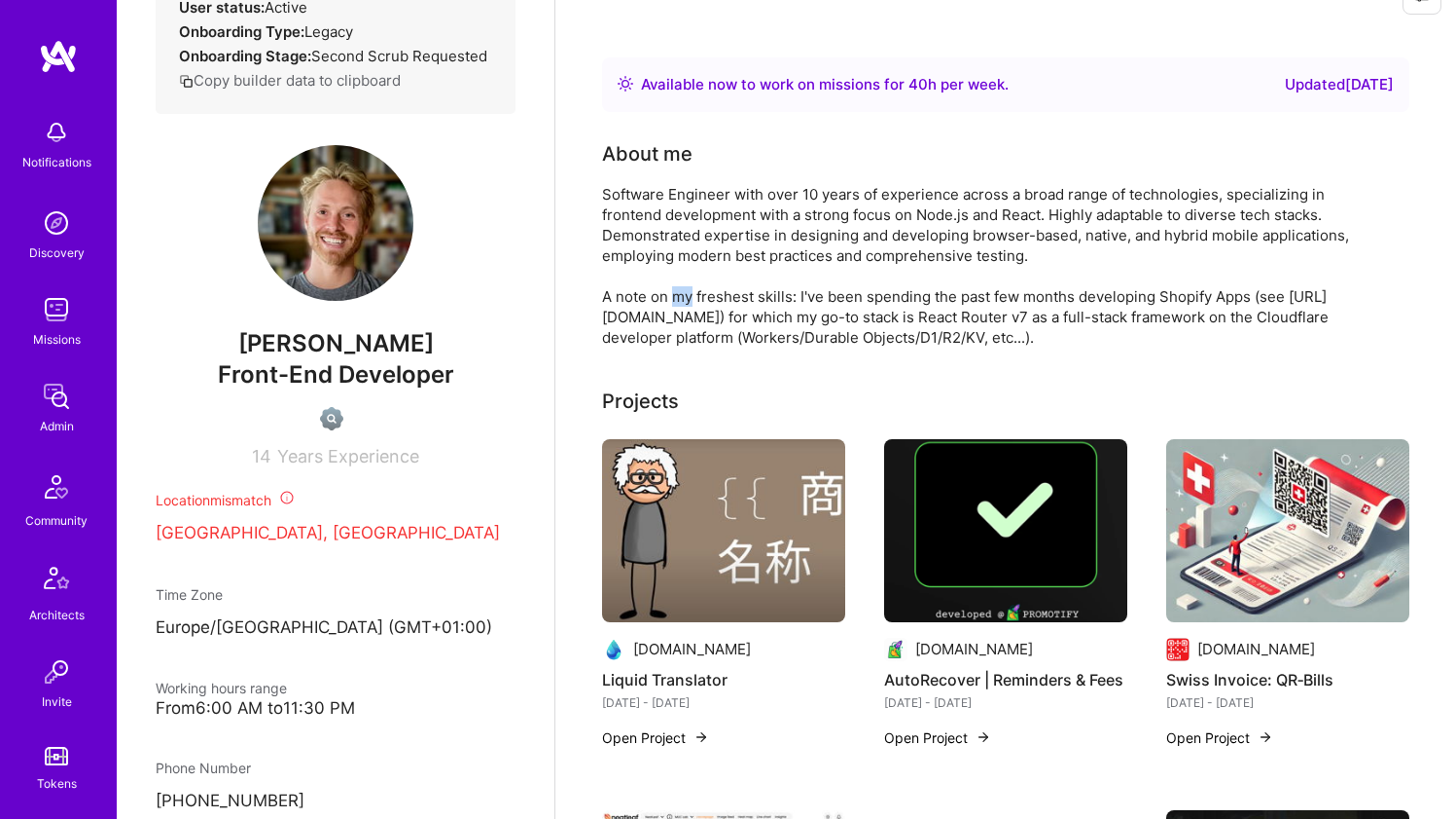
click at [676, 295] on div "Software Engineer with over 10 years of experience across a broad range of tech…" at bounding box center [991, 266] width 779 height 164
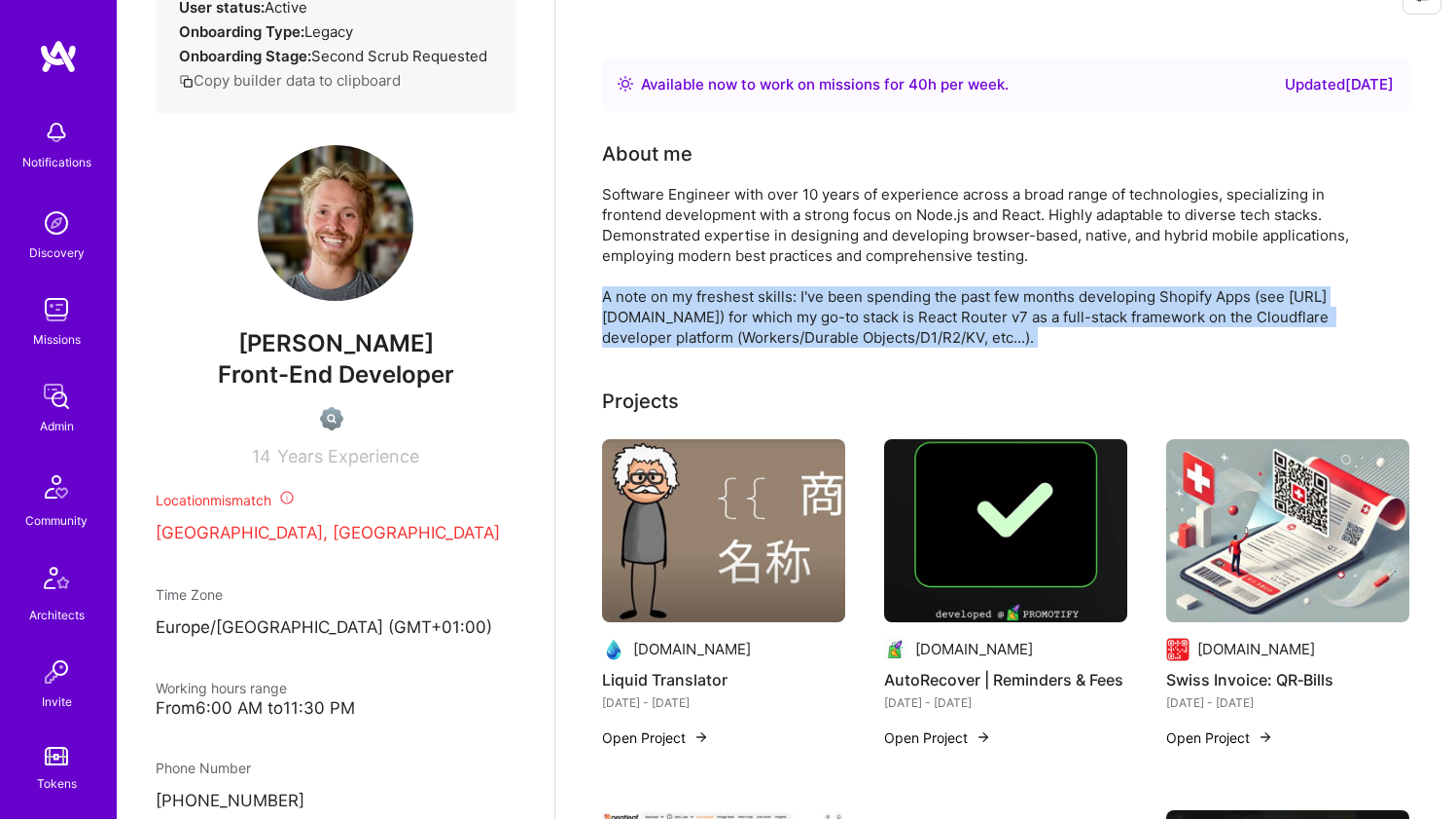
click at [676, 295] on div "Software Engineer with over 10 years of experience across a broad range of tech…" at bounding box center [991, 266] width 779 height 164
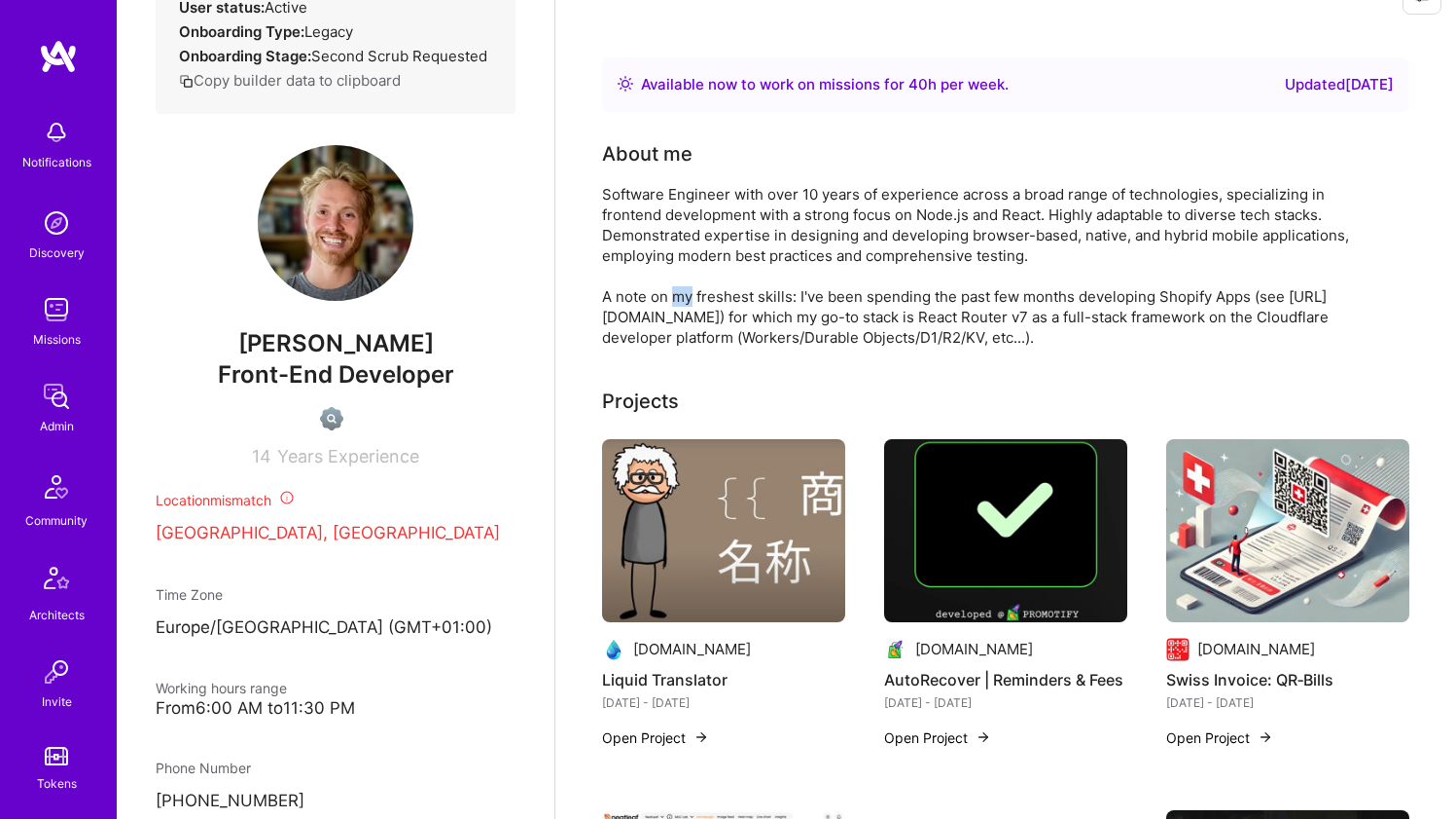
click at [676, 295] on div "Software Engineer with over 10 years of experience across a broad range of tech…" at bounding box center [991, 266] width 779 height 164
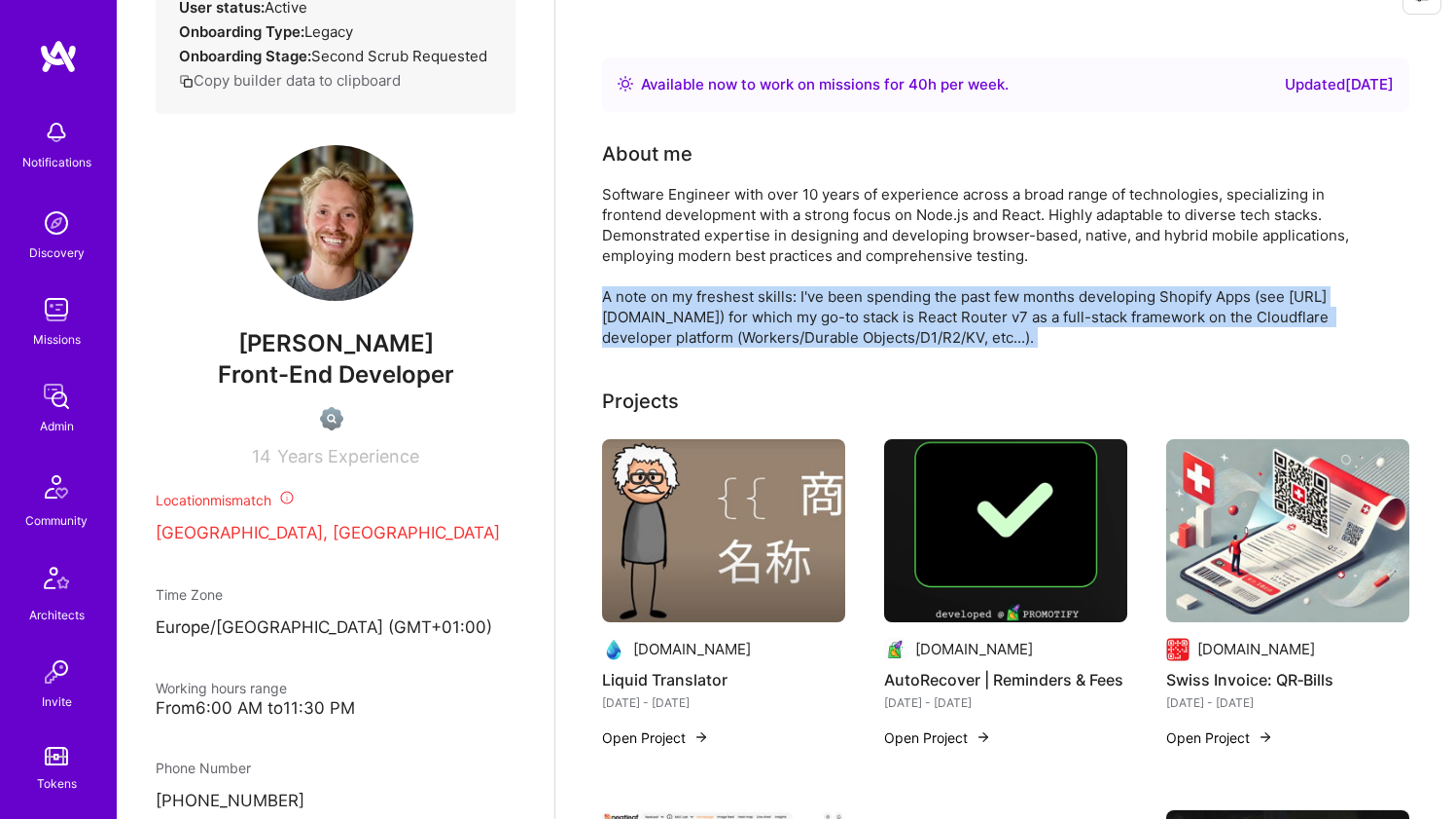
click at [676, 295] on div "Software Engineer with over 10 years of experience across a broad range of tech…" at bounding box center [991, 266] width 779 height 164
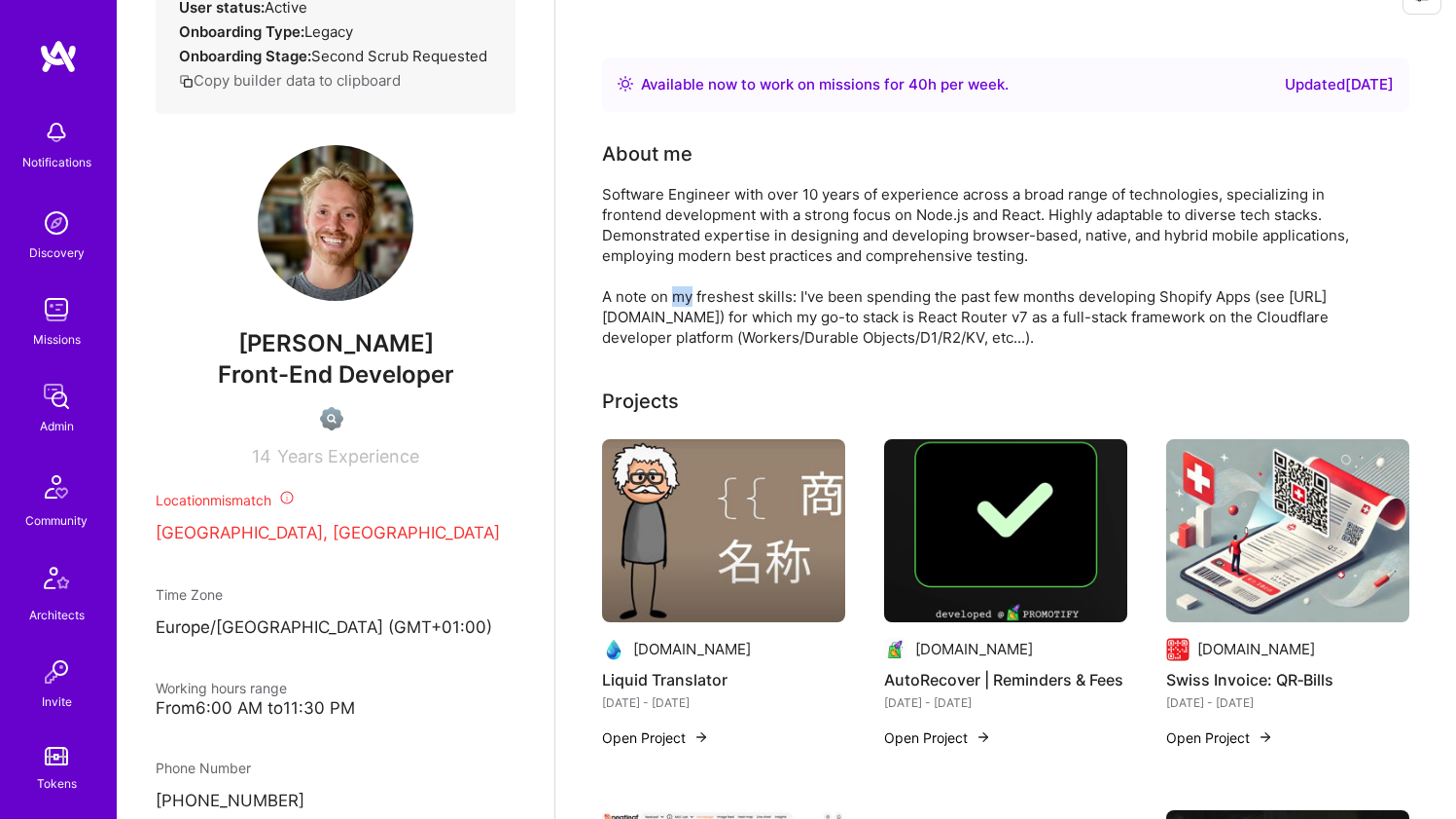
click at [676, 295] on div "Software Engineer with over 10 years of experience across a broad range of tech…" at bounding box center [991, 266] width 779 height 164
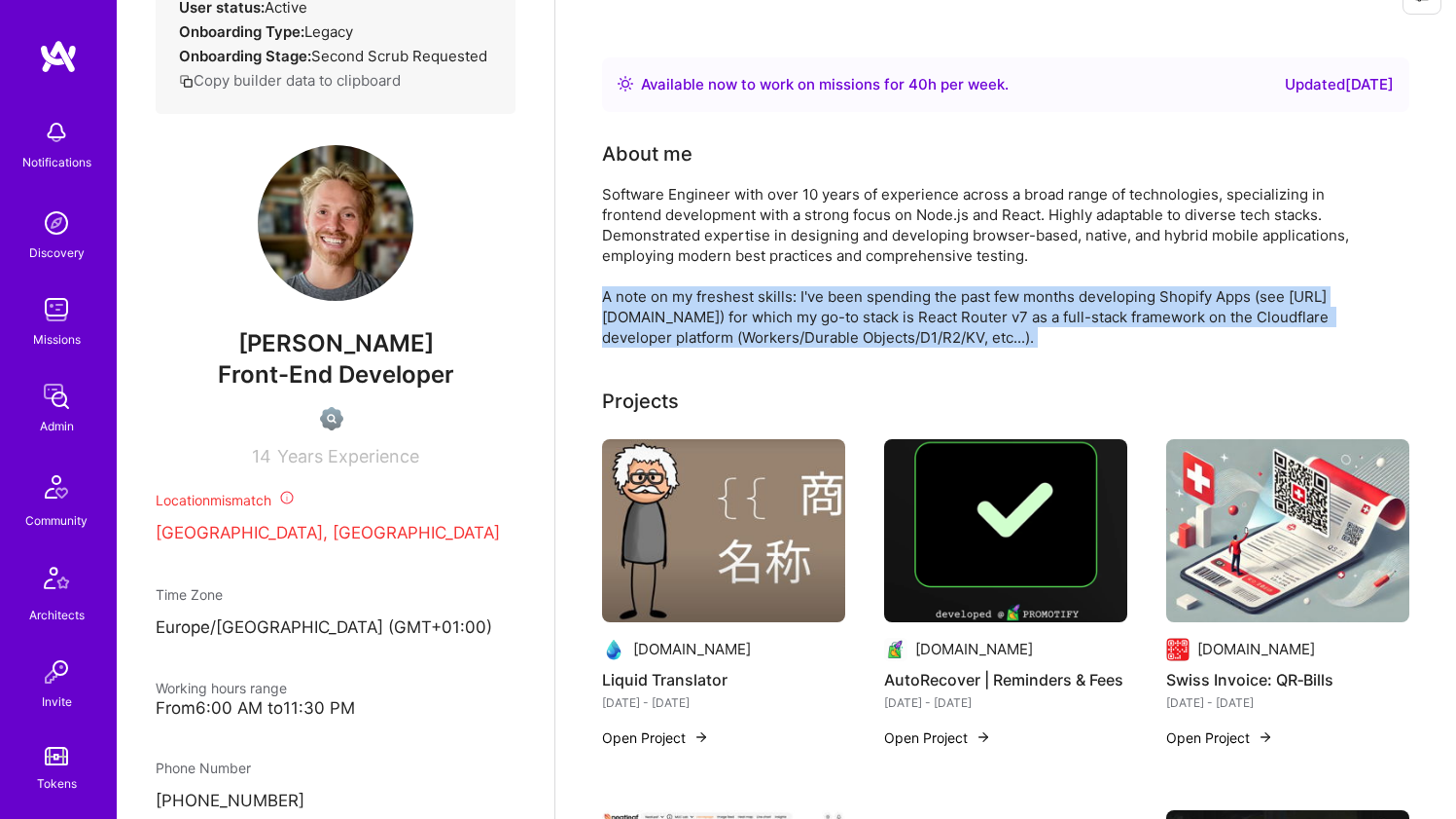
click at [676, 295] on div "Software Engineer with over 10 years of experience across a broad range of tech…" at bounding box center [991, 266] width 779 height 164
click at [693, 329] on div "Software Engineer with over 10 years of experience across a broad range of tech…" at bounding box center [991, 266] width 779 height 164
click at [606, 316] on div "Software Engineer with over 10 years of experience across a broad range of tech…" at bounding box center [991, 266] width 779 height 164
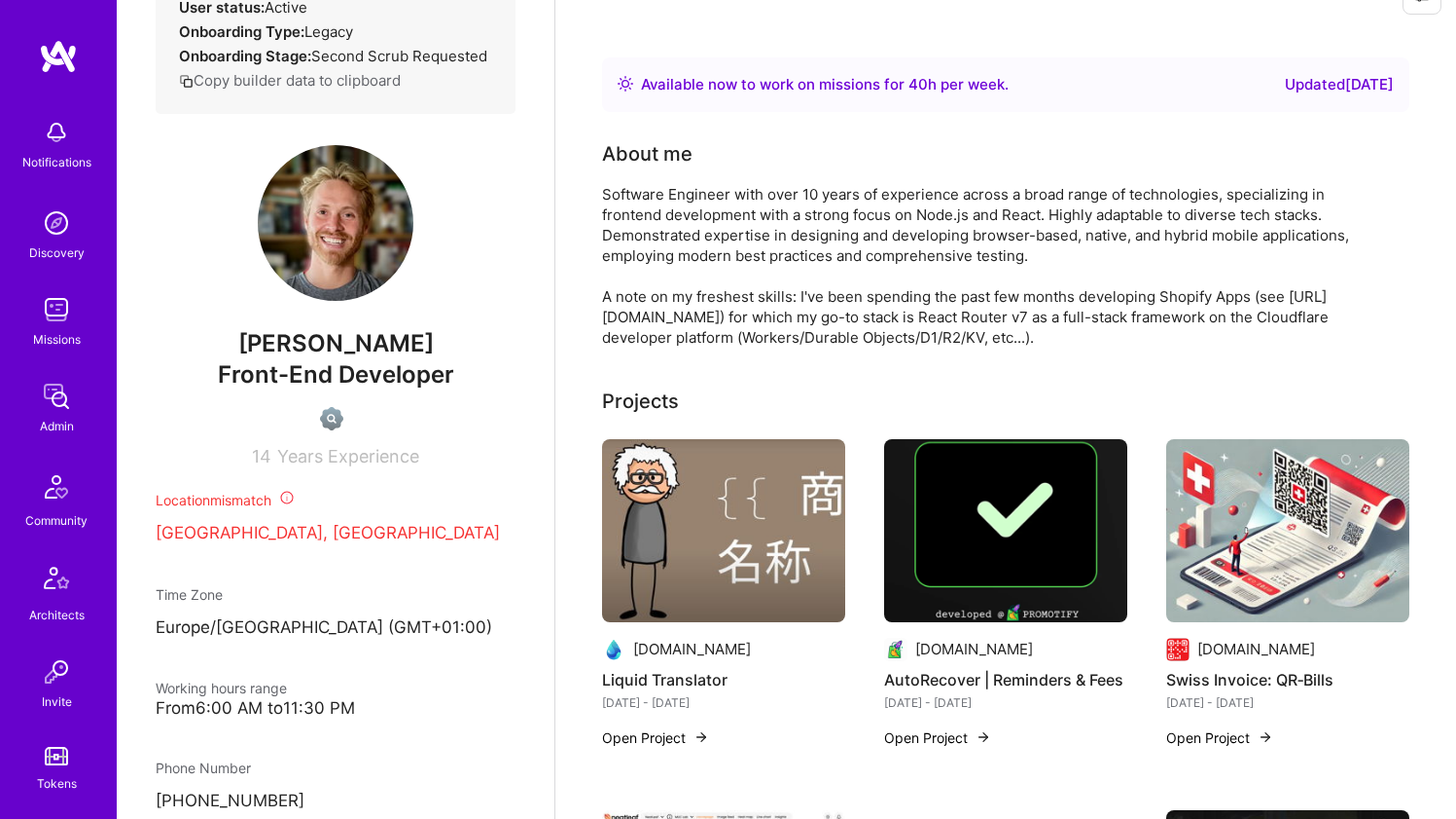
click at [697, 548] on img at bounding box center [724, 530] width 244 height 183
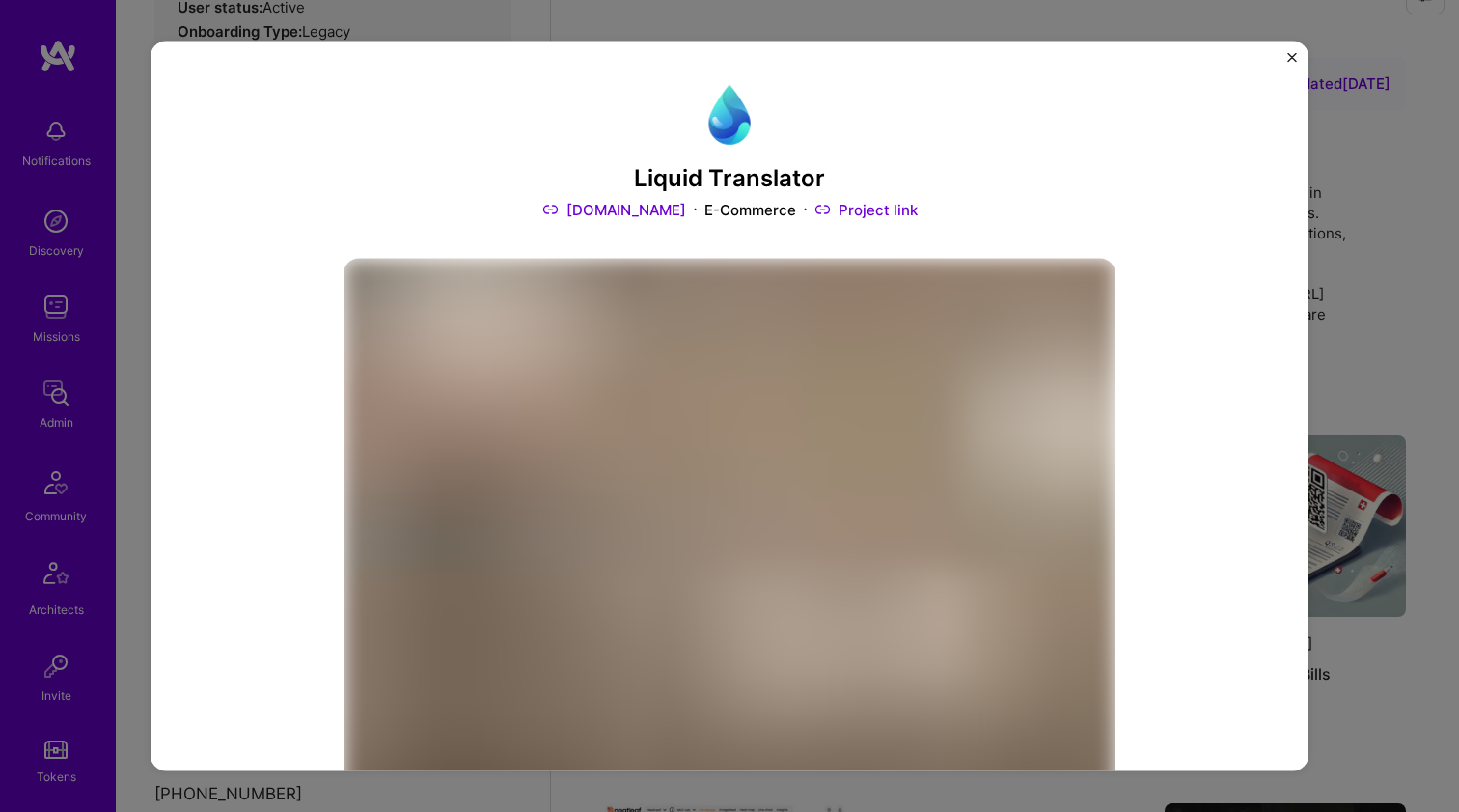
click at [649, 211] on link "Promotify.io" at bounding box center [614, 210] width 144 height 20
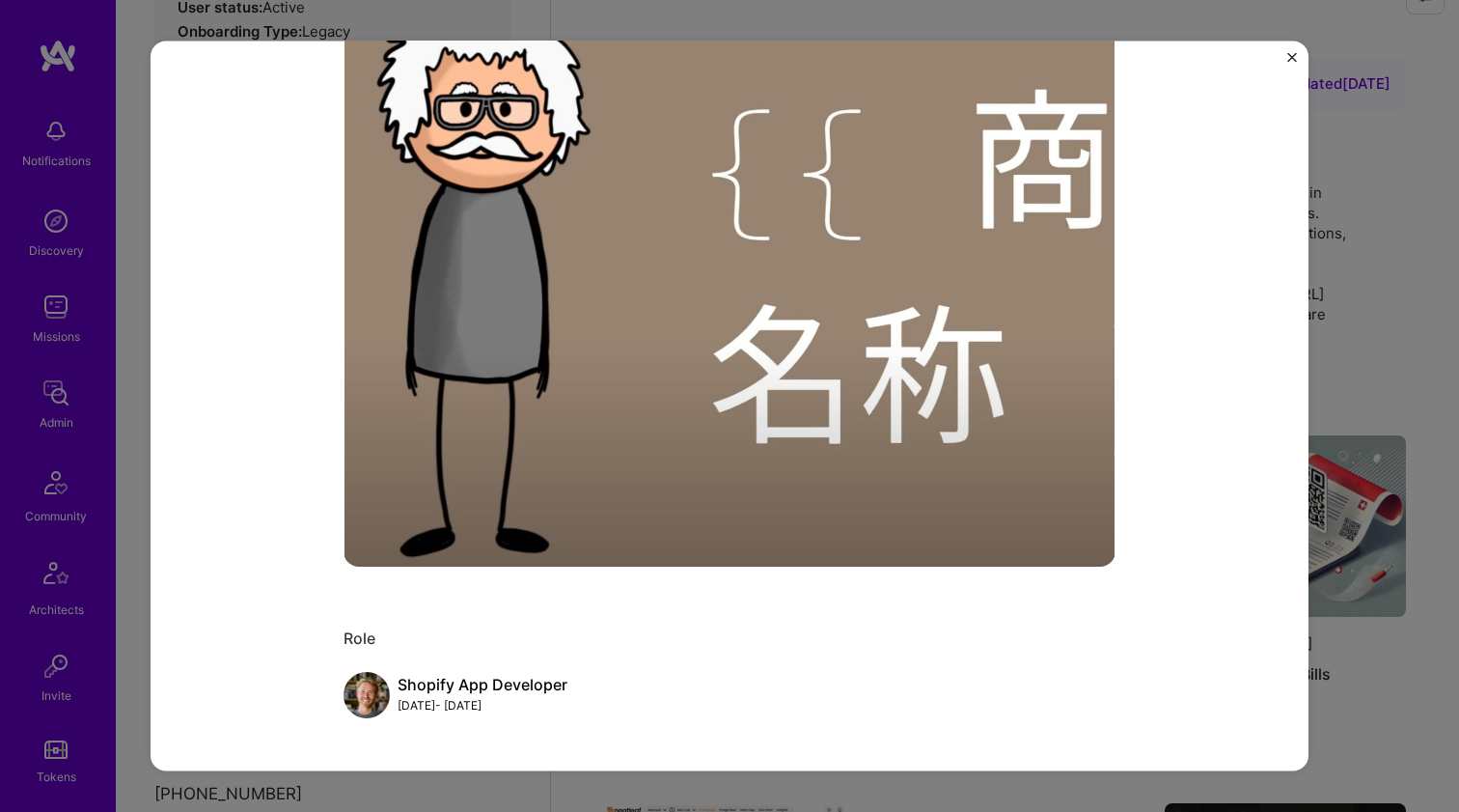
scroll to position [711, 0]
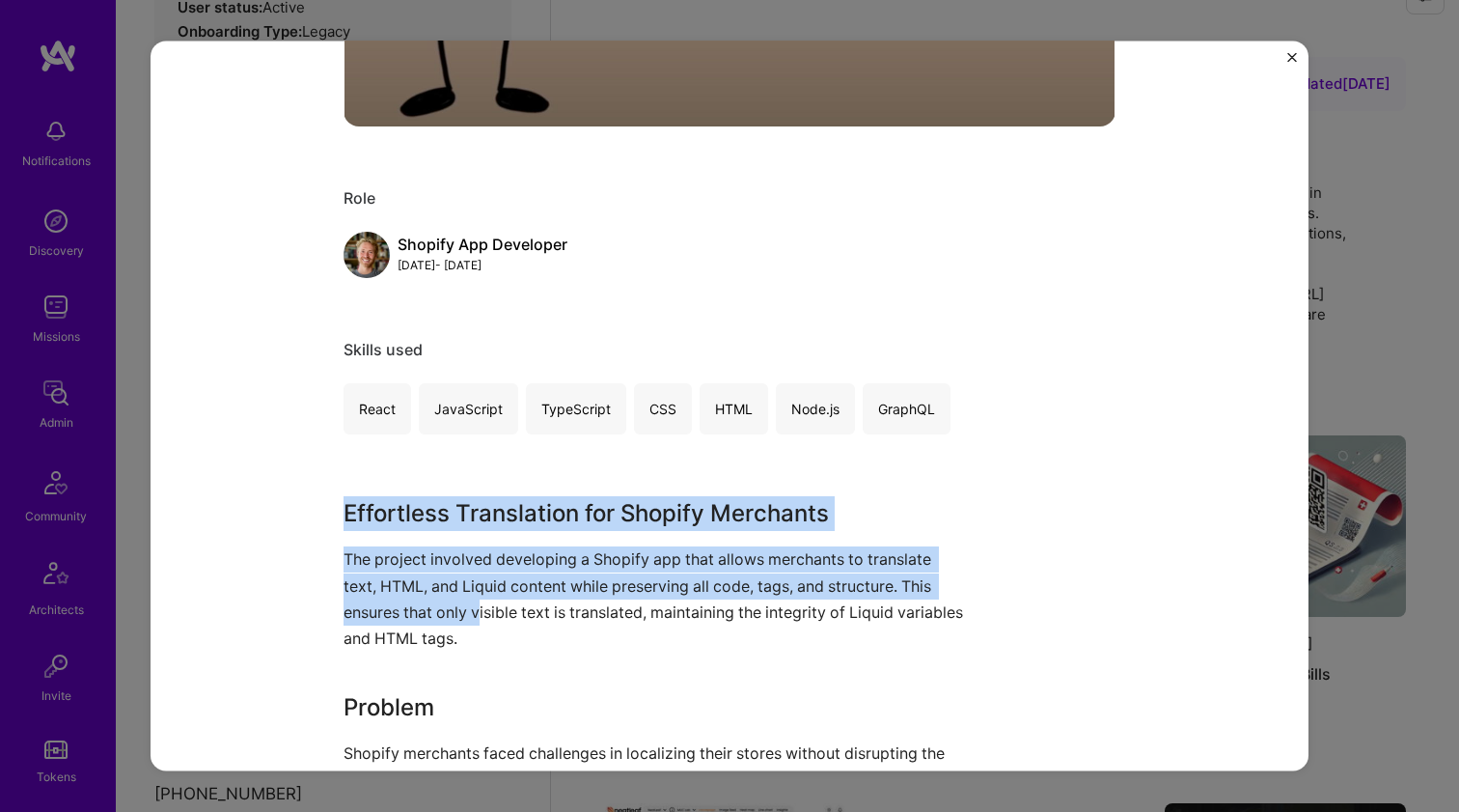
drag, startPoint x: 354, startPoint y: 485, endPoint x: 472, endPoint y: 607, distance: 169.7
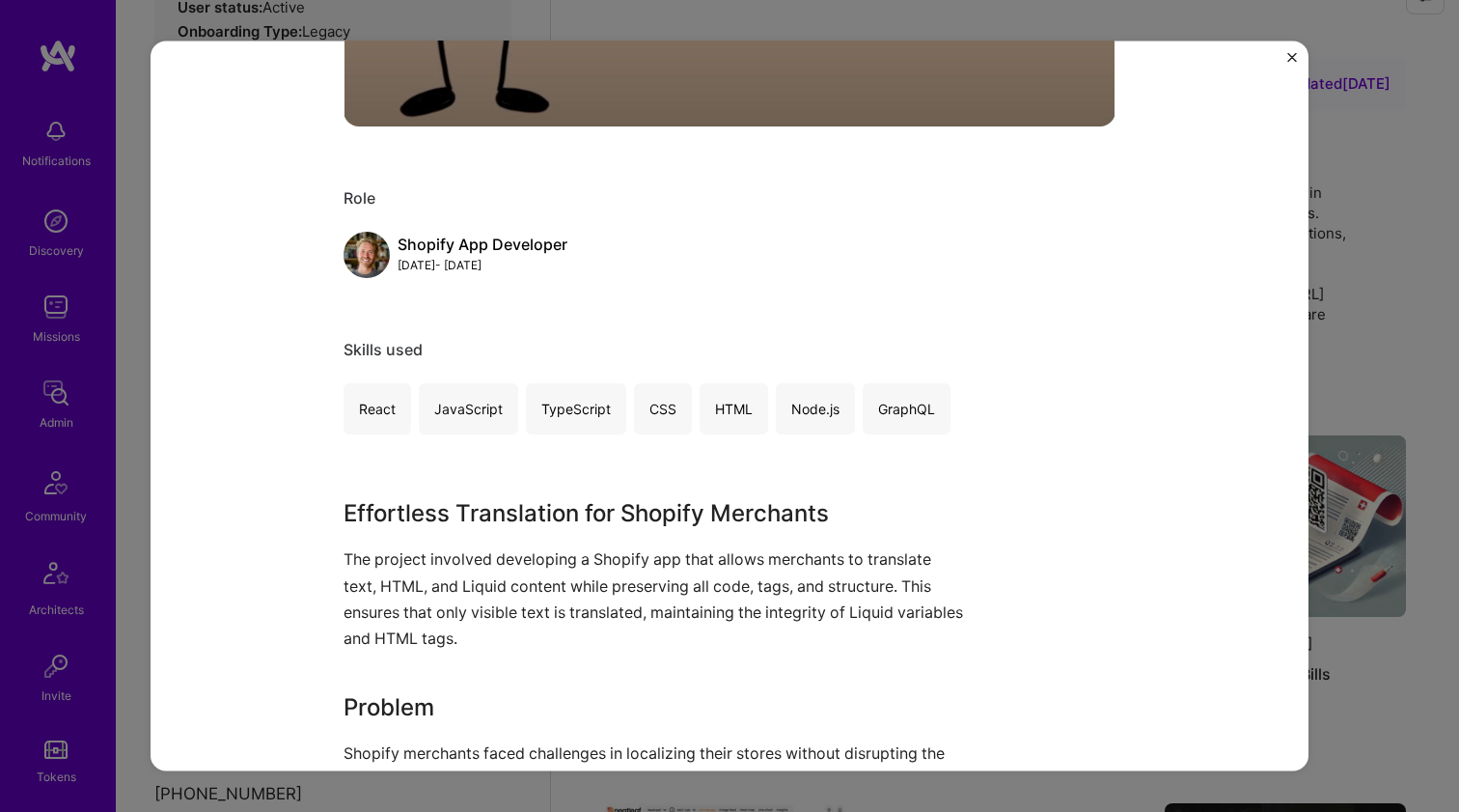
click at [471, 607] on p "The project involved developing a Shopify app that allows merchants to translat…" at bounding box center [657, 598] width 627 height 105
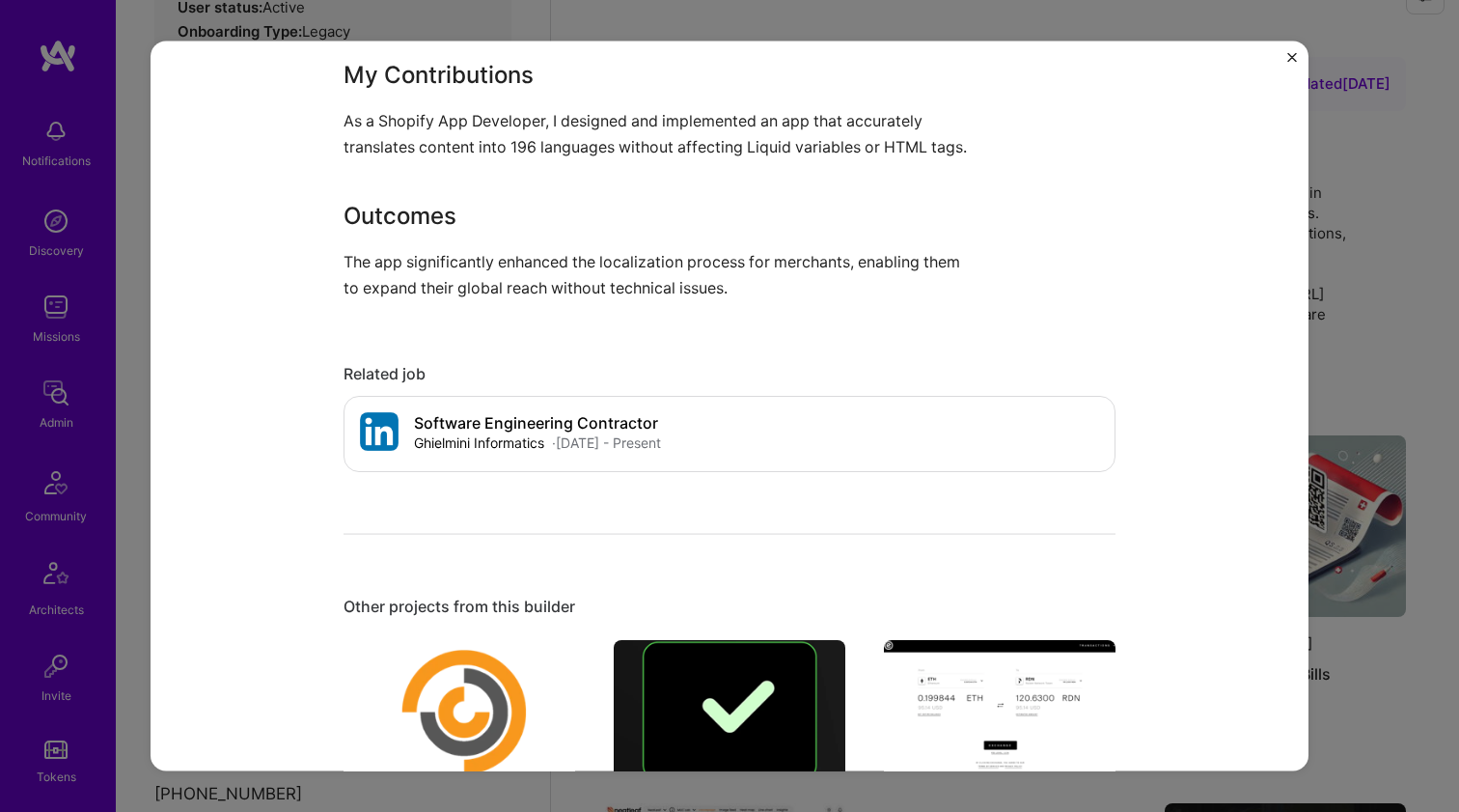
scroll to position [2158, 0]
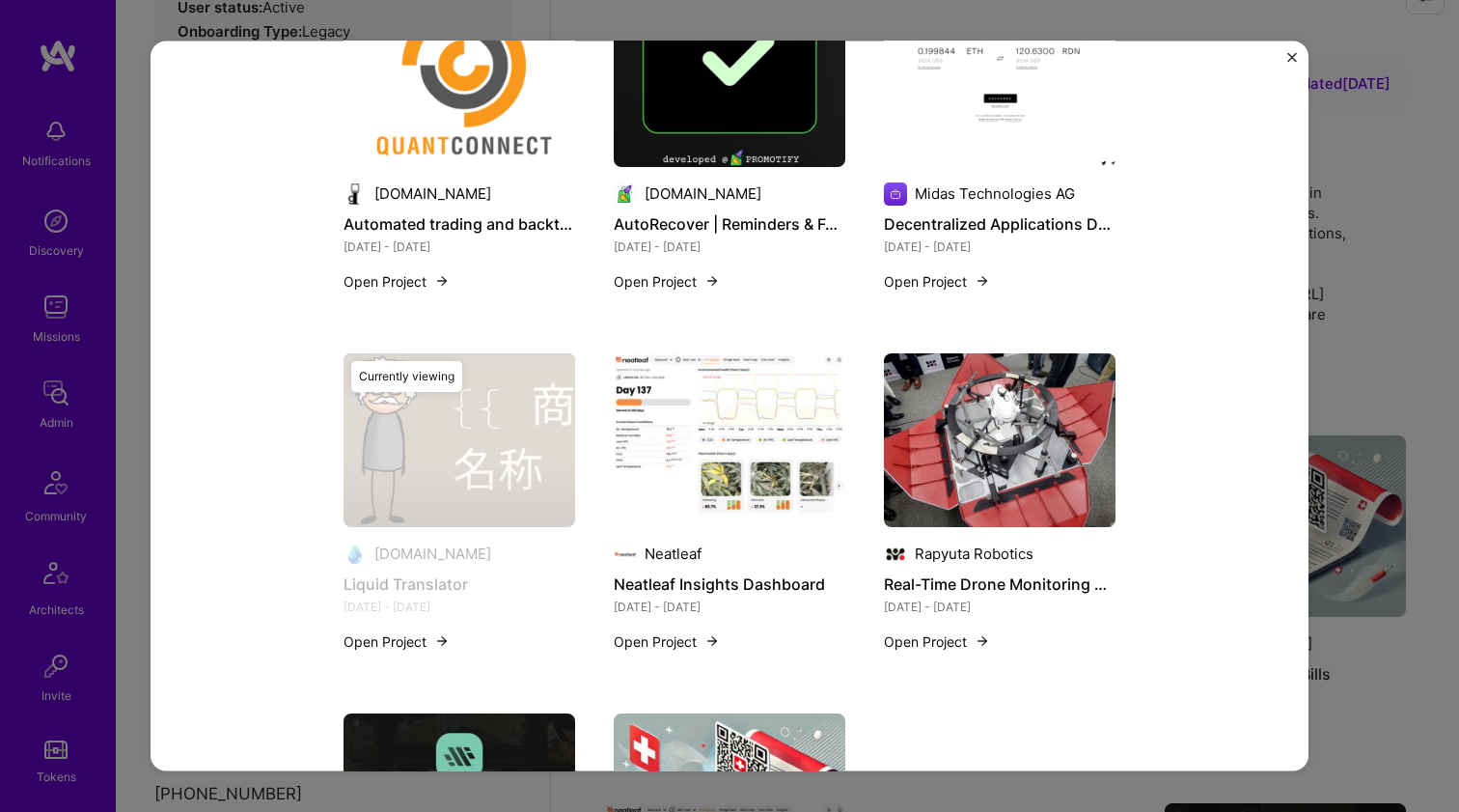
click at [670, 412] on img at bounding box center [730, 439] width 232 height 174
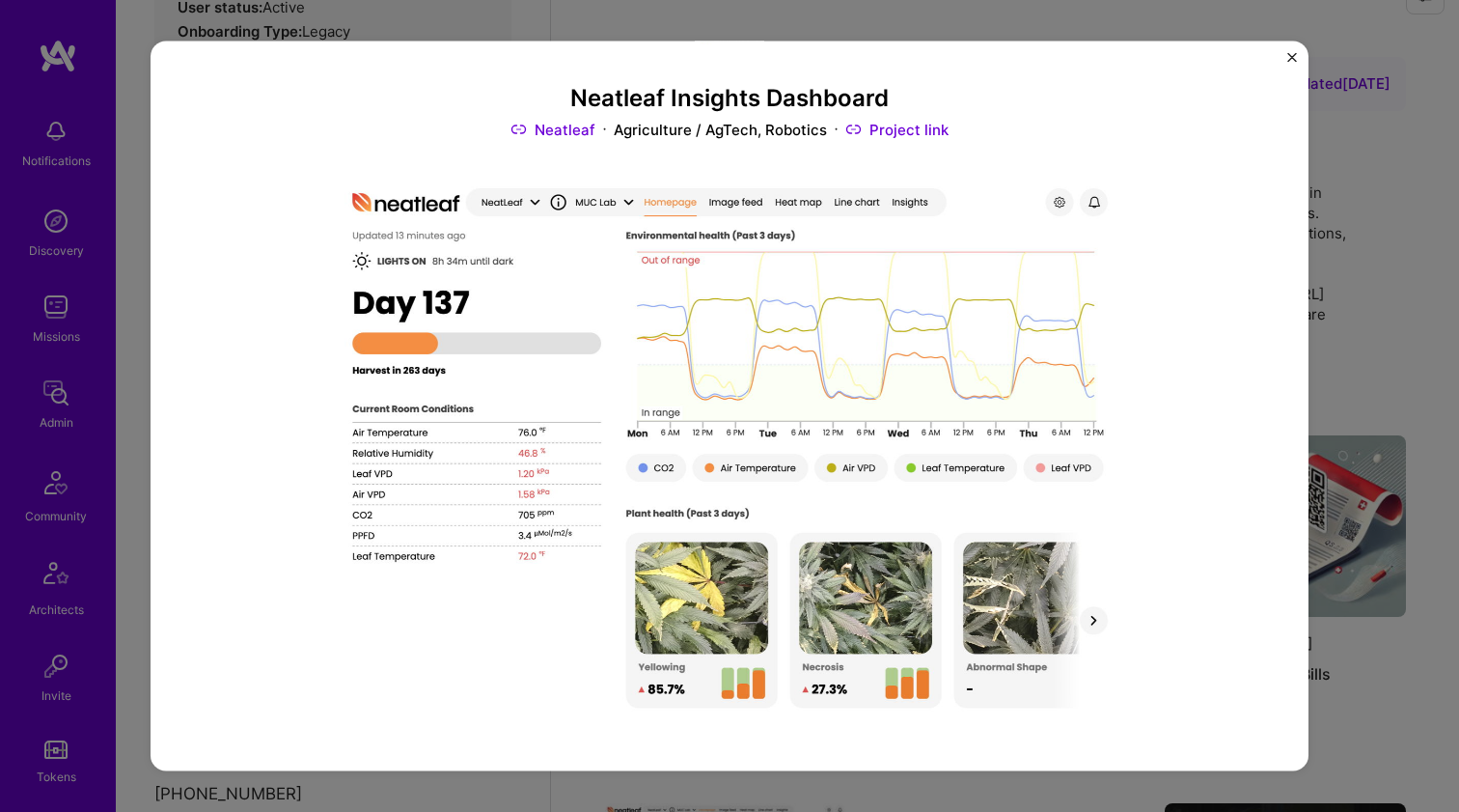
scroll to position [405, 0]
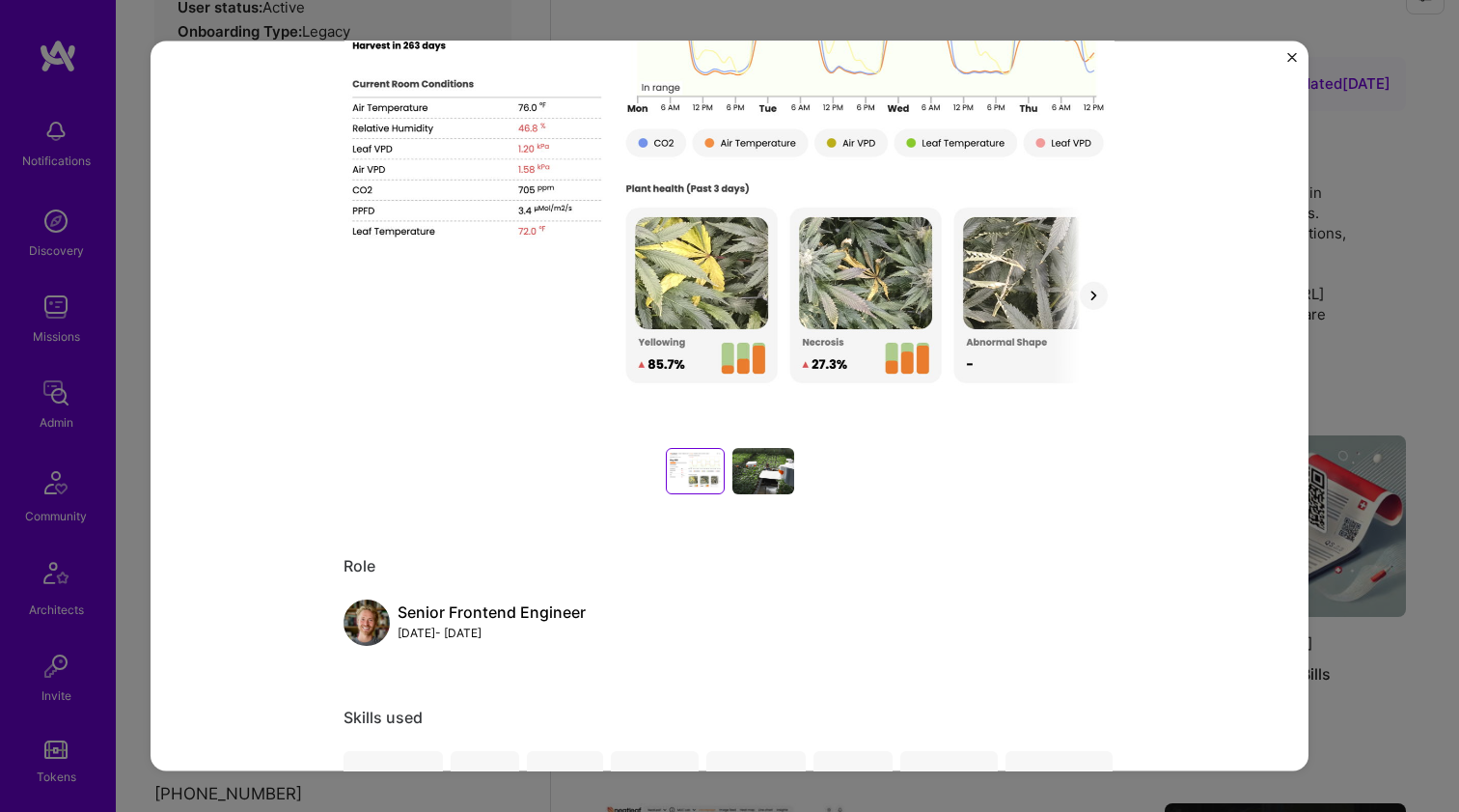
click at [729, 306] on img at bounding box center [729, 142] width 773 height 579
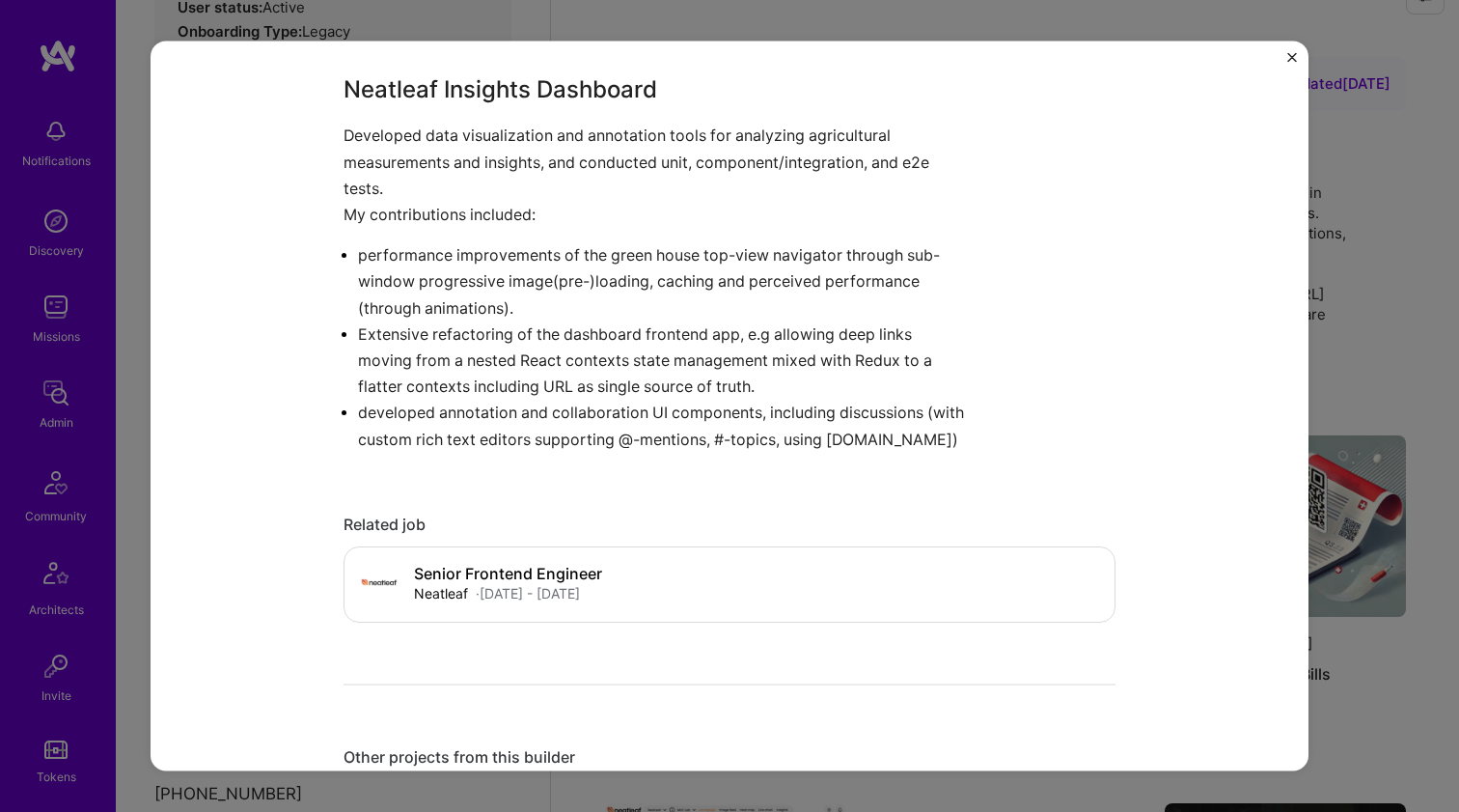
click at [477, 168] on p "Developed data visualization and annotation tools for analyzing agricultural me…" at bounding box center [657, 162] width 627 height 79
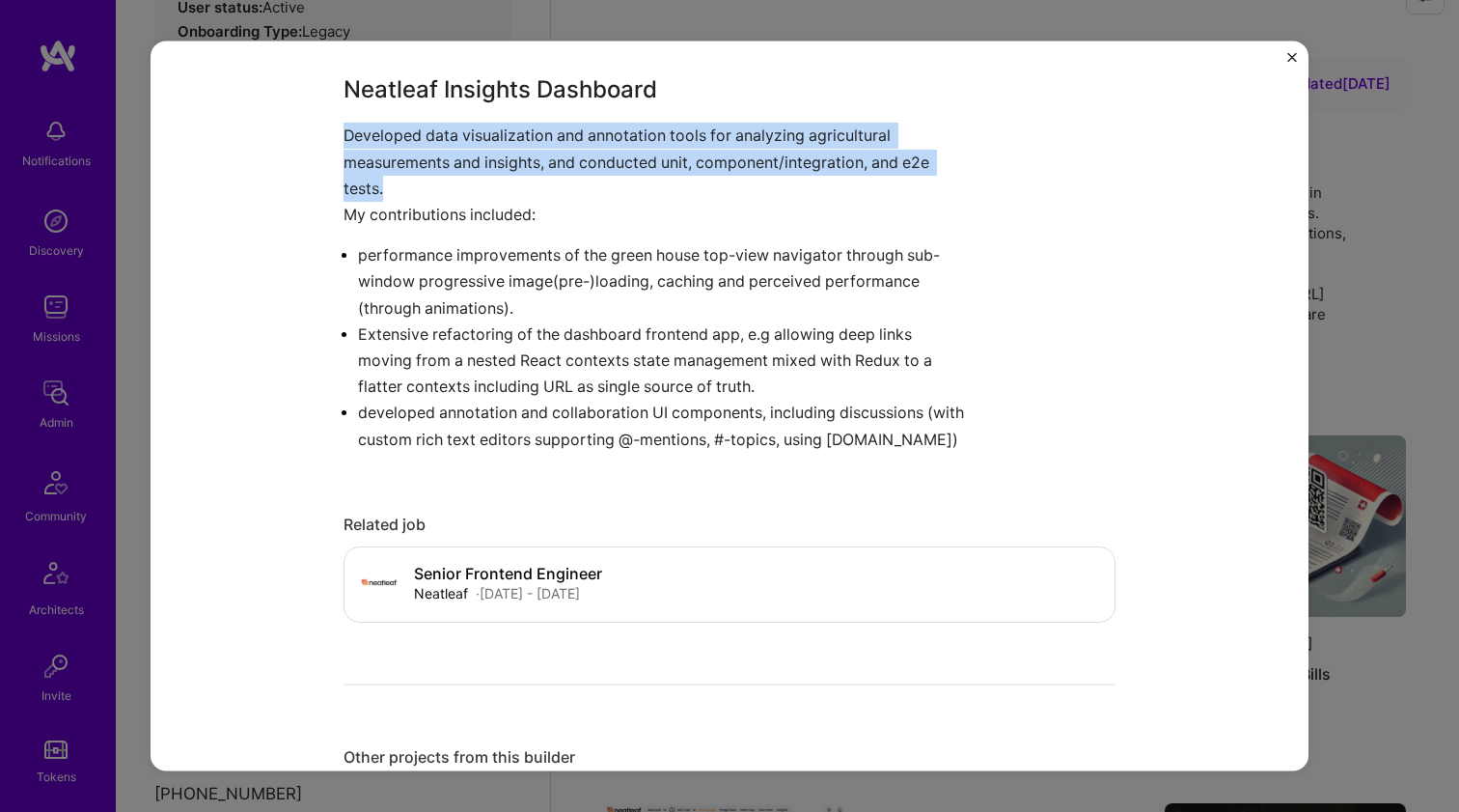
drag, startPoint x: 477, startPoint y: 168, endPoint x: 438, endPoint y: 272, distance: 111.1
click at [438, 272] on div "Neatleaf Insights Dashboard Developed data visualization and annotation tools f…" at bounding box center [657, 262] width 627 height 379
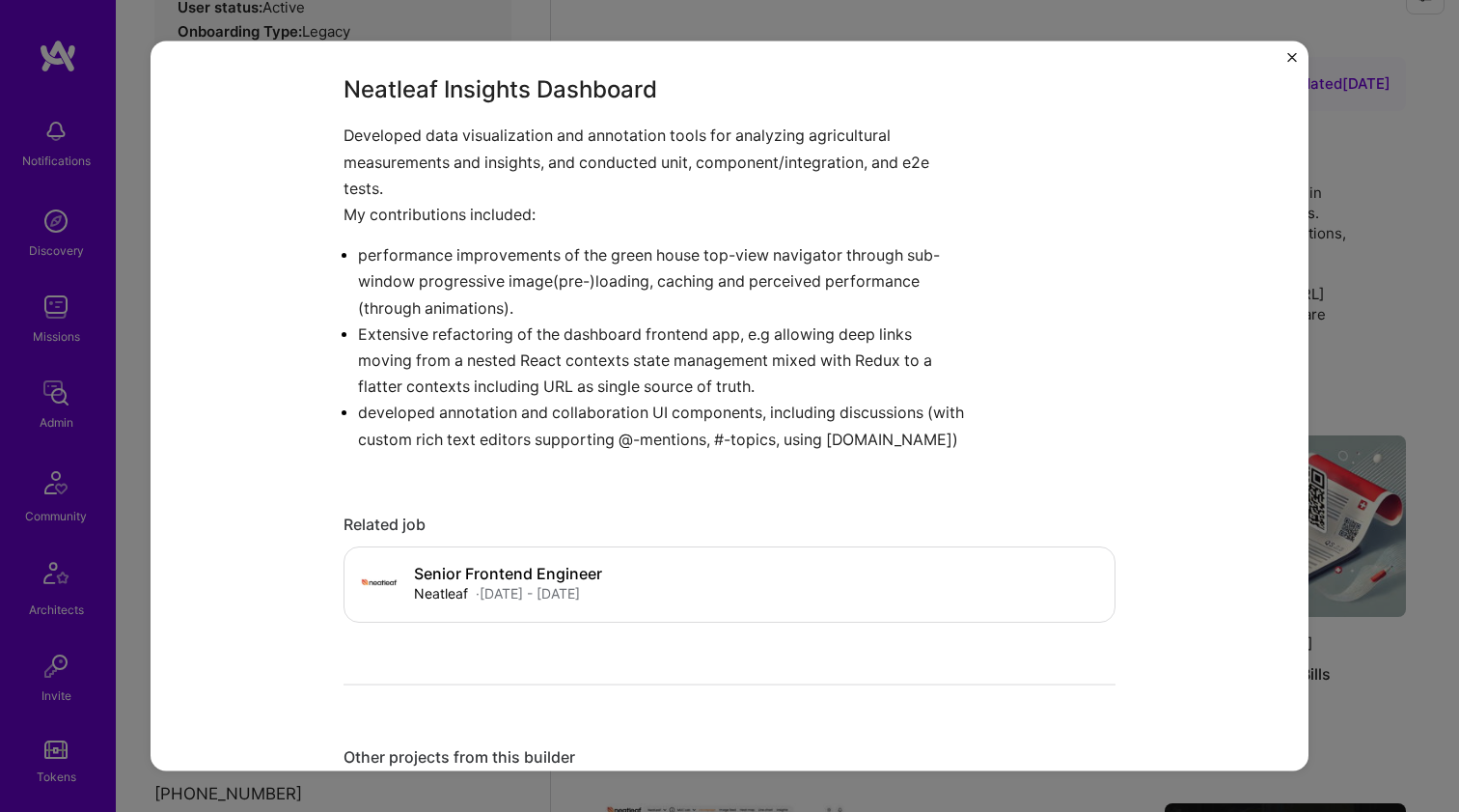
click at [438, 272] on p "performance improvements of the green house top-view navigator through sub-wind…" at bounding box center [664, 282] width 613 height 79
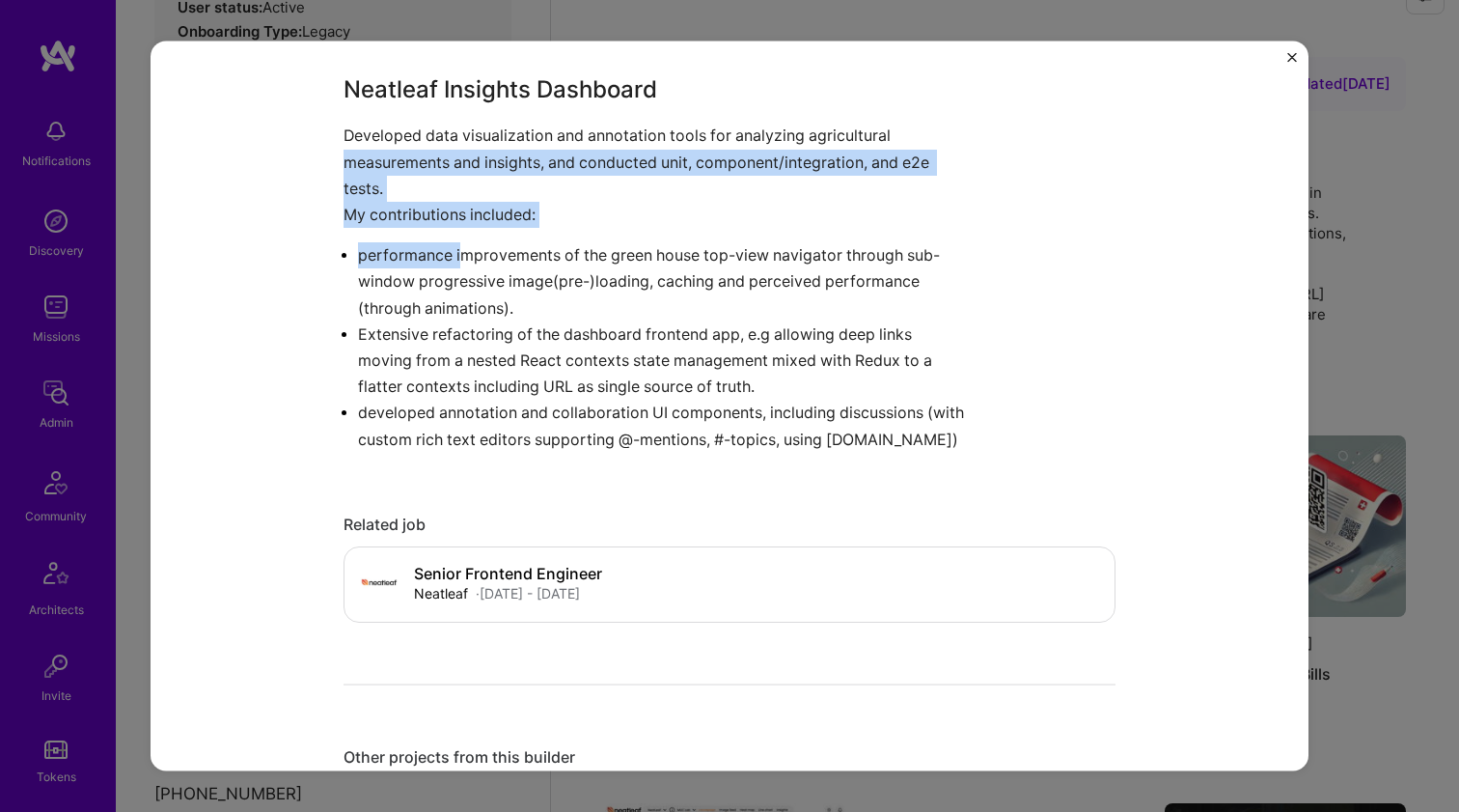
drag, startPoint x: 326, startPoint y: 138, endPoint x: 455, endPoint y: 265, distance: 181.0
click at [454, 263] on div "Neatleaf Insights Dashboard Neatleaf Agriculture / AgTech, Robotics Project lin…" at bounding box center [730, 406] width 1158 height 731
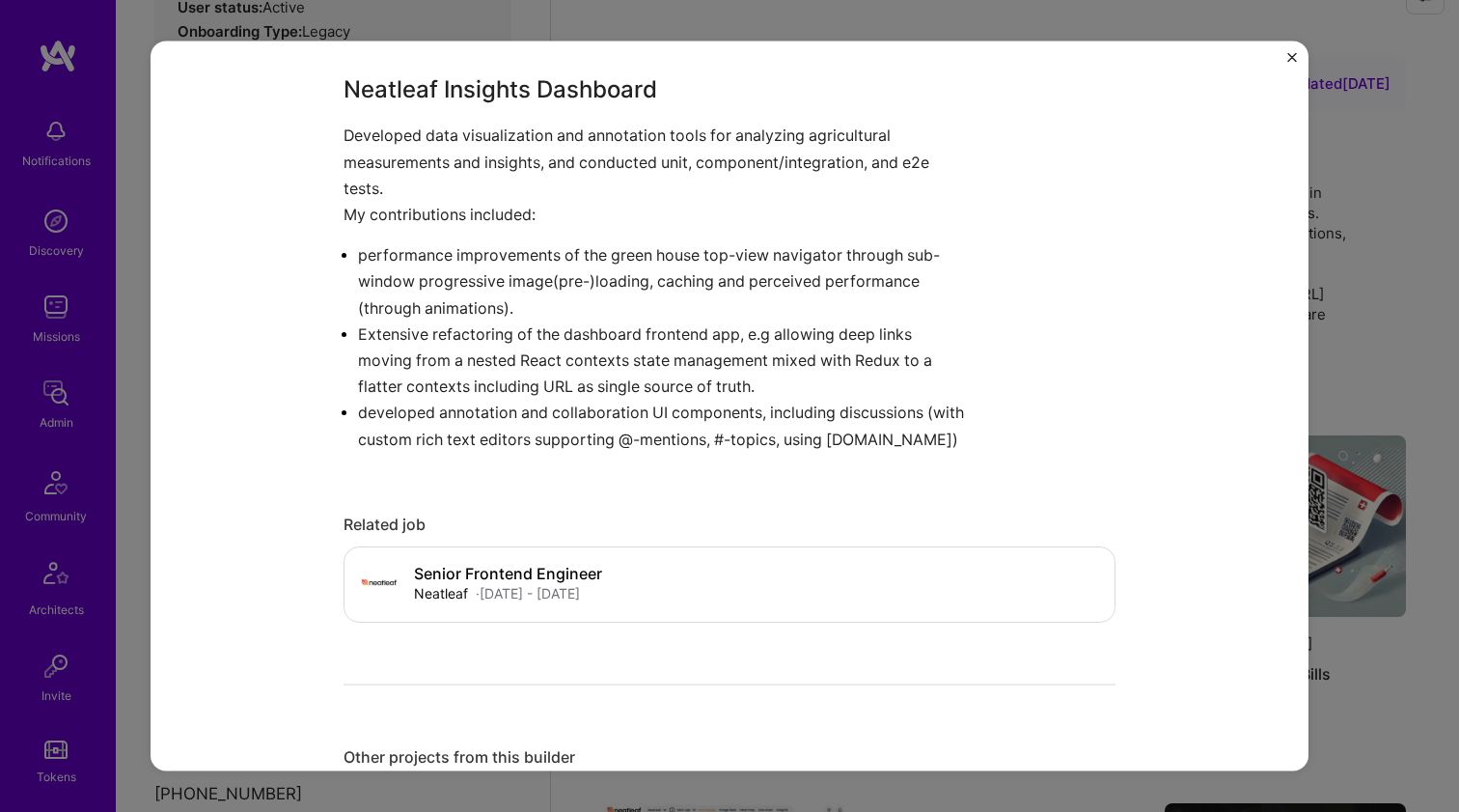
click at [455, 266] on p "performance improvements of the green house top-view navigator through sub-wind…" at bounding box center [664, 282] width 613 height 79
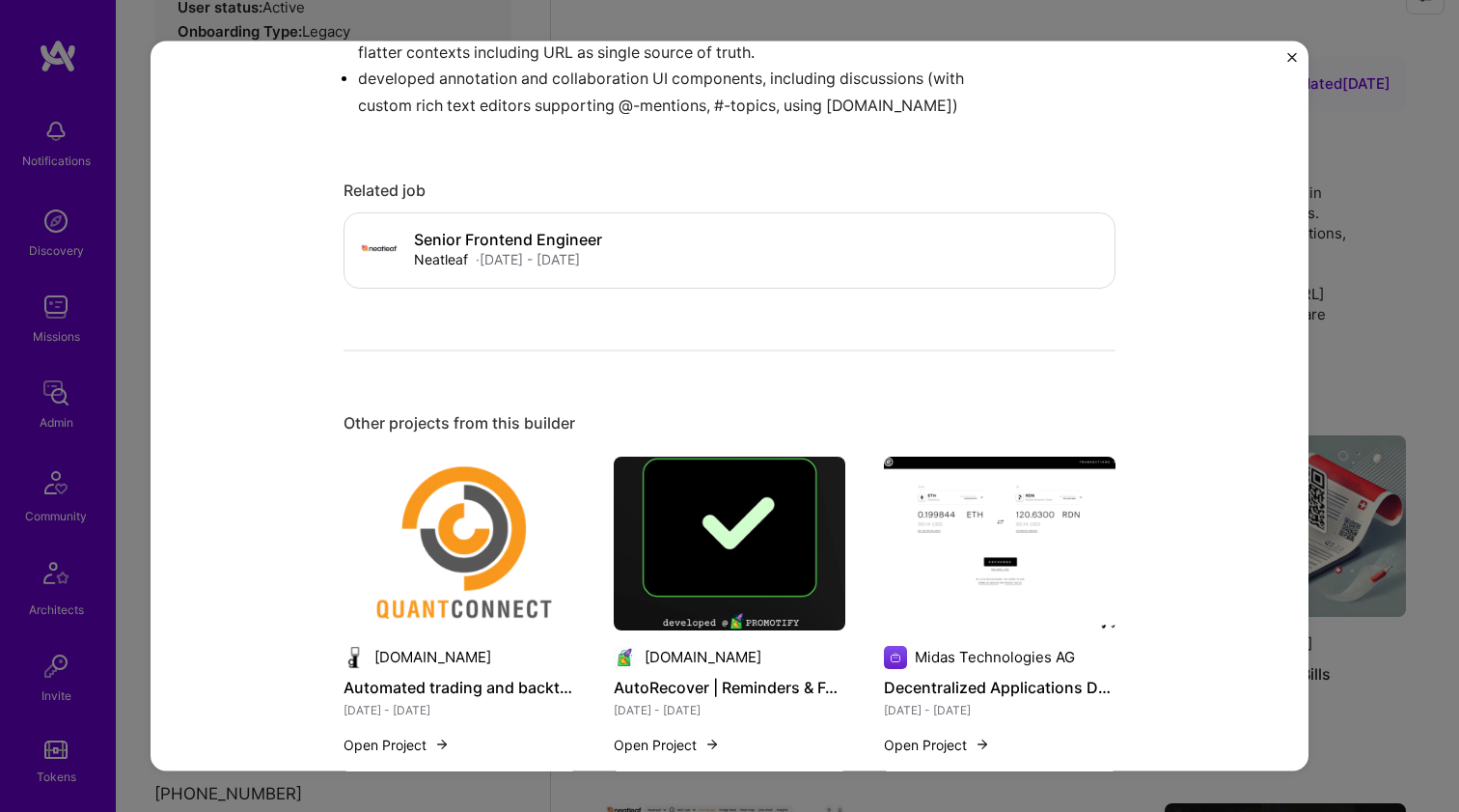
scroll to position [1210, 0]
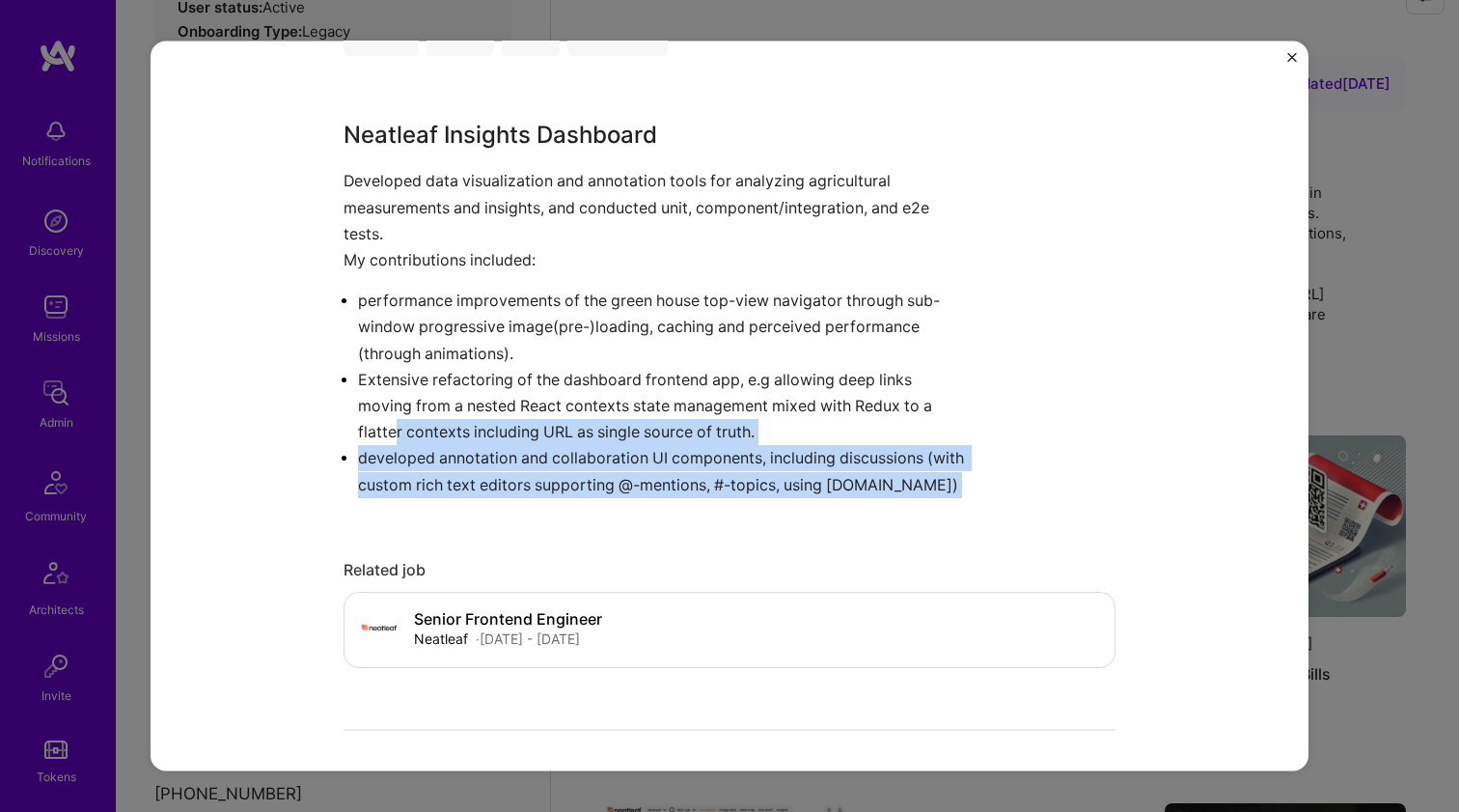
drag, startPoint x: 396, startPoint y: 431, endPoint x: 473, endPoint y: 497, distance: 101.4
click at [473, 497] on div "Neatleaf Insights Dashboard Neatleaf Agriculture / AgTech, Robotics Project lin…" at bounding box center [729, 381] width 773 height 3025
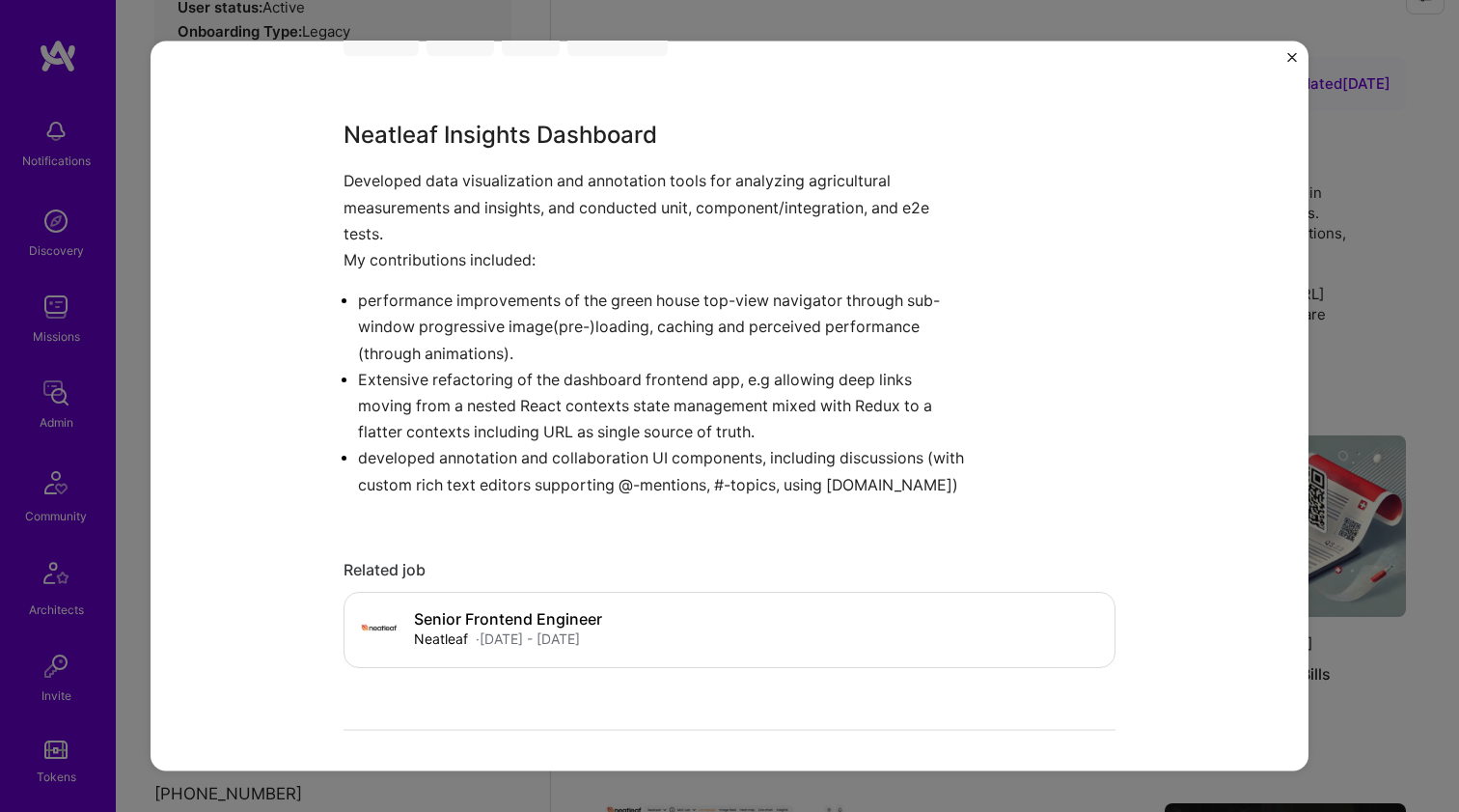
click at [477, 495] on div "Neatleaf Insights Dashboard Neatleaf Agriculture / AgTech, Robotics Project lin…" at bounding box center [729, 381] width 773 height 3025
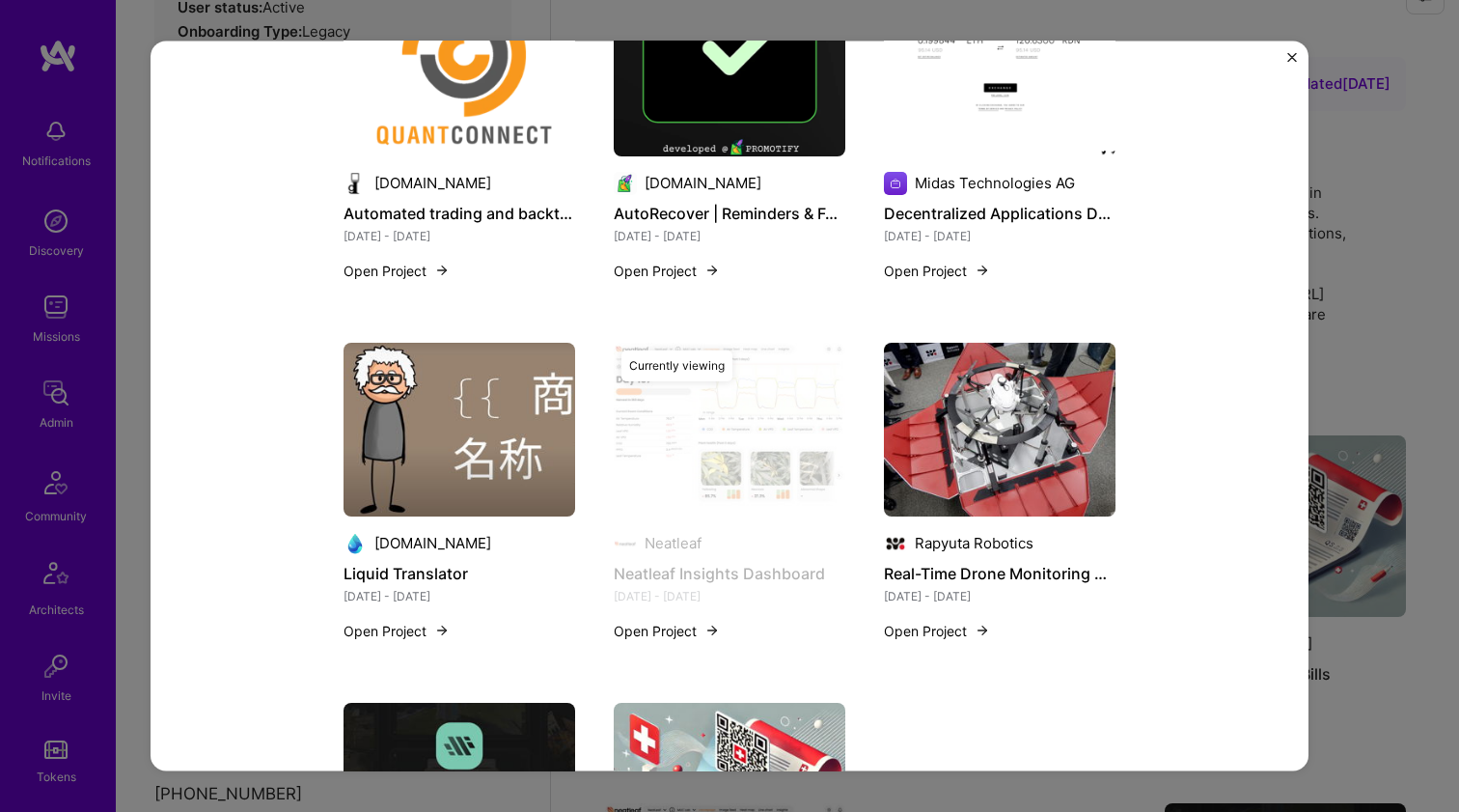
scroll to position [2253, 0]
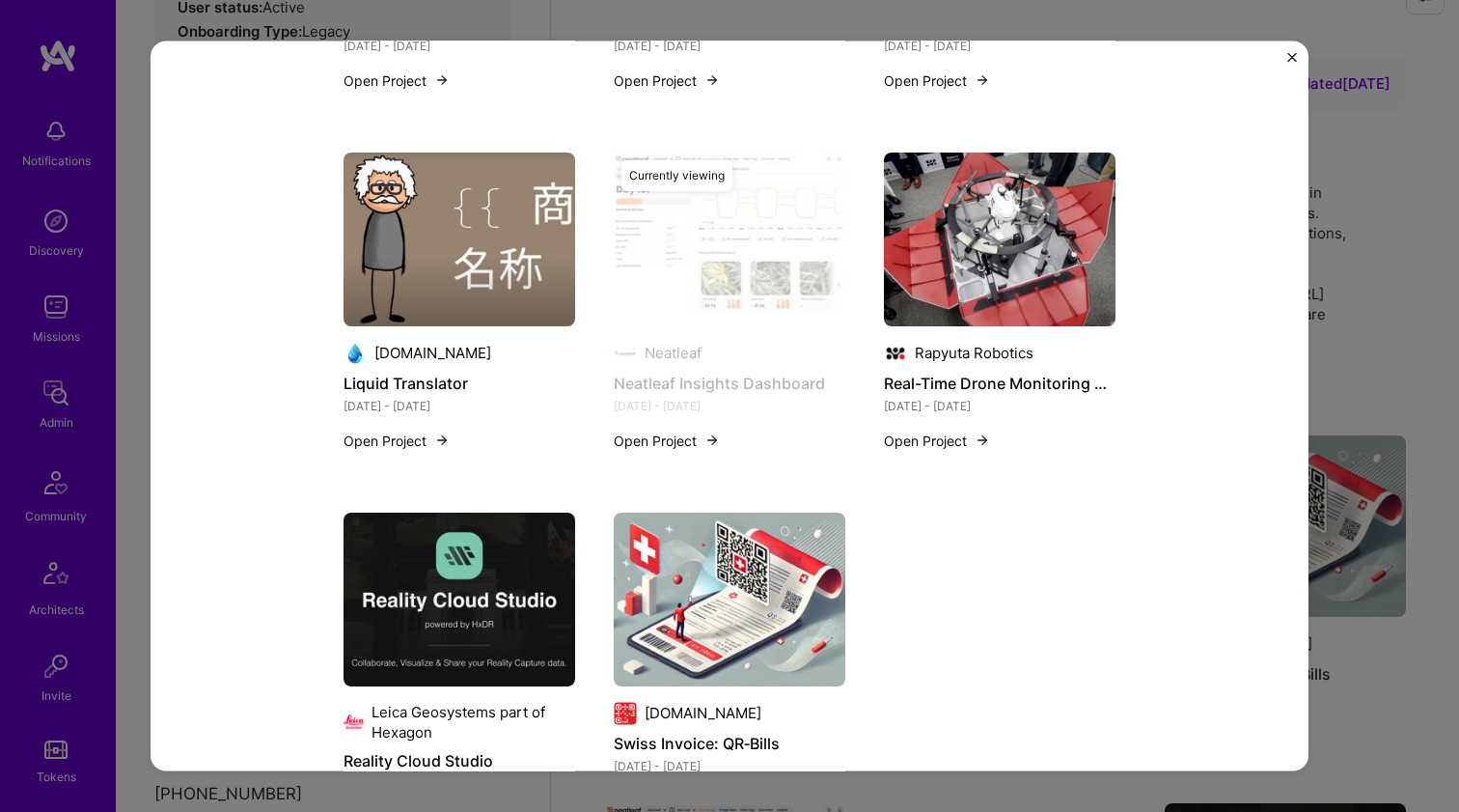
click at [907, 314] on img at bounding box center [1000, 239] width 232 height 174
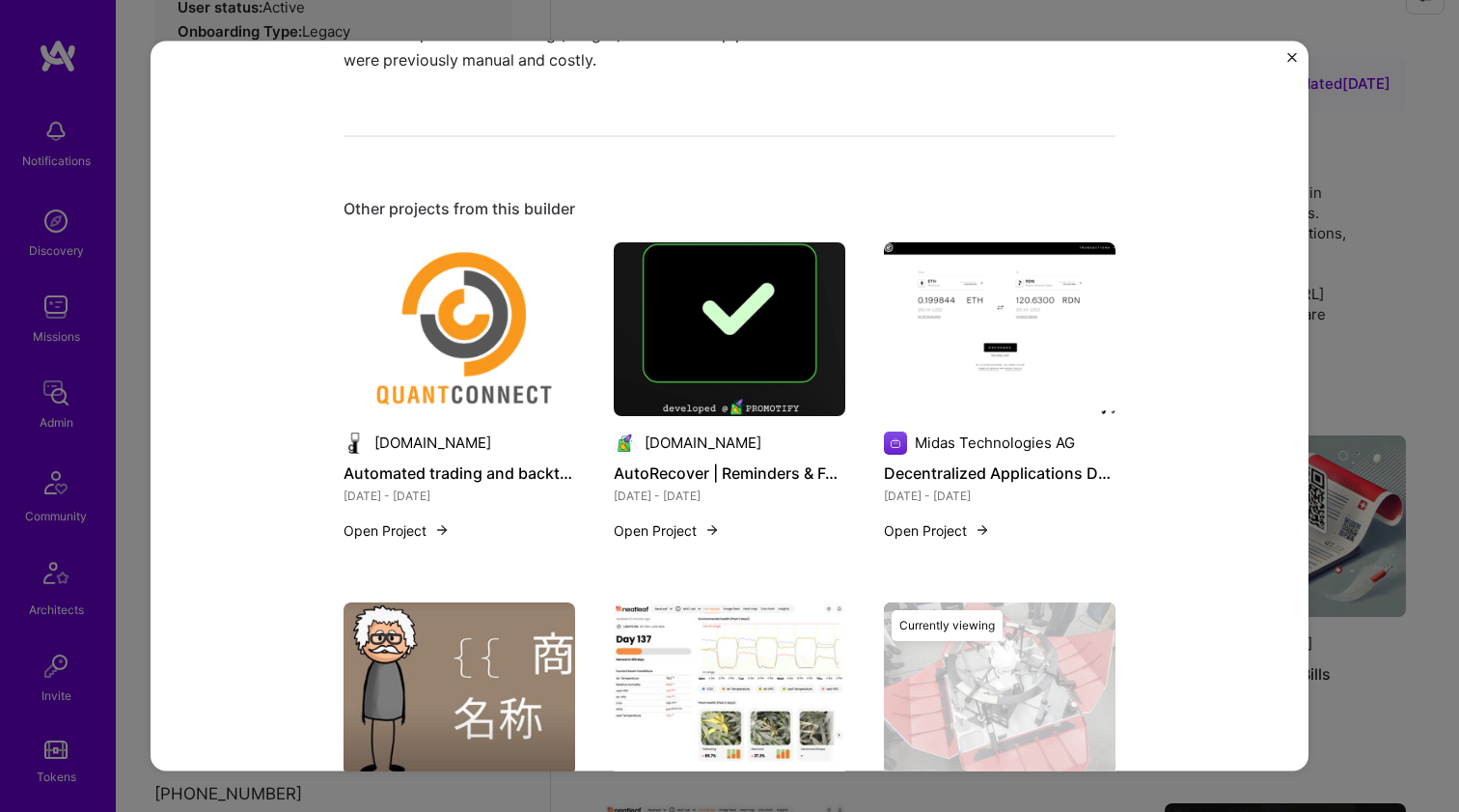
scroll to position [1942, 0]
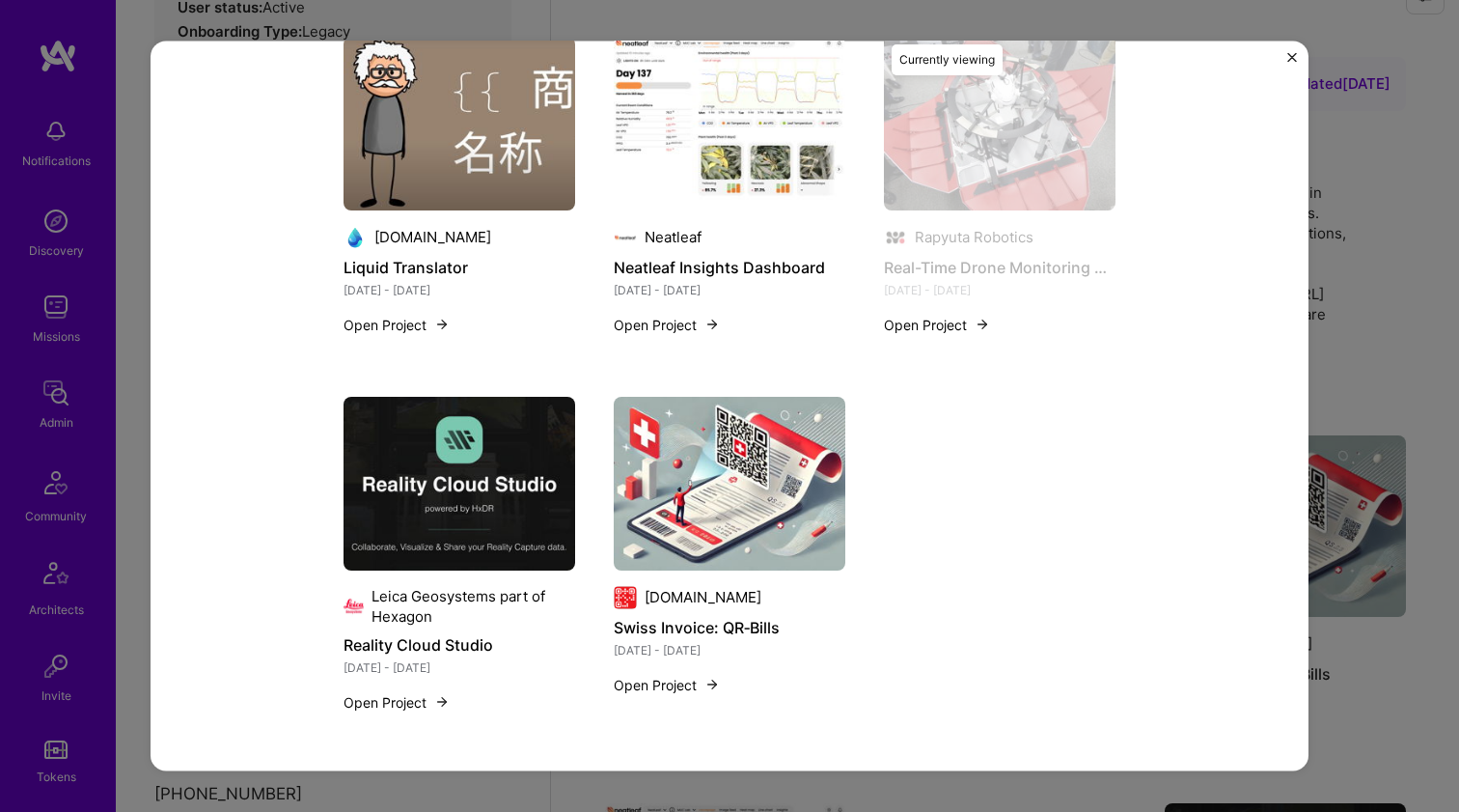
click at [705, 497] on img at bounding box center [730, 482] width 232 height 174
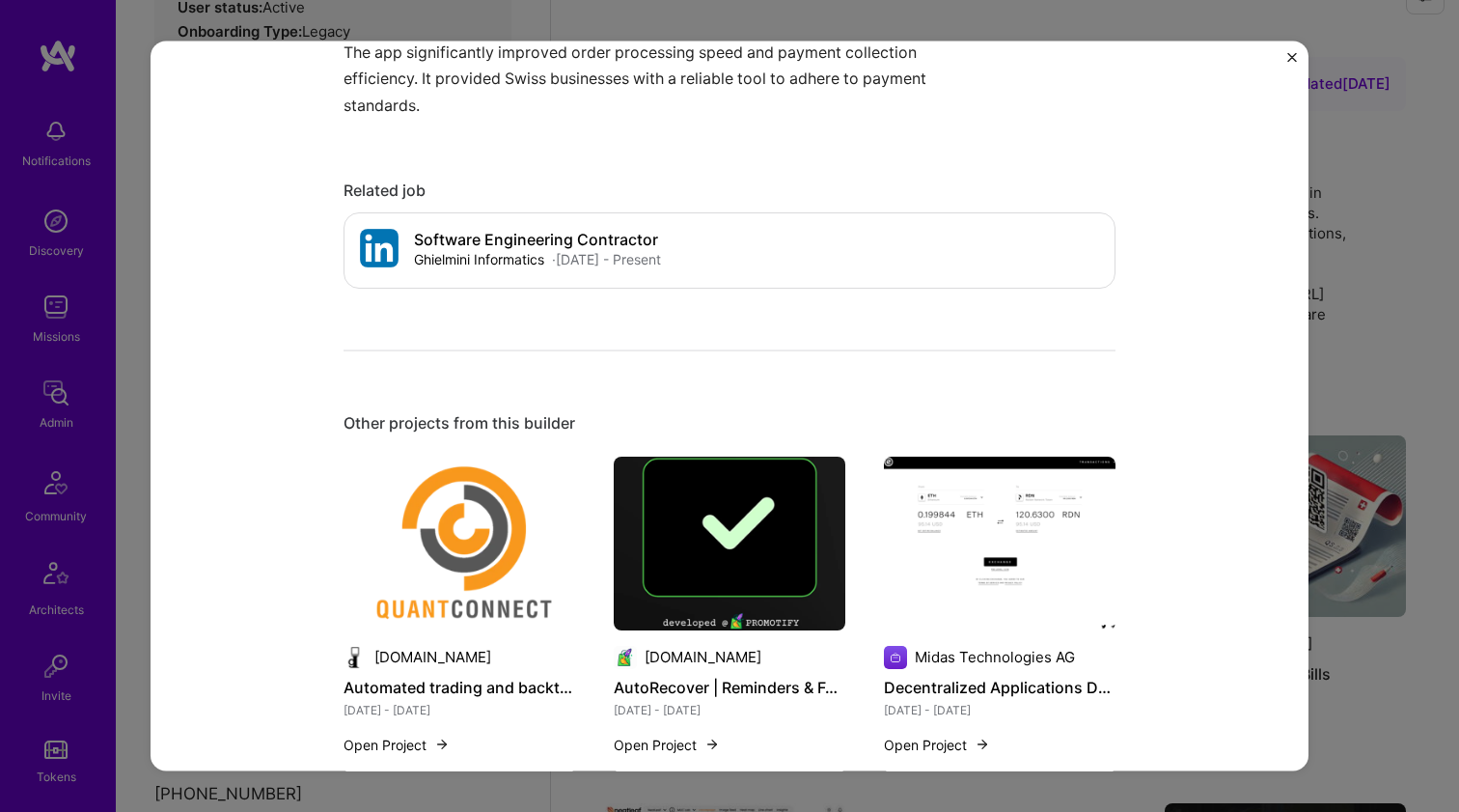
scroll to position [2575, 0]
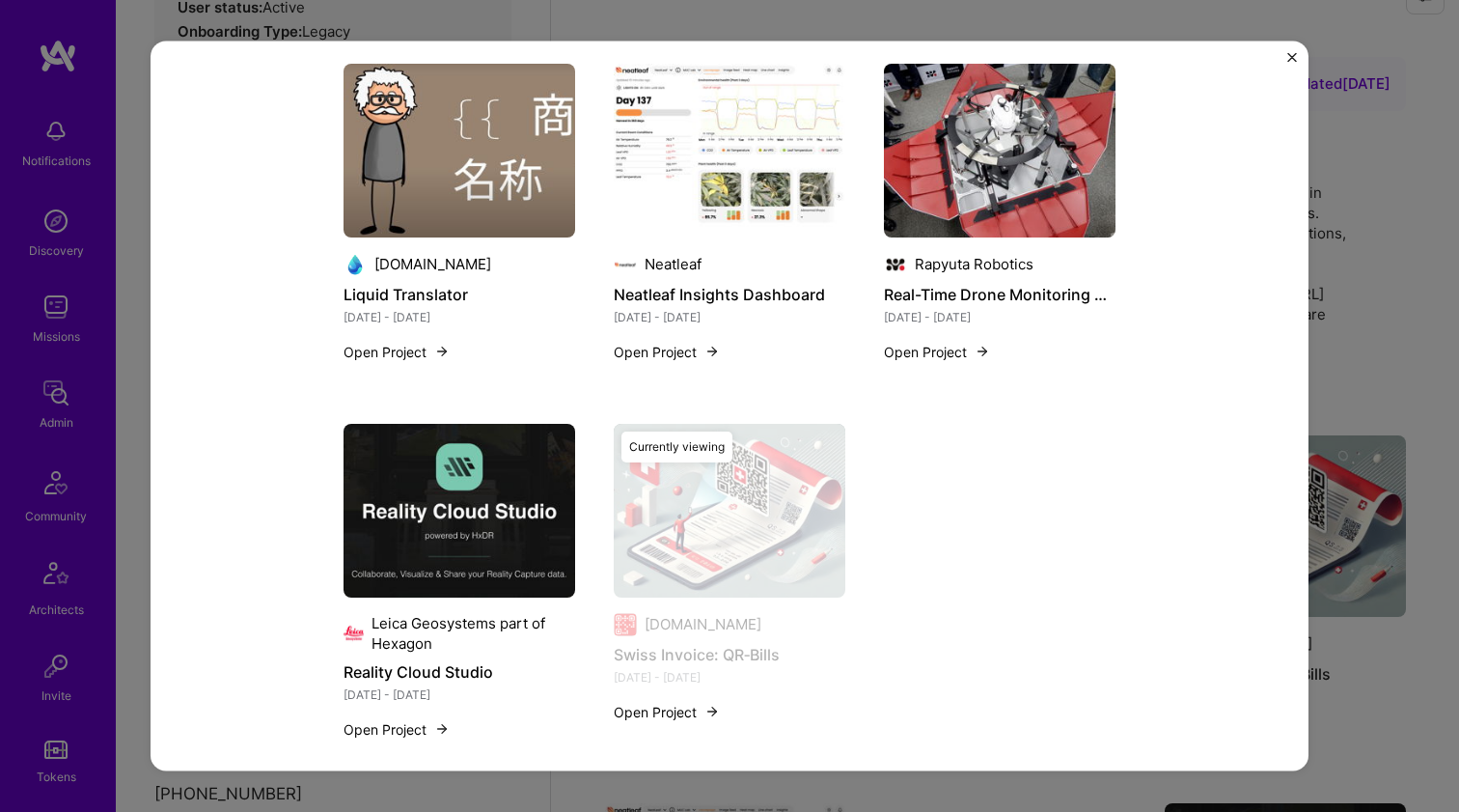
click at [447, 510] on img at bounding box center [459, 509] width 232 height 174
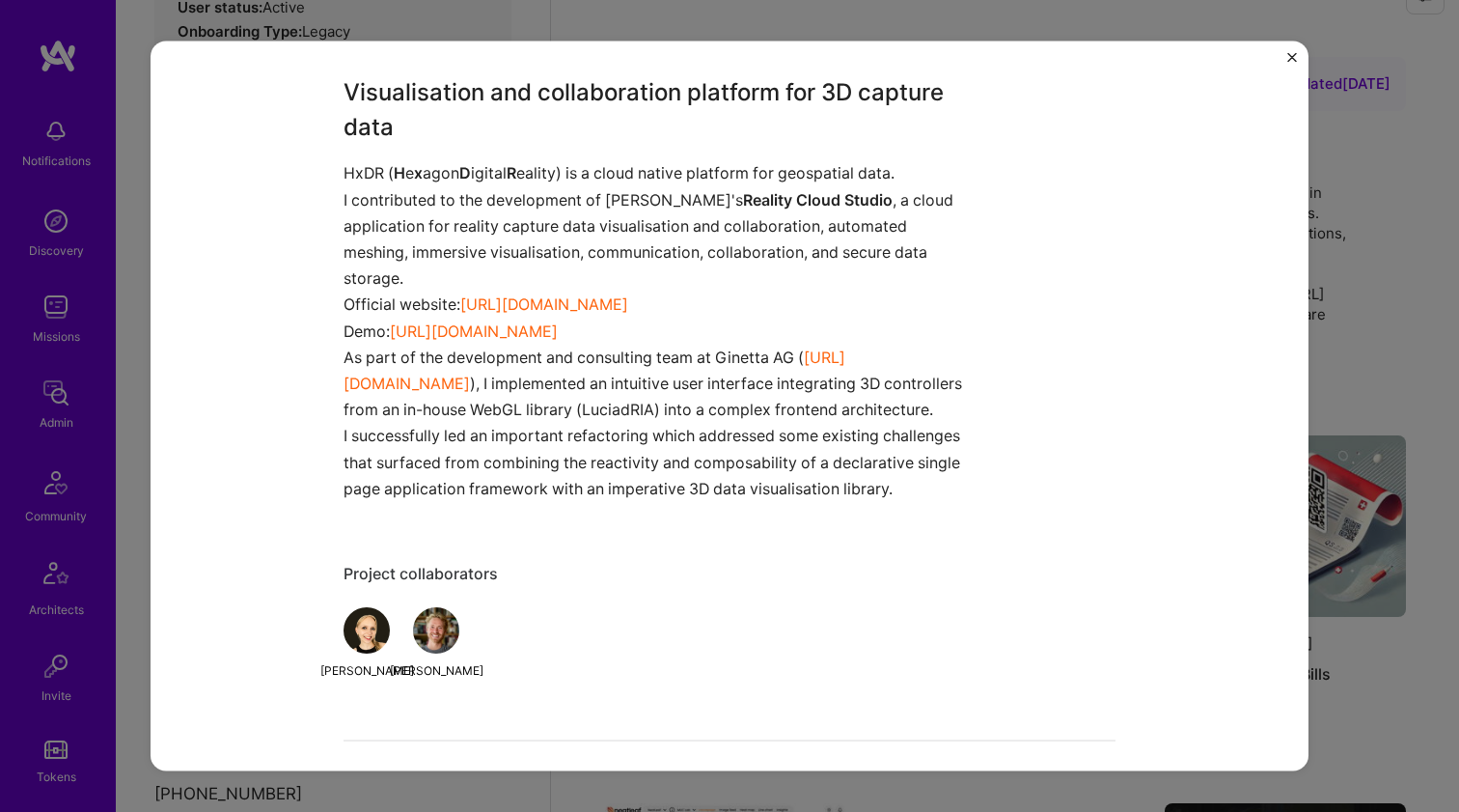
scroll to position [1406, 0]
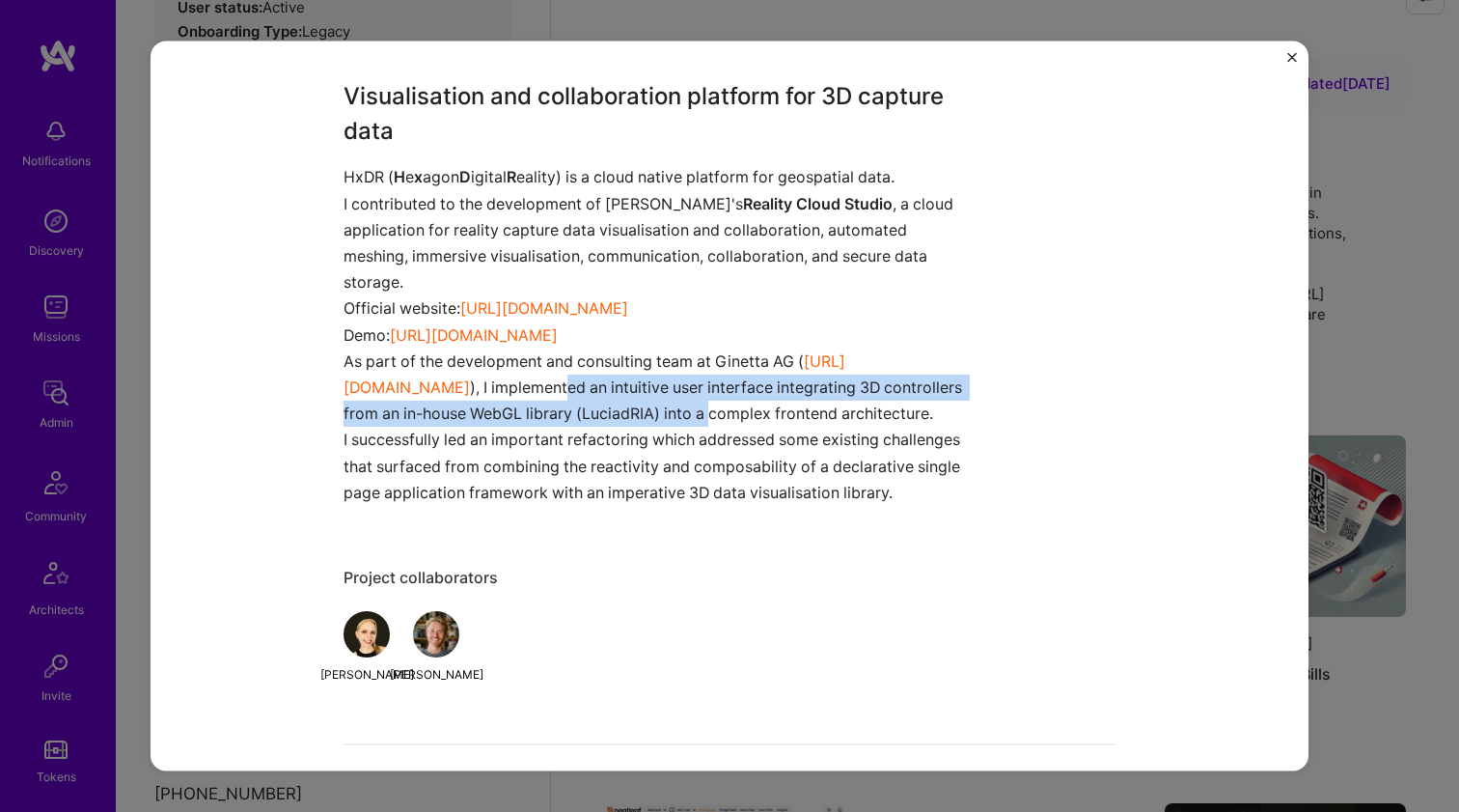
drag, startPoint x: 416, startPoint y: 363, endPoint x: 578, endPoint y: 392, distance: 164.6
click at [578, 392] on p "As part of the development and consulting team at Ginetta AG ( https://ginetta.…" at bounding box center [657, 387] width 627 height 79
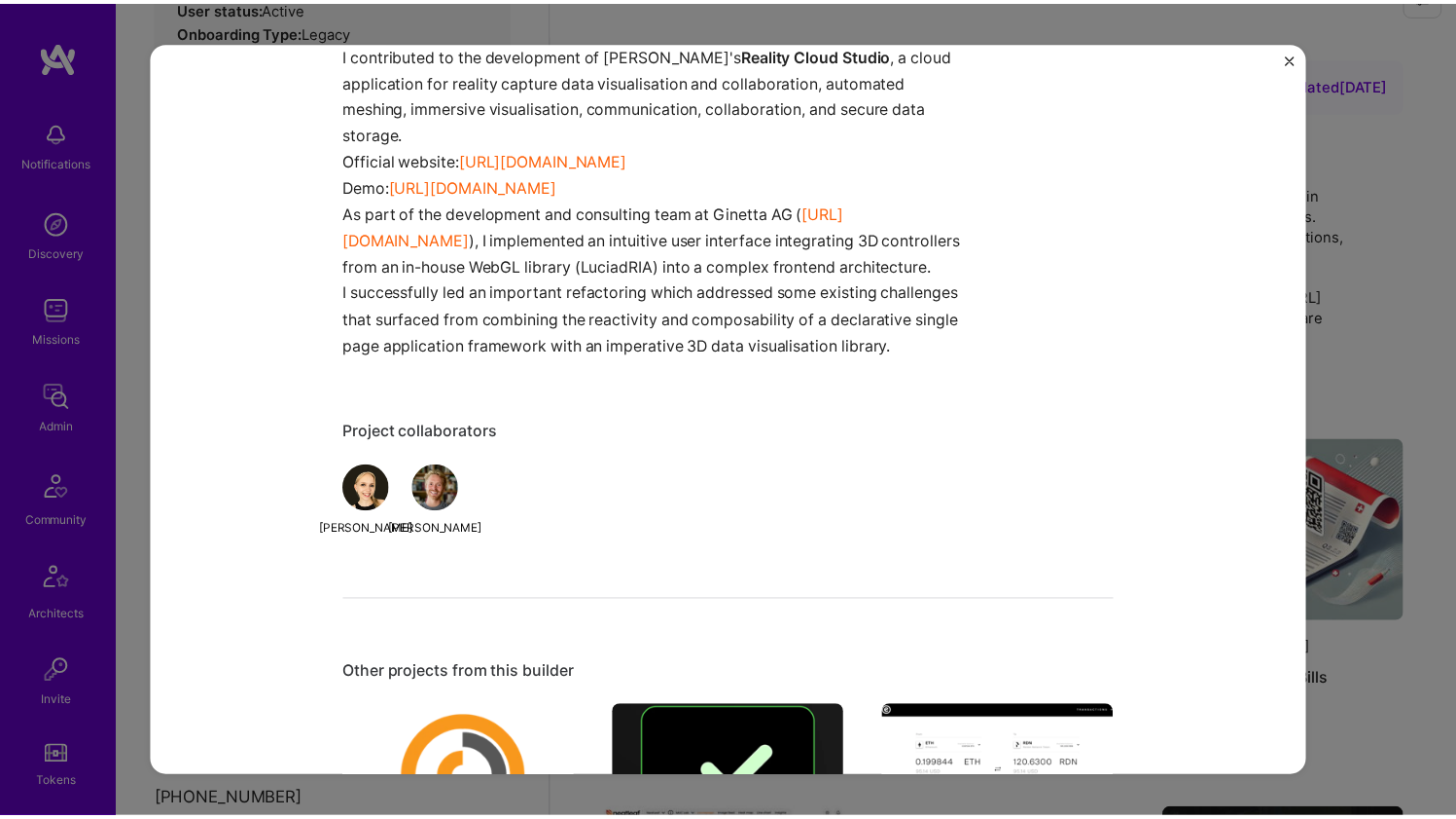
scroll to position [1721, 0]
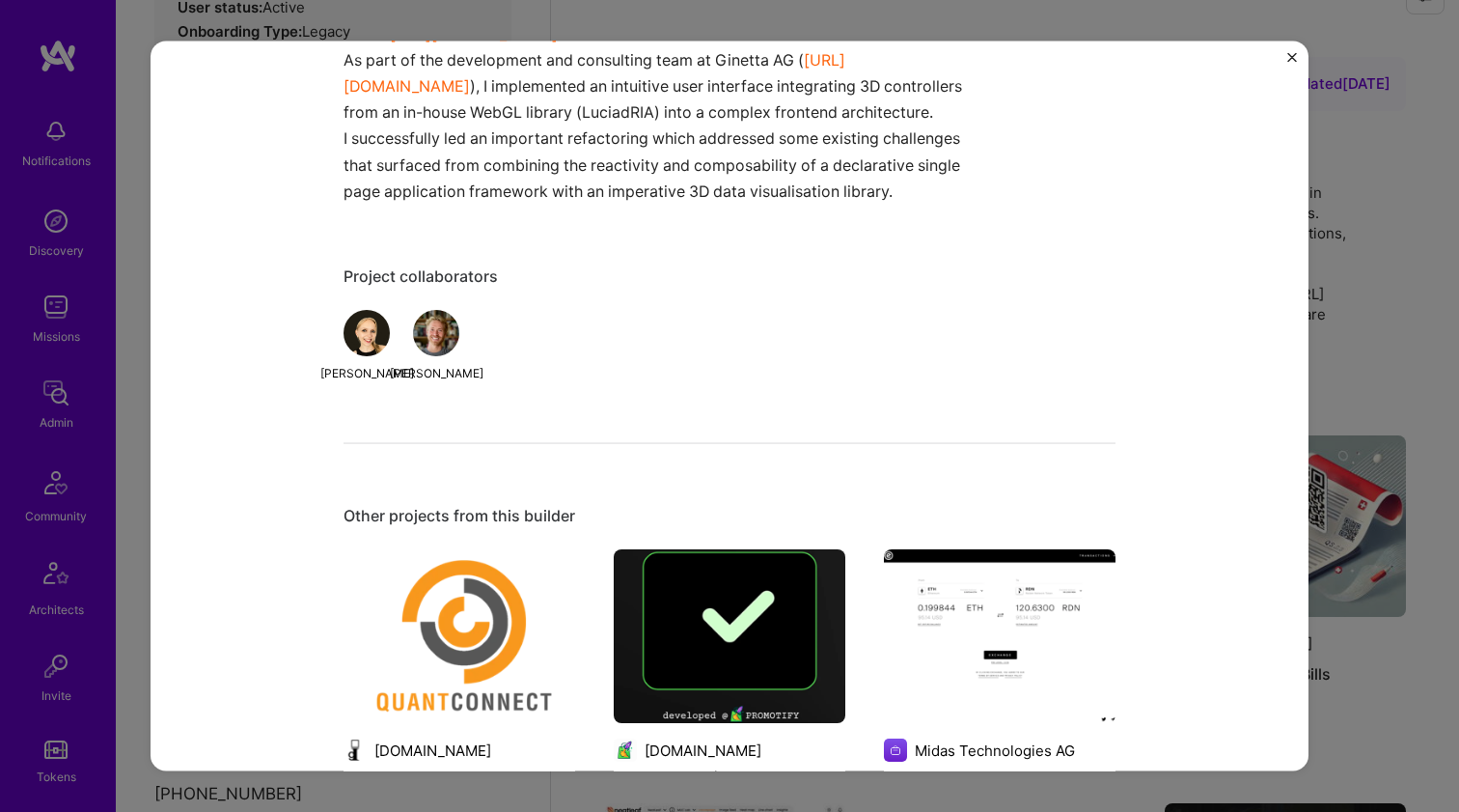
click at [1289, 50] on div "Reality Cloud Studio Leica Geosystems part of Hexagon B2B, Robotics Project lin…" at bounding box center [730, 406] width 1158 height 731
click at [1289, 52] on img "Close" at bounding box center [1293, 57] width 10 height 10
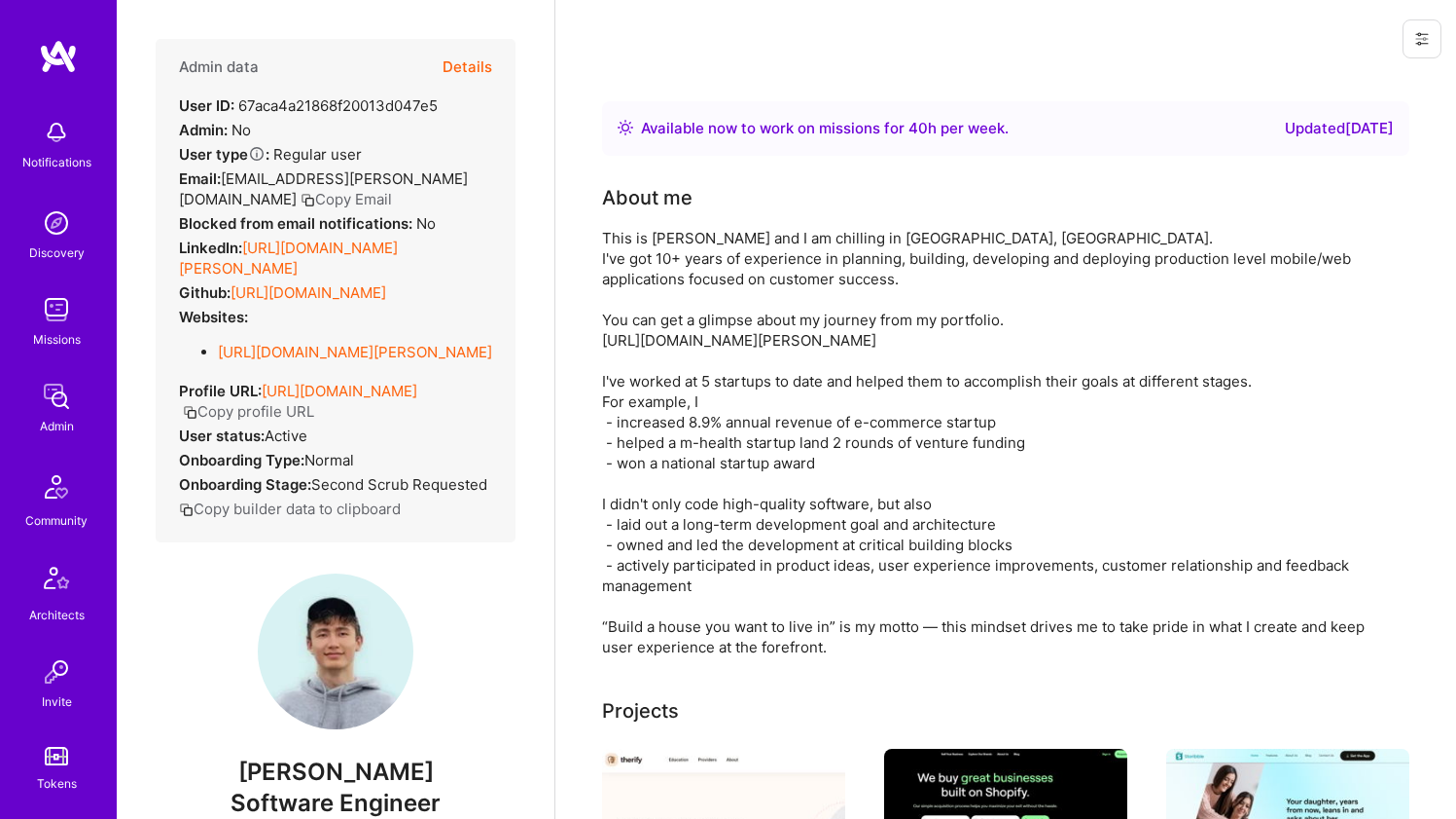
click at [321, 239] on link "https://linkedin.com/in/tms-doan" at bounding box center [288, 258] width 219 height 39
click at [310, 284] on link "https://github.com/code-n-cool" at bounding box center [309, 292] width 156 height 19
click at [300, 341] on li "https://tms-doan.github.io/" at bounding box center [356, 351] width 275 height 20
click at [298, 342] on link "https://tms-doan.github.io/" at bounding box center [356, 351] width 275 height 19
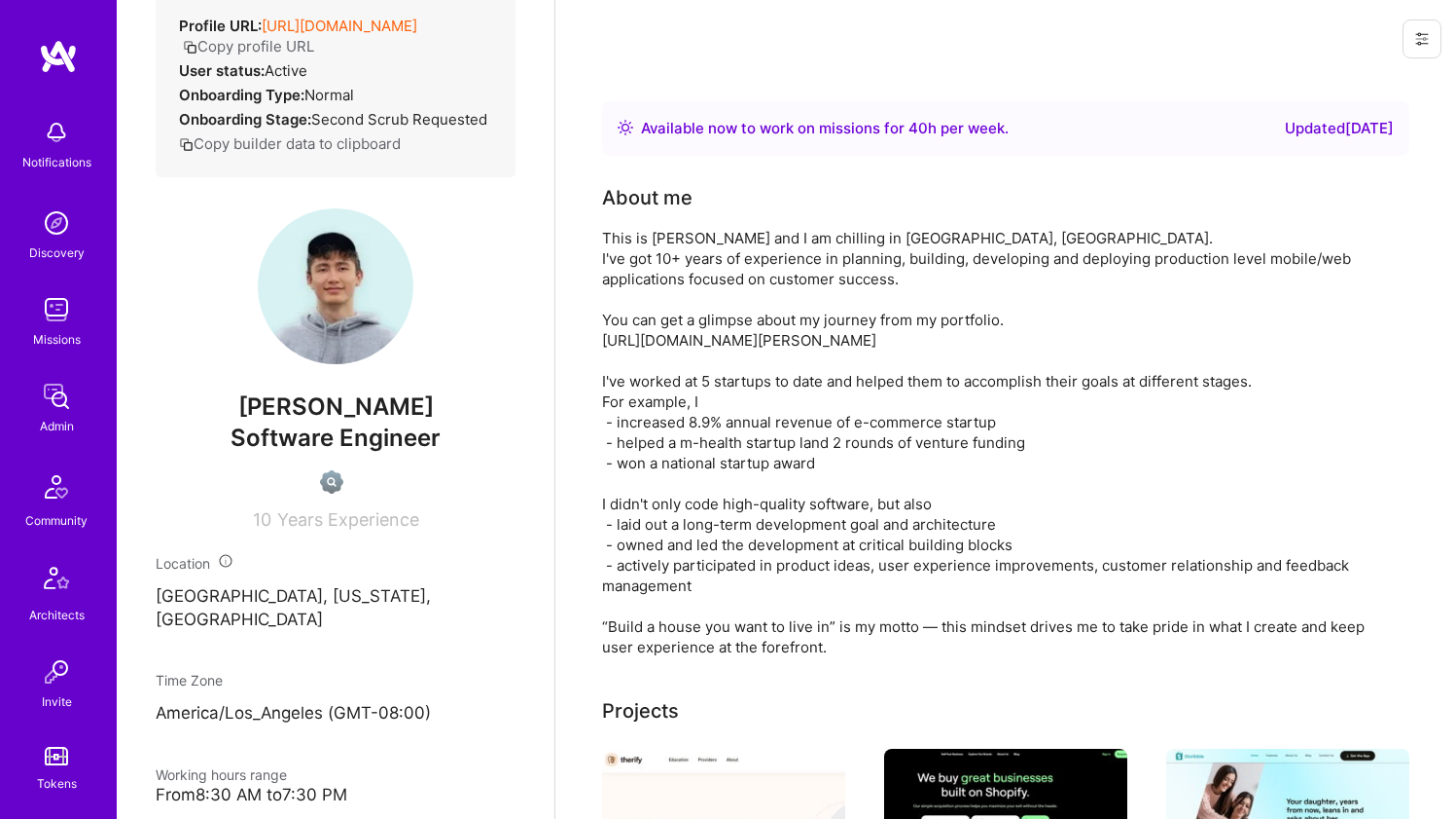
scroll to position [1334, 0]
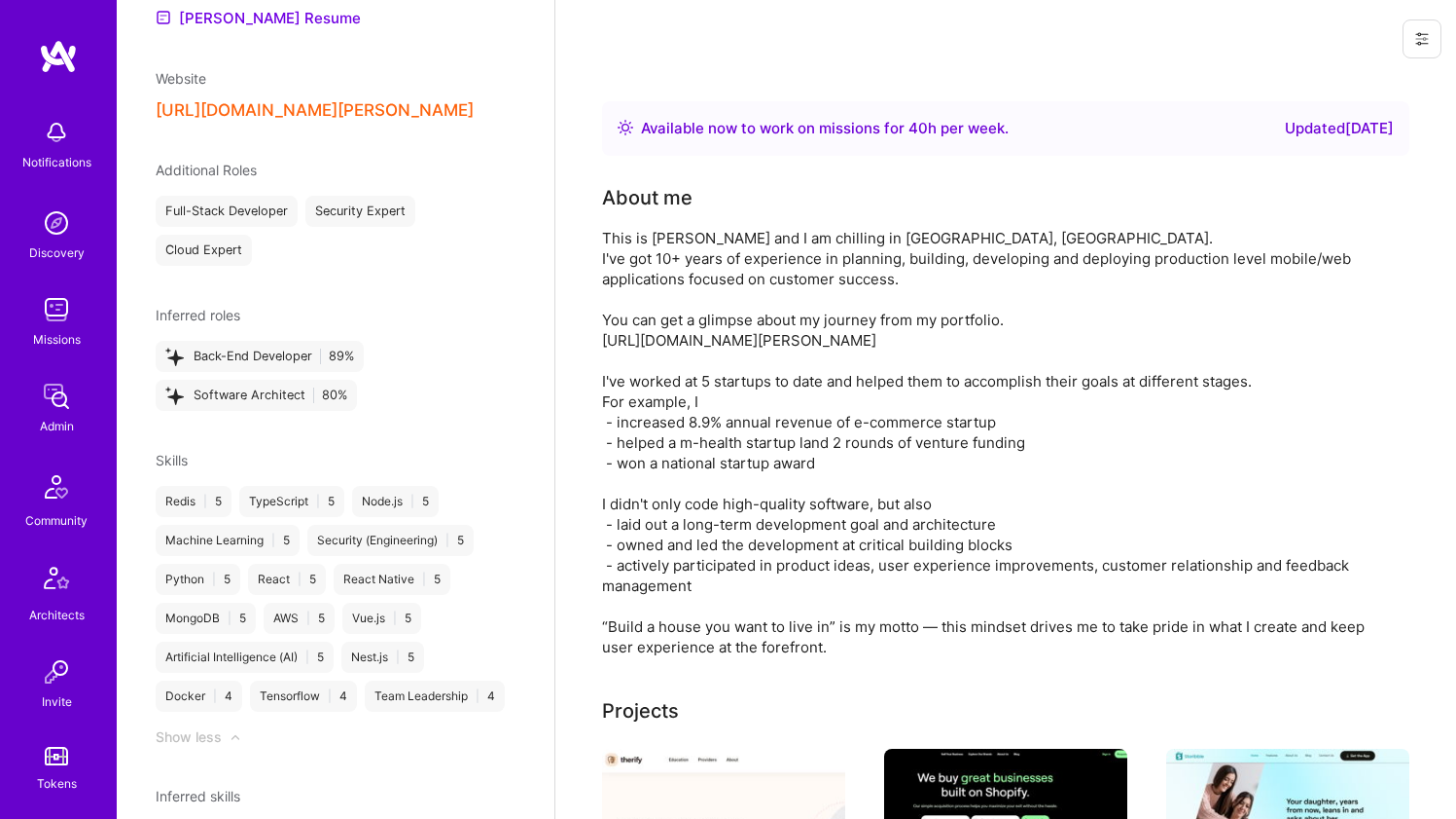
click at [293, 100] on button "https://tms-doan.github.io/" at bounding box center [315, 110] width 318 height 20
click at [621, 251] on div "This is Thomas Doan and I am chilling in LAS VEGAS, NV. I've got 10+ years of e…" at bounding box center [991, 443] width 779 height 429
click at [621, 250] on div "This is Thomas Doan and I am chilling in LAS VEGAS, NV. I've got 10+ years of e…" at bounding box center [991, 443] width 779 height 429
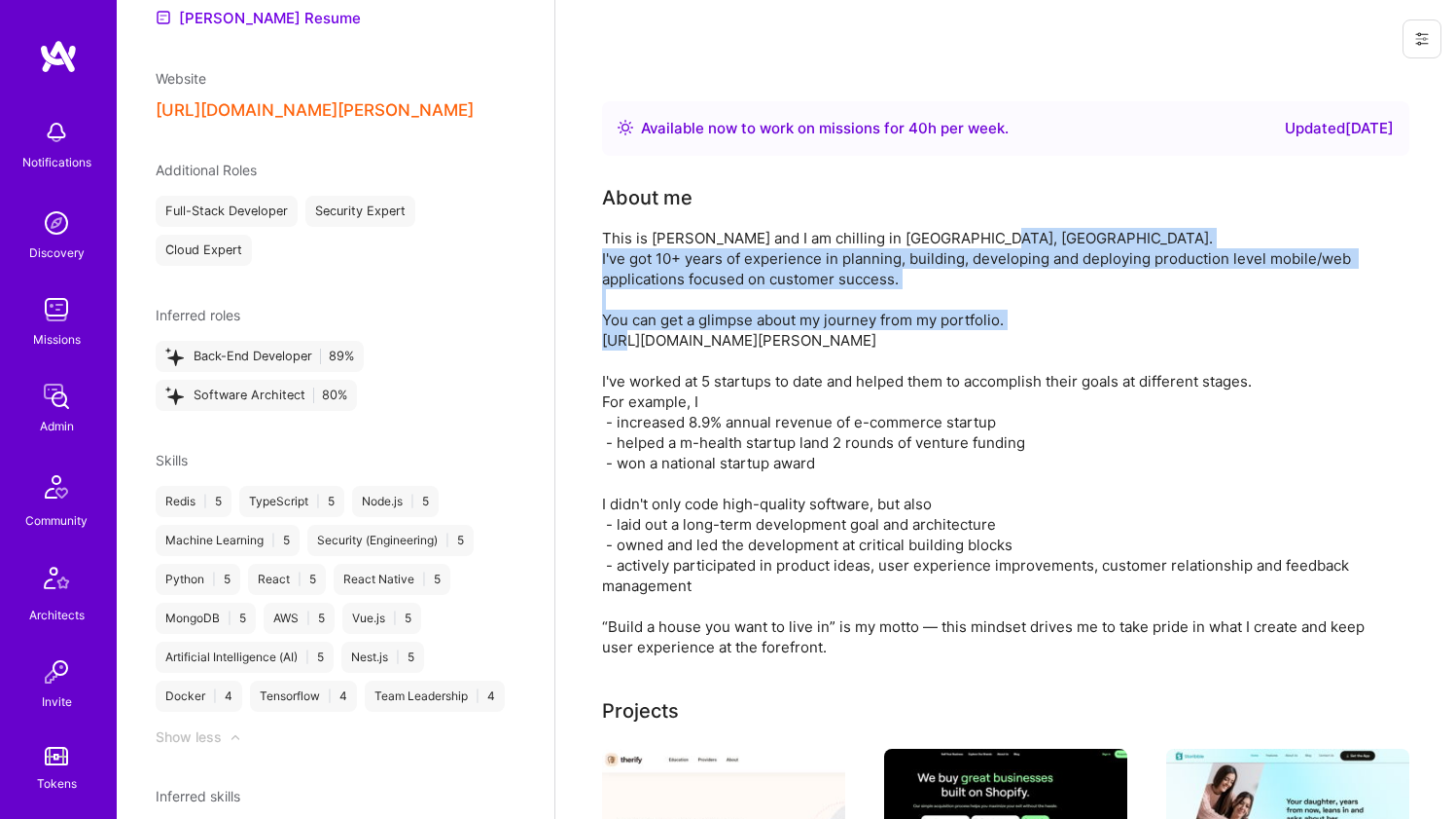
drag, startPoint x: 621, startPoint y: 250, endPoint x: 616, endPoint y: 362, distance: 112.1
click at [616, 362] on div "This is Thomas Doan and I am chilling in LAS VEGAS, NV. I've got 10+ years of e…" at bounding box center [991, 443] width 779 height 429
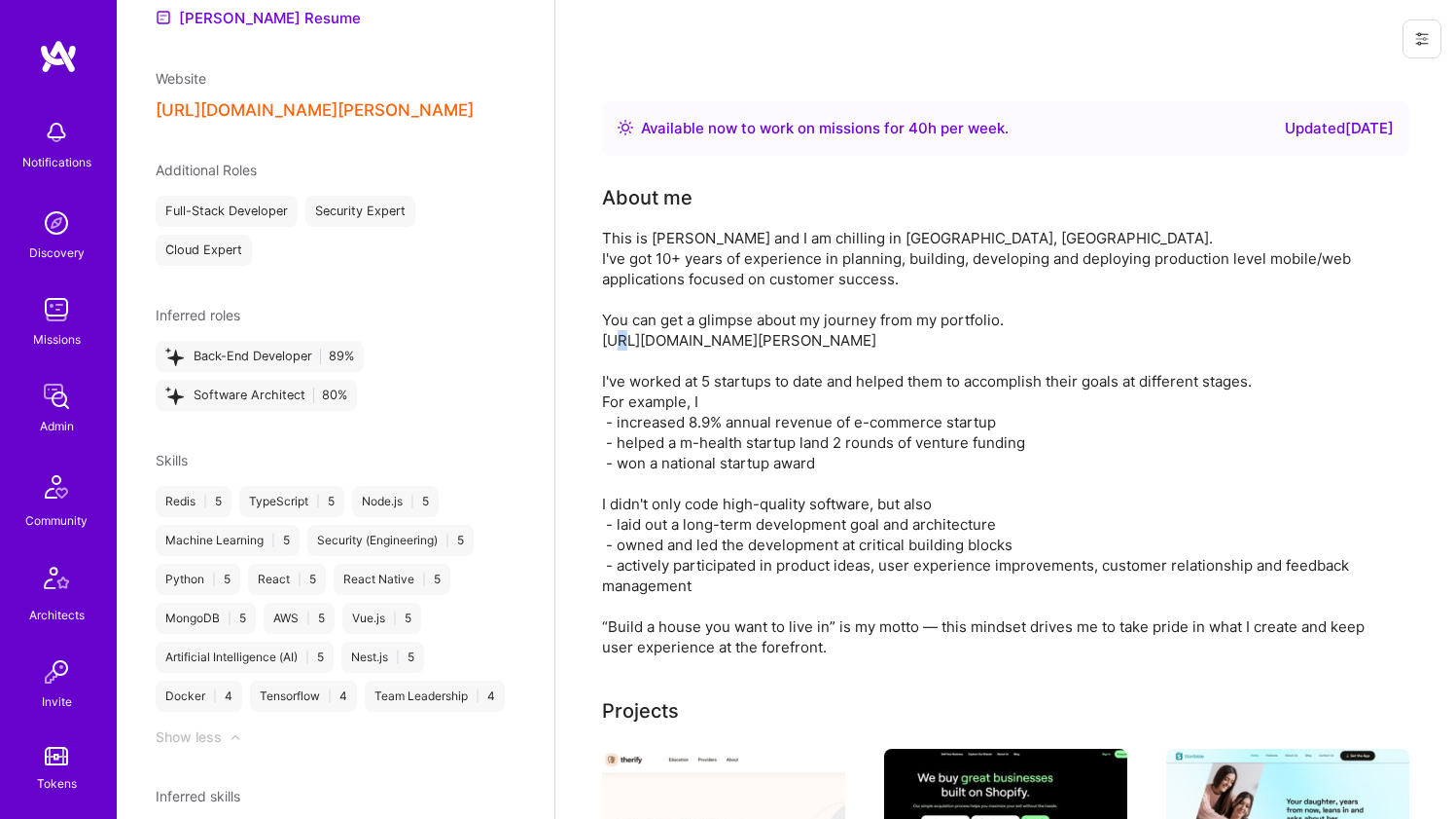
click at [616, 362] on div "This is Thomas Doan and I am chilling in LAS VEGAS, NV. I've got 10+ years of e…" at bounding box center [991, 443] width 779 height 429
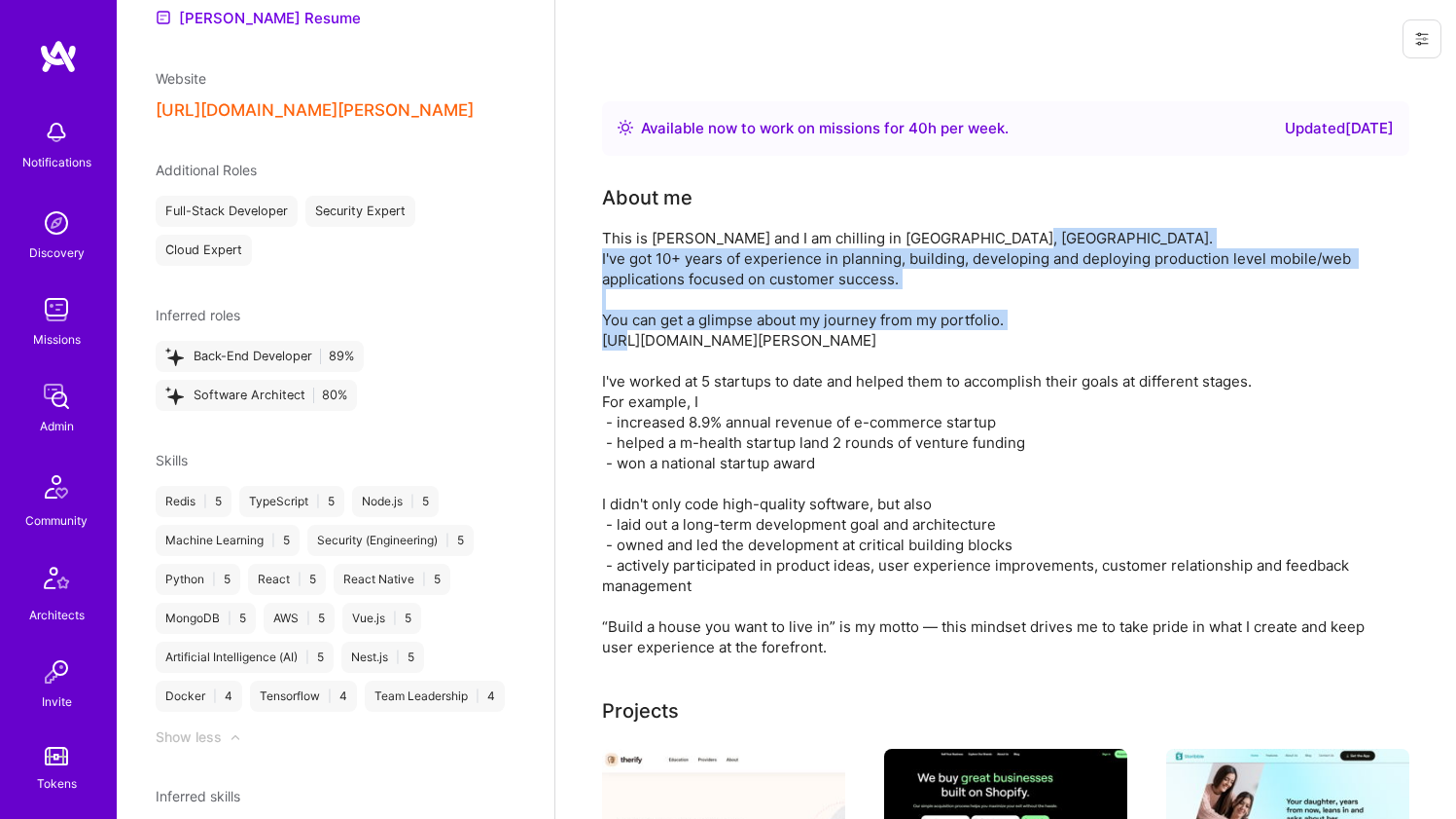
drag, startPoint x: 616, startPoint y: 362, endPoint x: 624, endPoint y: 255, distance: 107.3
click at [624, 256] on div "This is Thomas Doan and I am chilling in LAS VEGAS, NV. I've got 10+ years of e…" at bounding box center [991, 443] width 779 height 429
click at [624, 255] on div "This is Thomas Doan and I am chilling in LAS VEGAS, NV. I've got 10+ years of e…" at bounding box center [991, 443] width 779 height 429
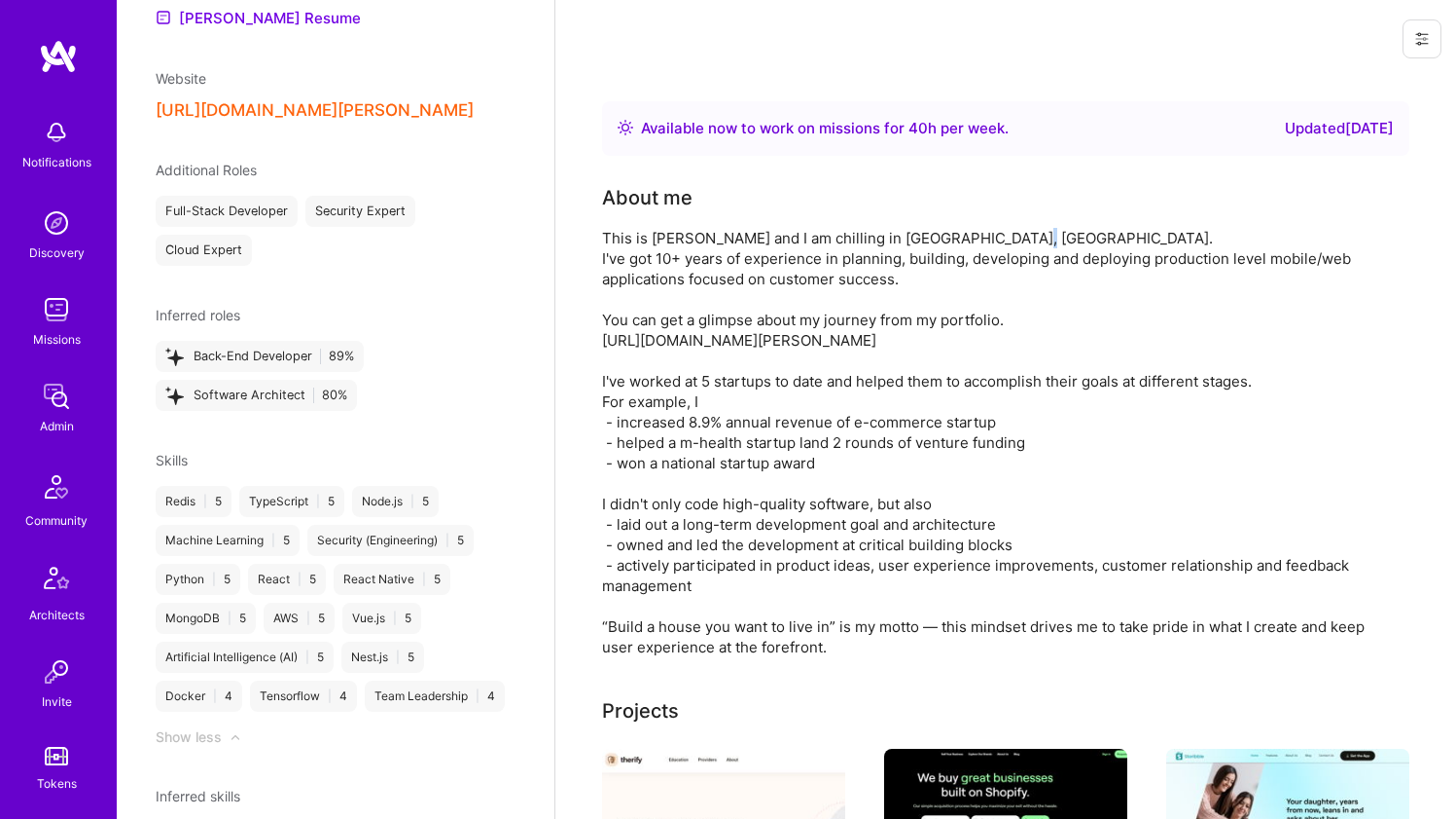
click at [624, 255] on div "This is Thomas Doan and I am chilling in LAS VEGAS, NV. I've got 10+ years of e…" at bounding box center [991, 443] width 779 height 429
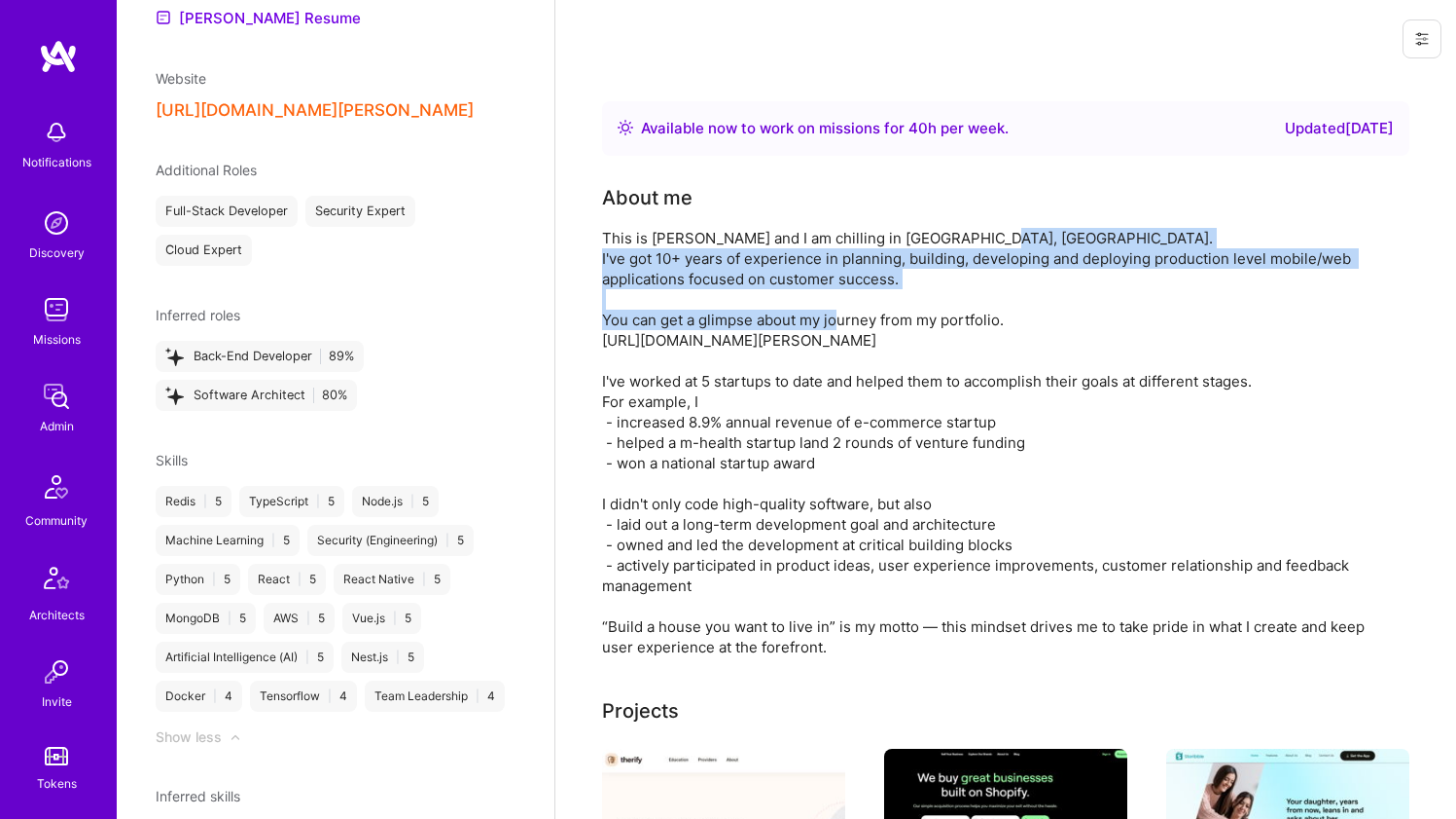
drag, startPoint x: 624, startPoint y: 255, endPoint x: 622, endPoint y: 322, distance: 67.0
click at [622, 322] on div "This is Thomas Doan and I am chilling in LAS VEGAS, NV. I've got 10+ years of e…" at bounding box center [991, 443] width 779 height 429
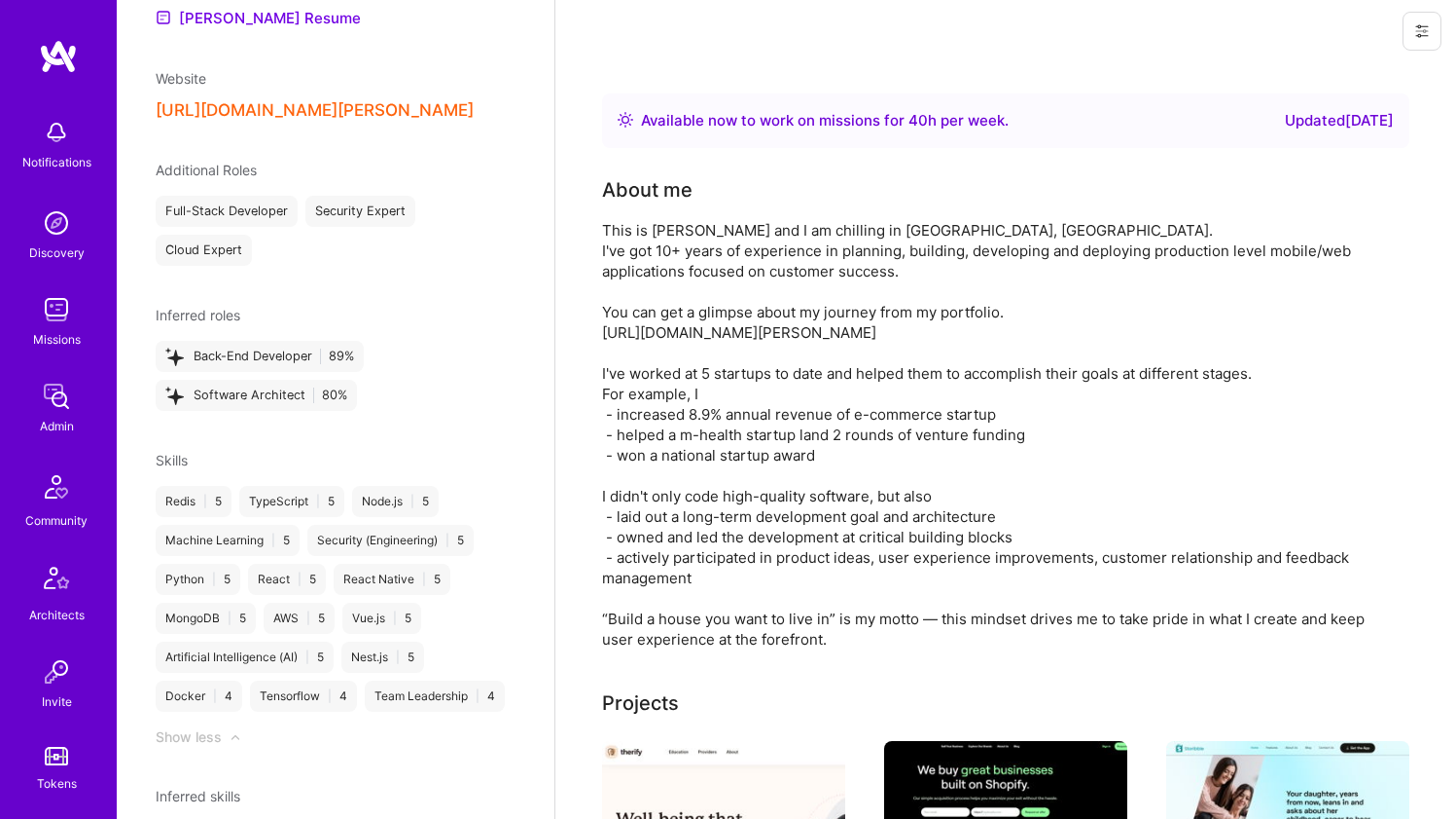
scroll to position [12, 0]
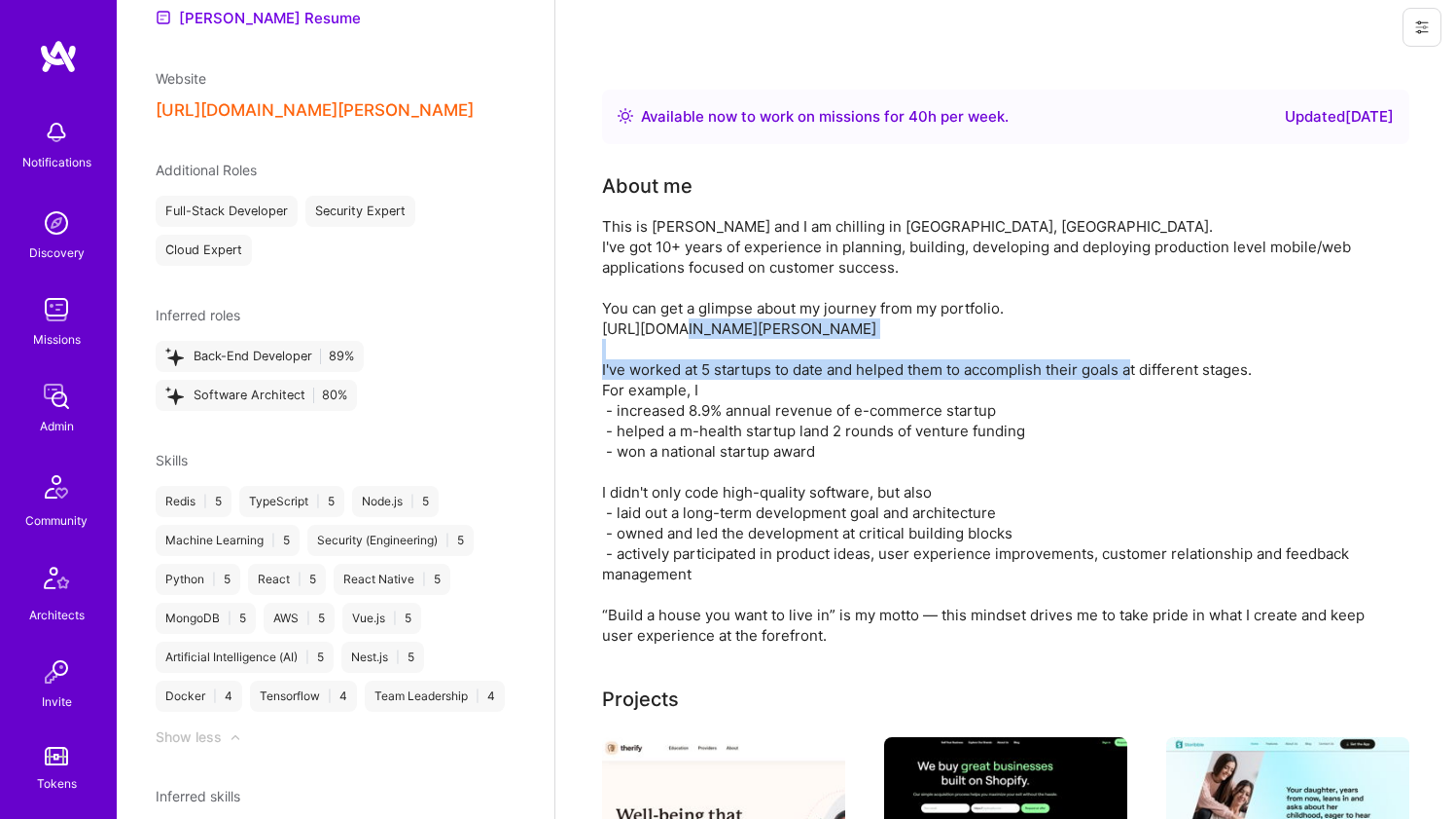
drag, startPoint x: 651, startPoint y: 361, endPoint x: 677, endPoint y: 395, distance: 42.8
click at [677, 395] on div "This is Thomas Doan and I am chilling in LAS VEGAS, NV. I've got 10+ years of e…" at bounding box center [991, 431] width 779 height 429
click at [678, 370] on div "This is Thomas Doan and I am chilling in LAS VEGAS, NV. I've got 10+ years of e…" at bounding box center [991, 431] width 779 height 429
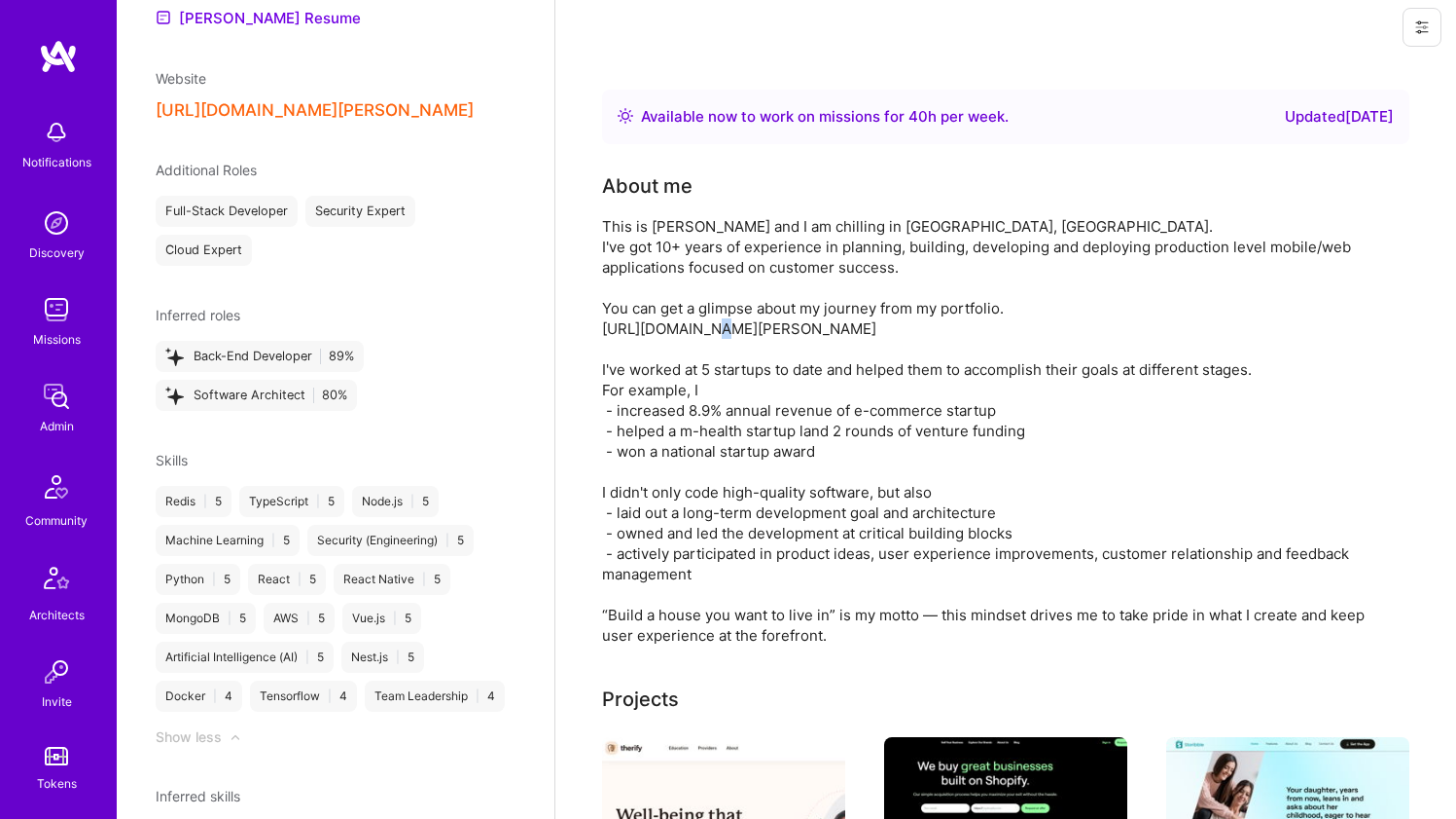
click at [678, 370] on div "This is Thomas Doan and I am chilling in LAS VEGAS, NV. I've got 10+ years of e…" at bounding box center [991, 431] width 779 height 429
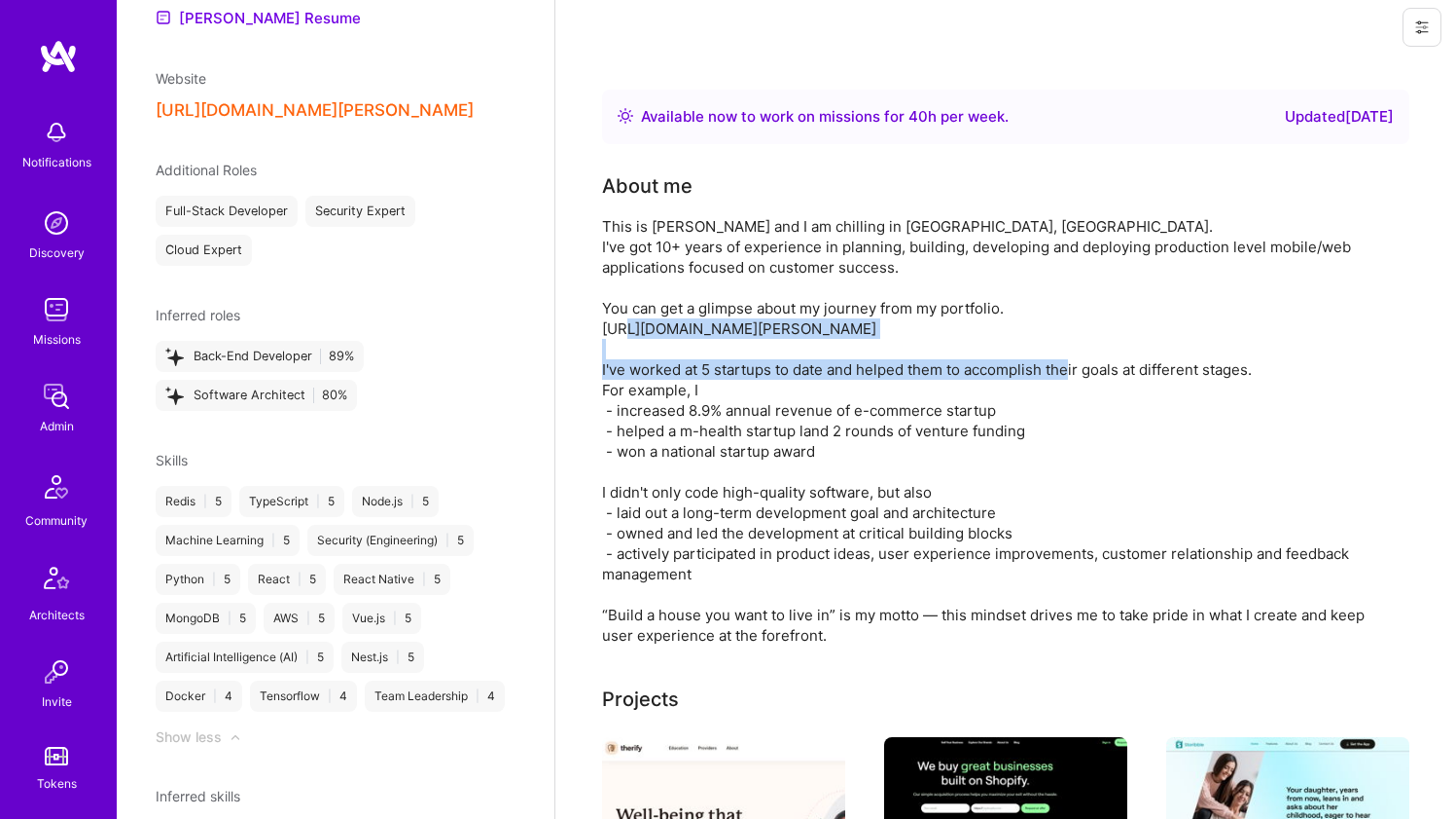
click at [678, 370] on div "This is Thomas Doan and I am chilling in LAS VEGAS, NV. I've got 10+ years of e…" at bounding box center [991, 431] width 779 height 429
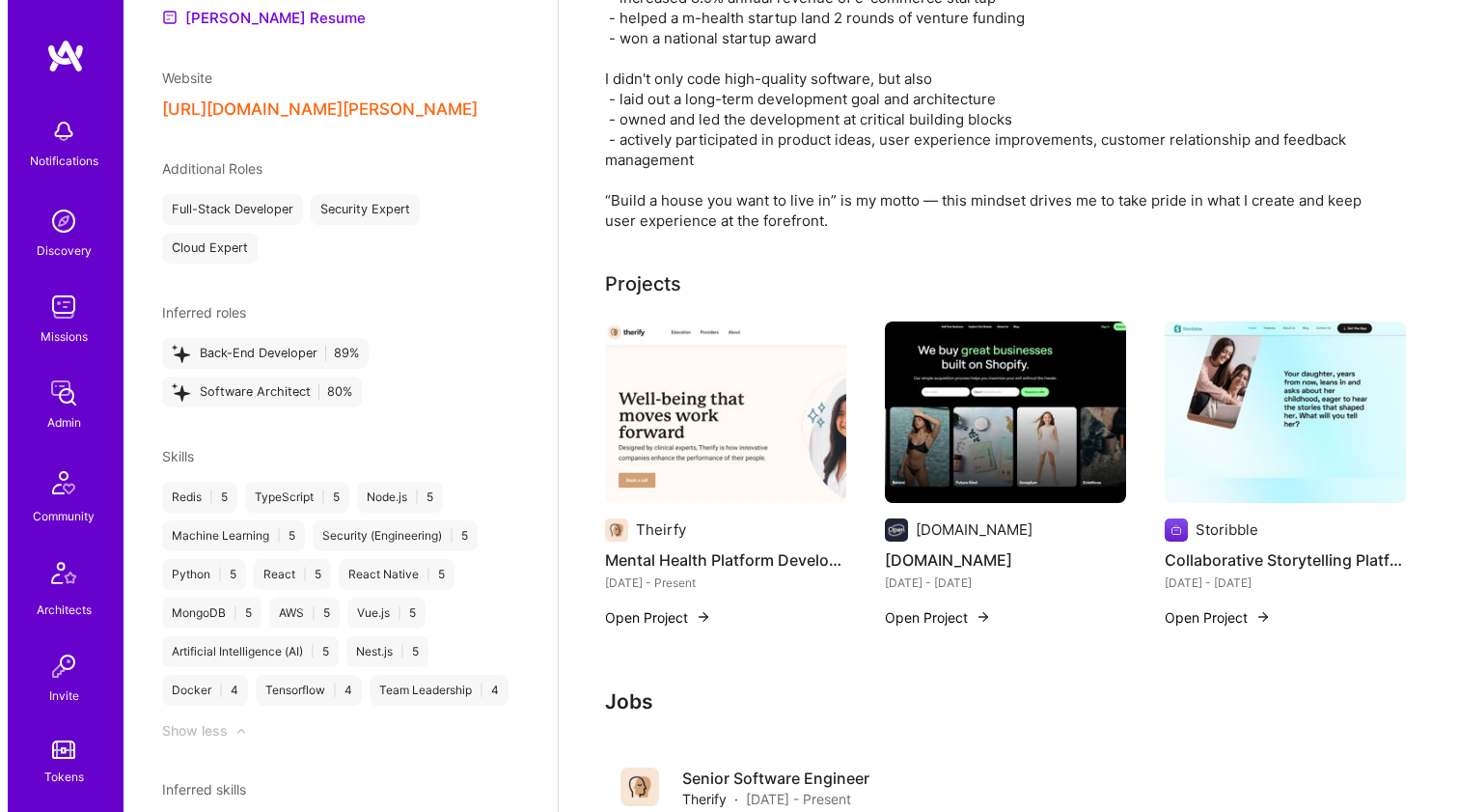
scroll to position [577, 0]
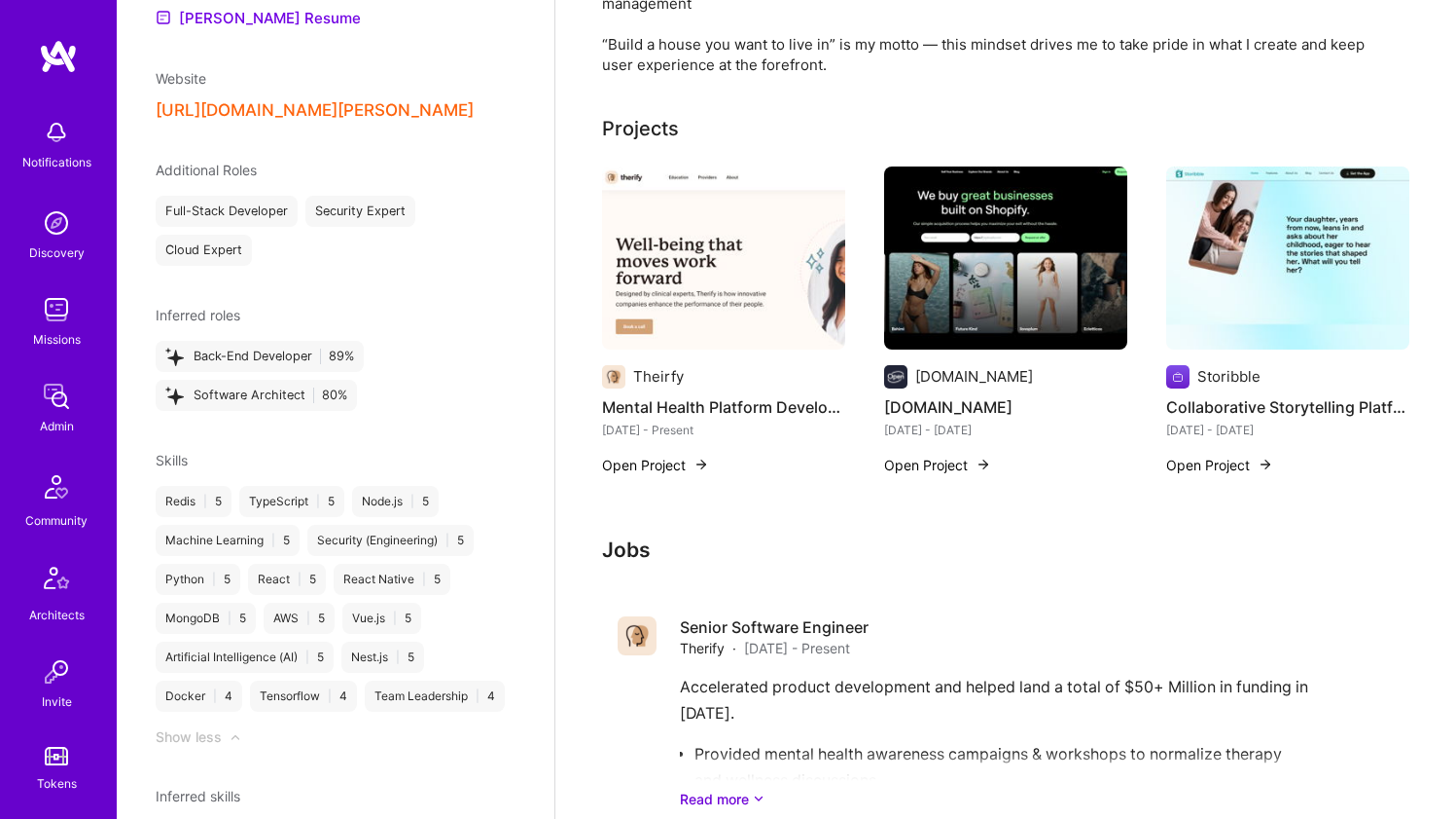
click at [711, 229] on img at bounding box center [724, 258] width 244 height 183
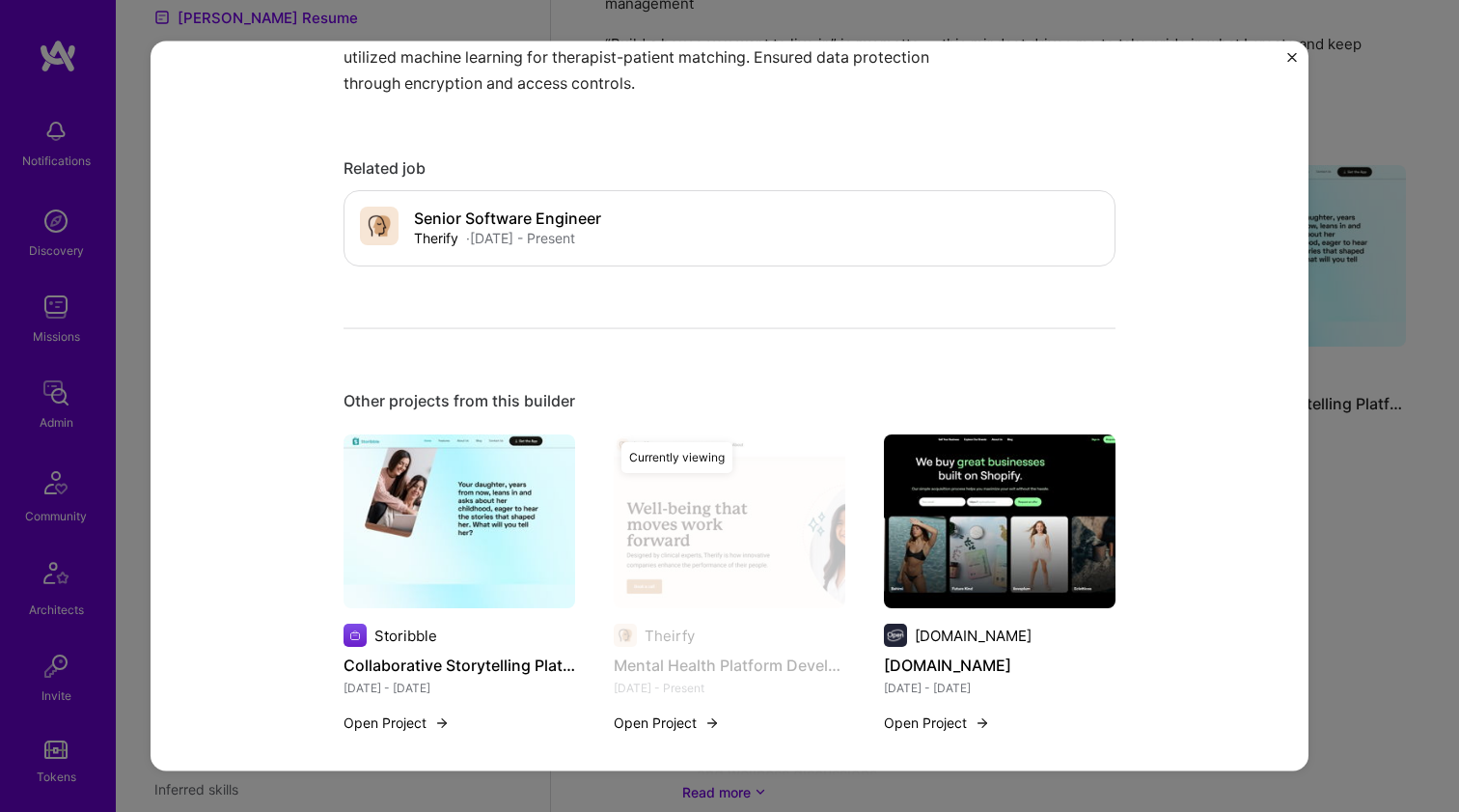
scroll to position [1540, 0]
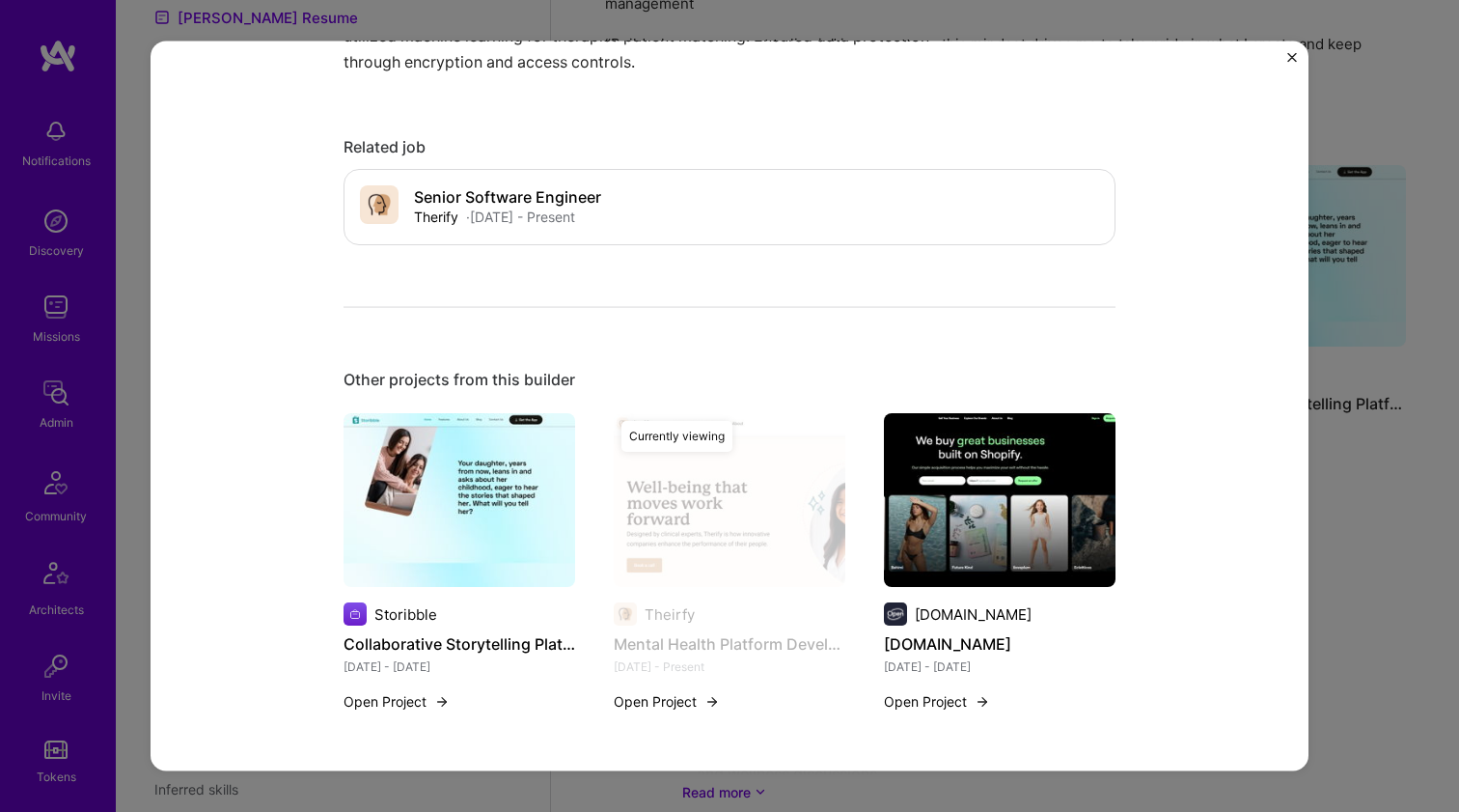
click at [990, 457] on img at bounding box center [1000, 500] width 232 height 174
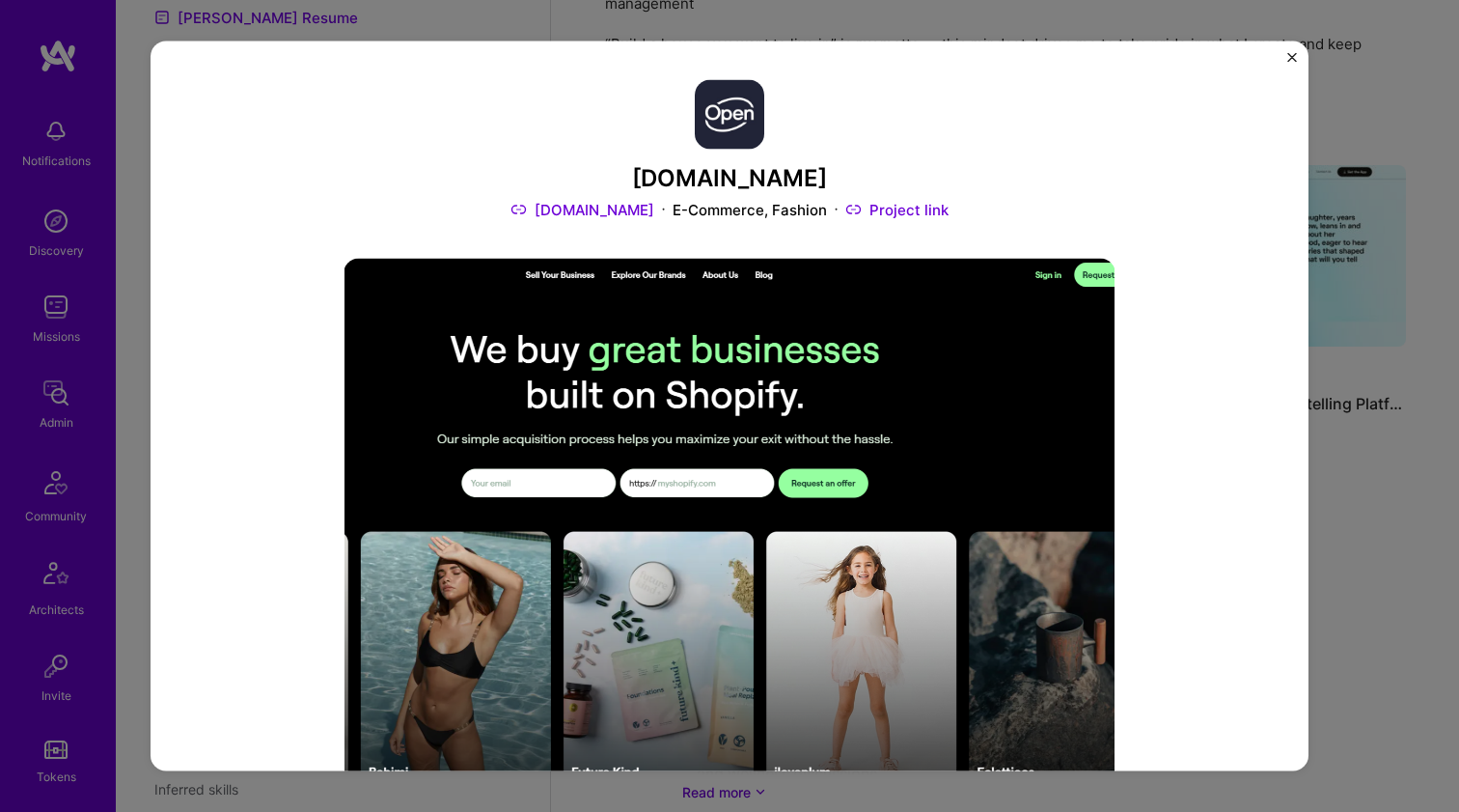
click at [1395, 313] on div "Open.Store Open.Store E-Commerce, Fashion Project link Role Software Engineer J…" at bounding box center [729, 406] width 1459 height 812
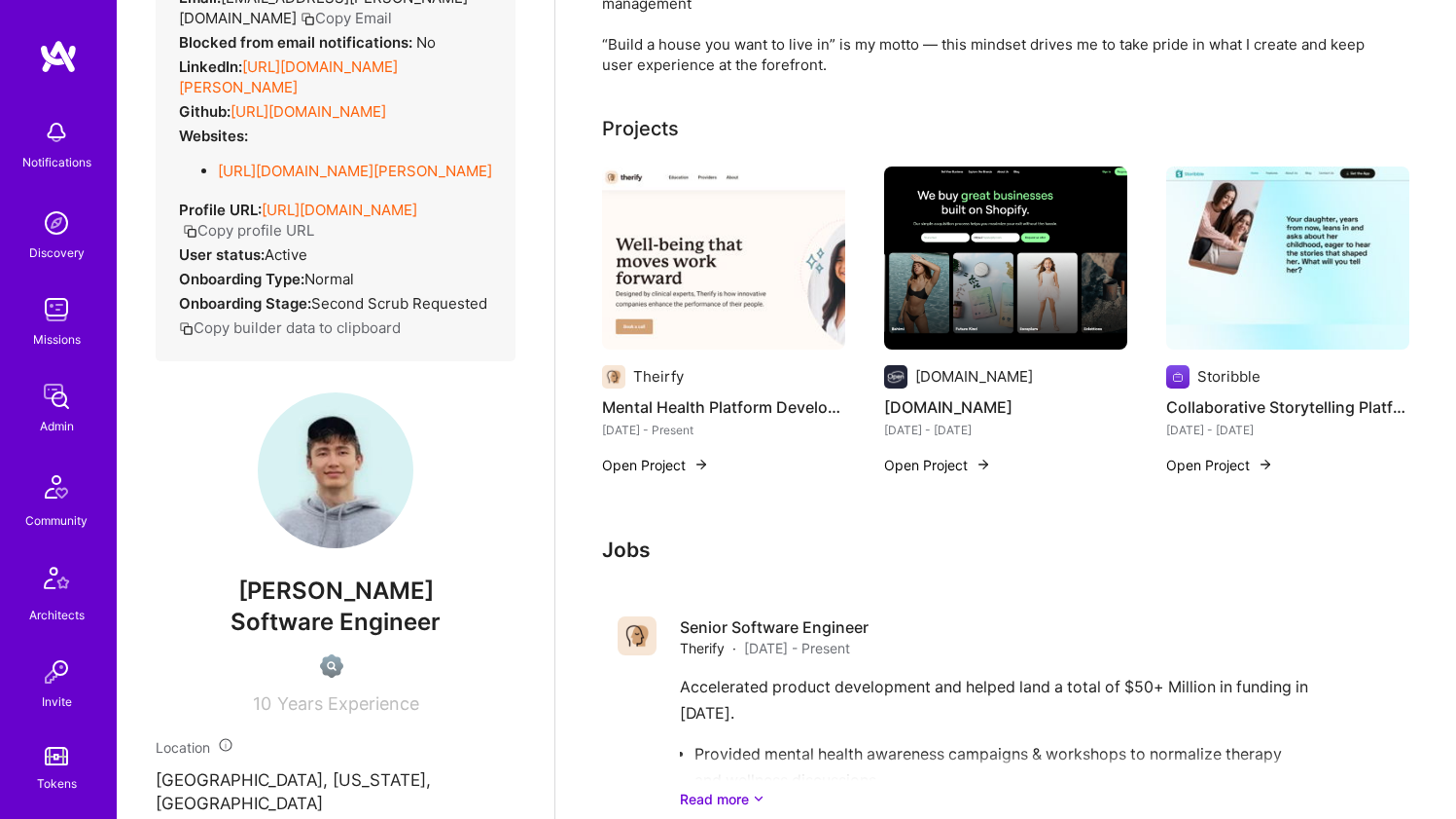
scroll to position [95, 0]
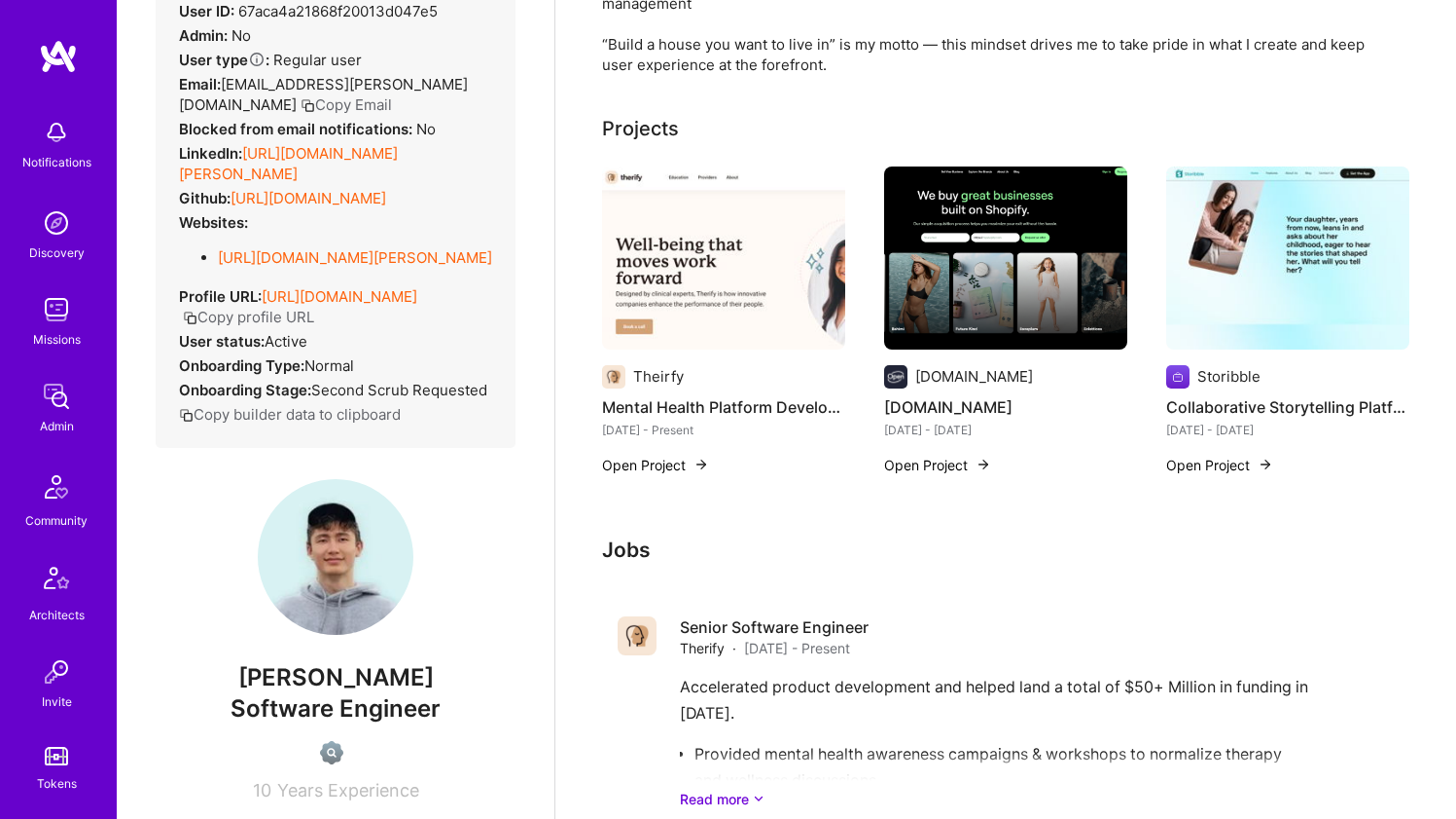
click at [398, 144] on link "https://linkedin.com/in/tms-doan" at bounding box center [288, 164] width 219 height 39
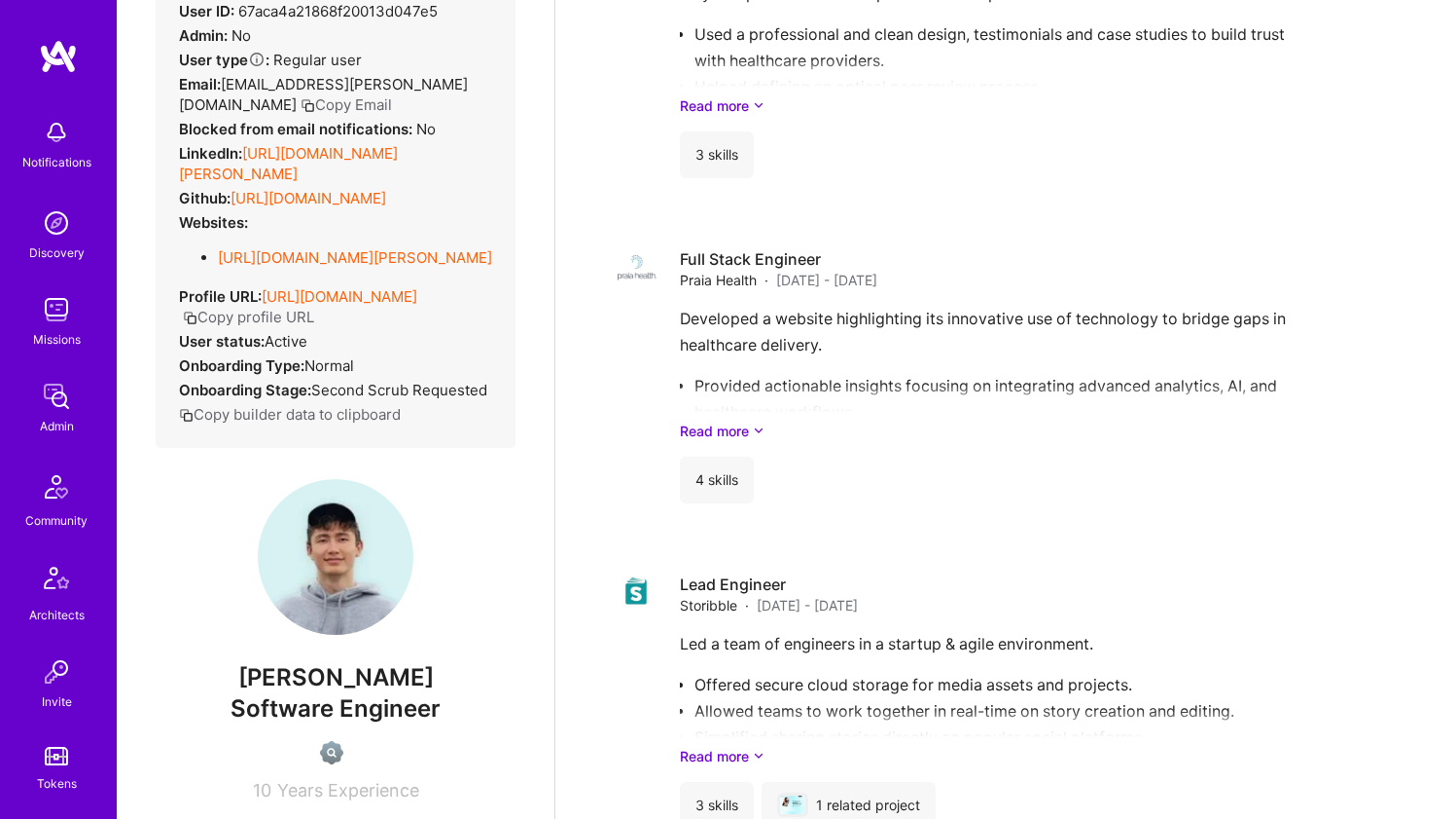
scroll to position [1412, 0]
